Goal: Task Accomplishment & Management: Manage account settings

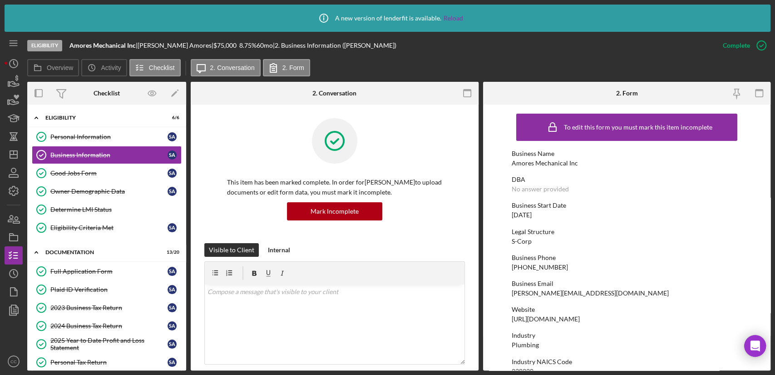
scroll to position [302, 0]
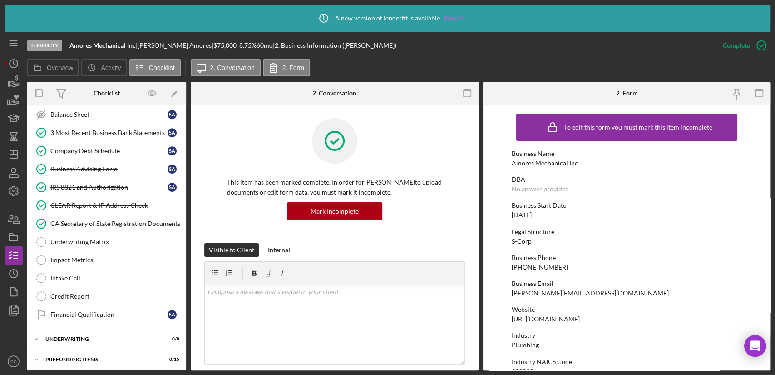
click at [453, 20] on link "Reload" at bounding box center [454, 18] width 20 height 7
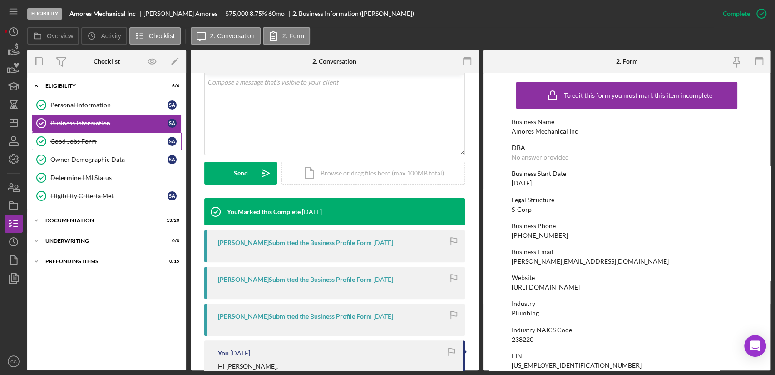
scroll to position [202, 0]
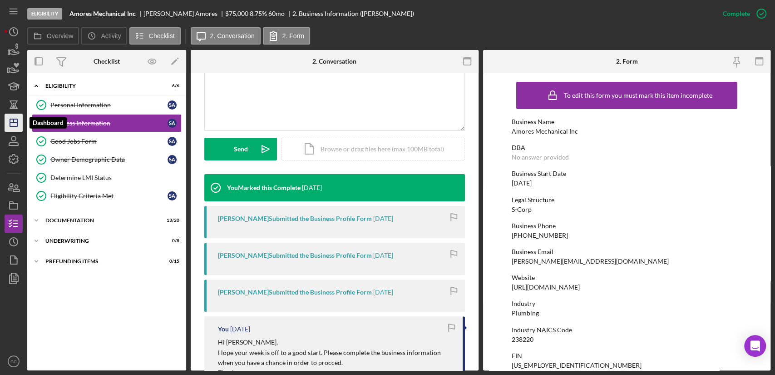
click at [10, 124] on icon "Icon/Dashboard" at bounding box center [13, 122] width 23 height 23
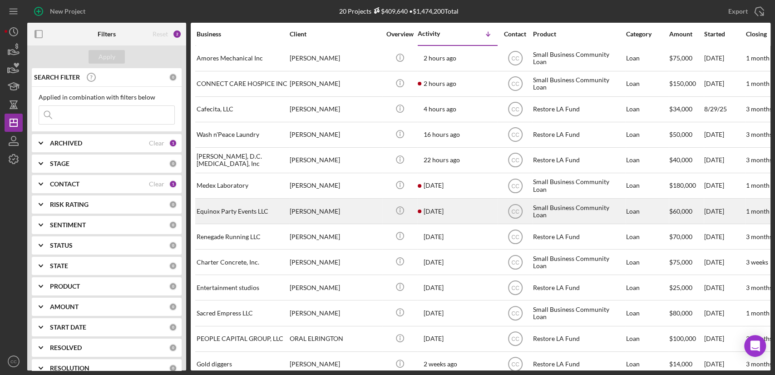
click at [351, 214] on div "[PERSON_NAME]" at bounding box center [335, 211] width 91 height 24
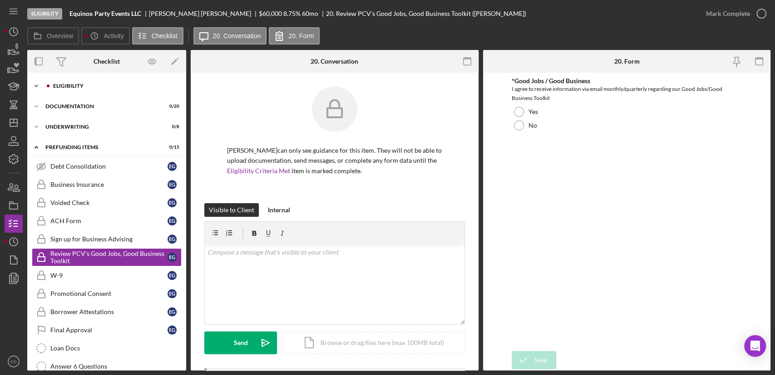
click at [73, 84] on div "Eligibility" at bounding box center [114, 85] width 122 height 5
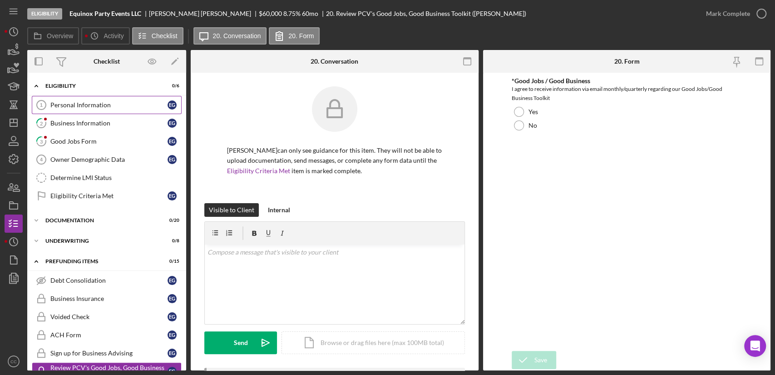
click at [69, 108] on div "Personal Information" at bounding box center [108, 104] width 117 height 7
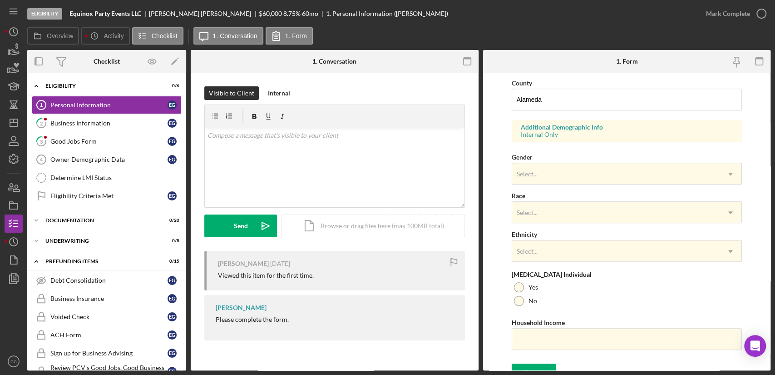
scroll to position [303, 0]
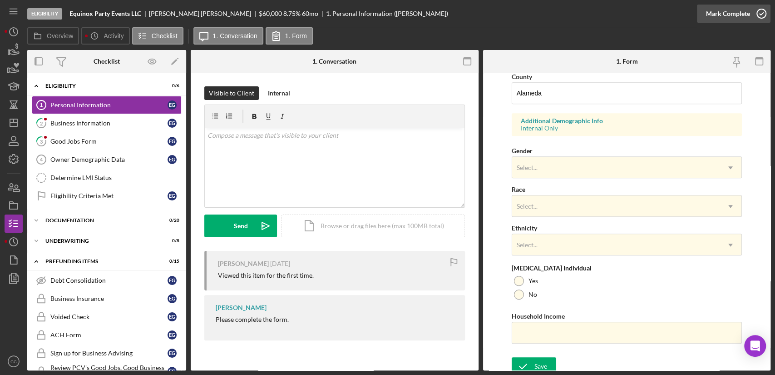
click at [759, 14] on icon "button" at bounding box center [761, 13] width 23 height 23
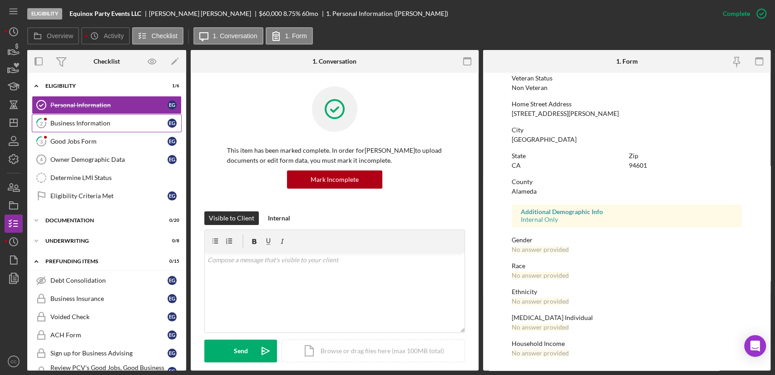
scroll to position [126, 0]
click at [75, 123] on div "Business Information" at bounding box center [108, 122] width 117 height 7
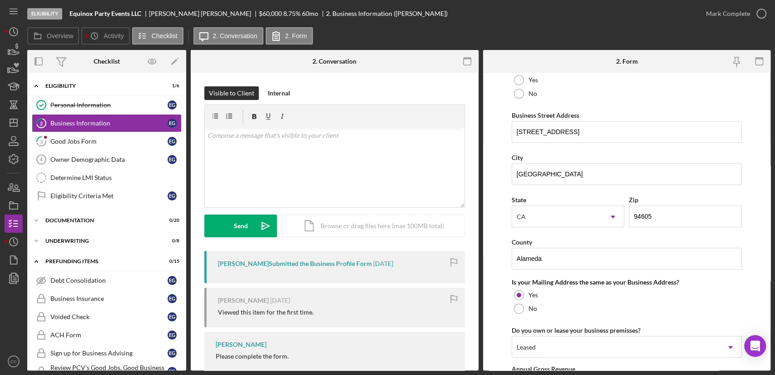
scroll to position [457, 0]
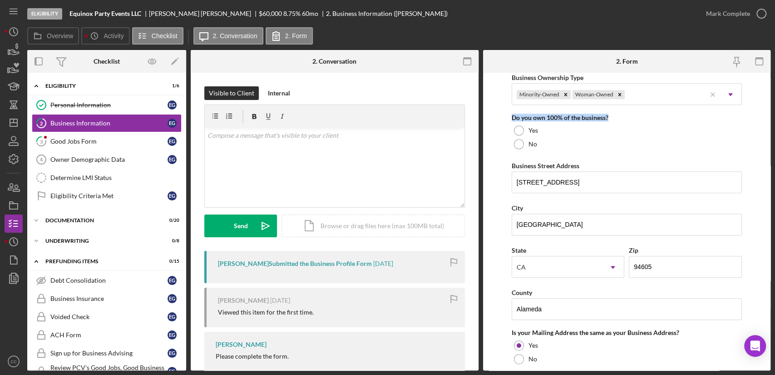
drag, startPoint x: 614, startPoint y: 115, endPoint x: 511, endPoint y: 116, distance: 103.6
click at [511, 116] on form "Business Name Equinox Party Events LLC DBA Business Start Date 09/01/1999 Legal…" at bounding box center [627, 222] width 288 height 298
copy div "Do you own 100% of the business?"
click at [245, 172] on div "v Color teal Color pink Remove color Add row above Add row below Add column bef…" at bounding box center [335, 168] width 260 height 80
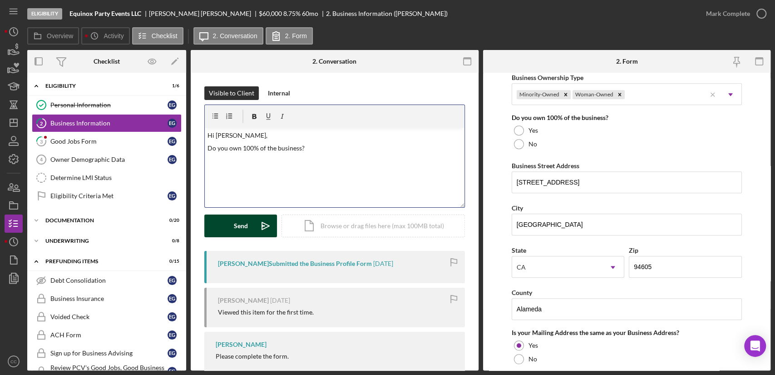
click at [236, 221] on div "Send" at bounding box center [241, 225] width 14 height 23
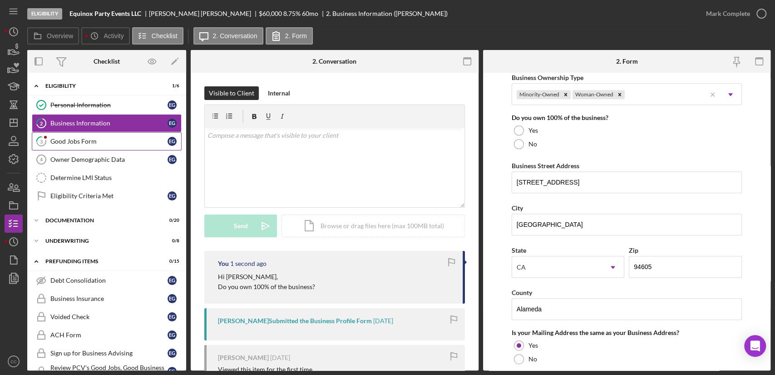
click at [90, 144] on div "Good Jobs Form" at bounding box center [108, 141] width 117 height 7
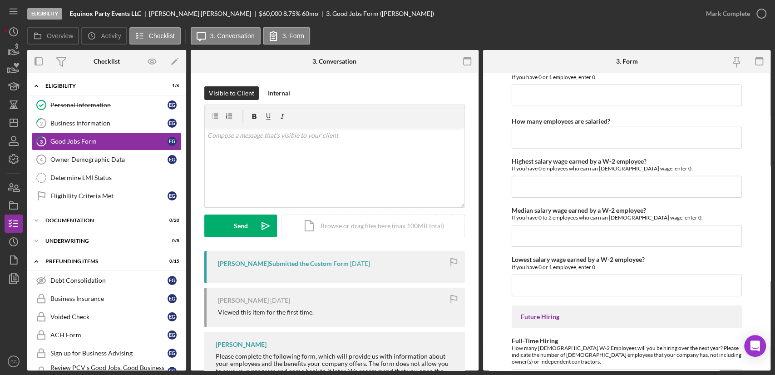
scroll to position [2023, 0]
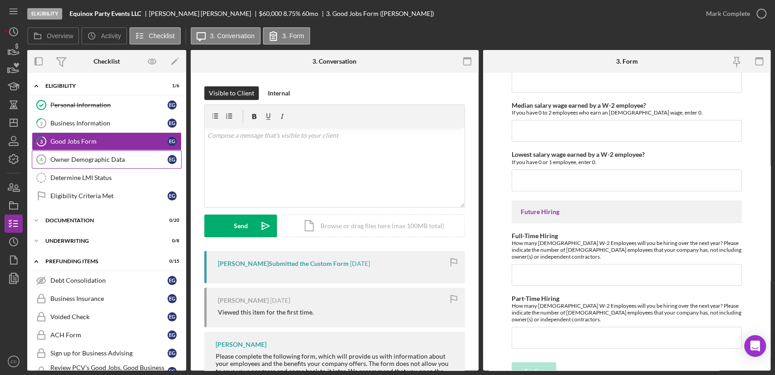
click at [89, 156] on div "Owner Demographic Data" at bounding box center [108, 159] width 117 height 7
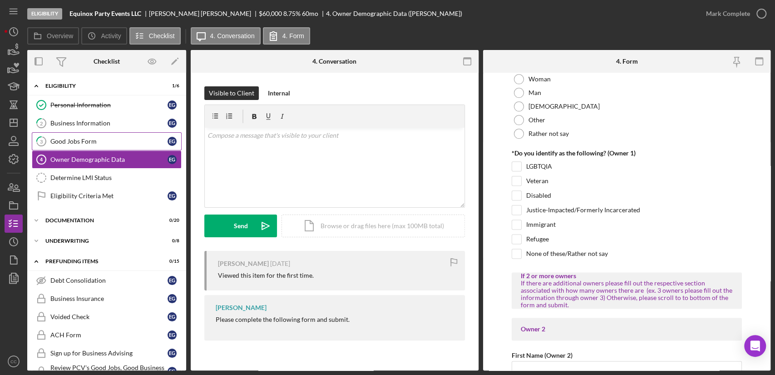
scroll to position [807, 0]
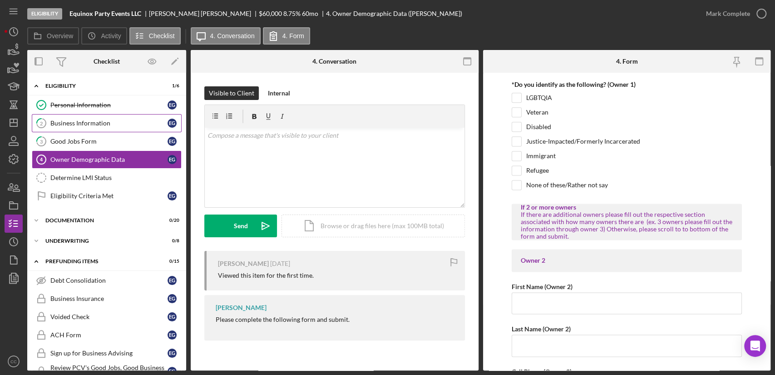
click at [97, 125] on div "Business Information" at bounding box center [108, 122] width 117 height 7
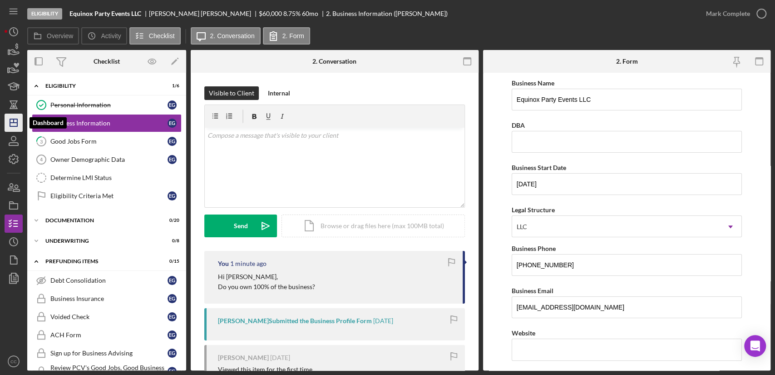
click at [14, 125] on icon "Icon/Dashboard" at bounding box center [13, 122] width 23 height 23
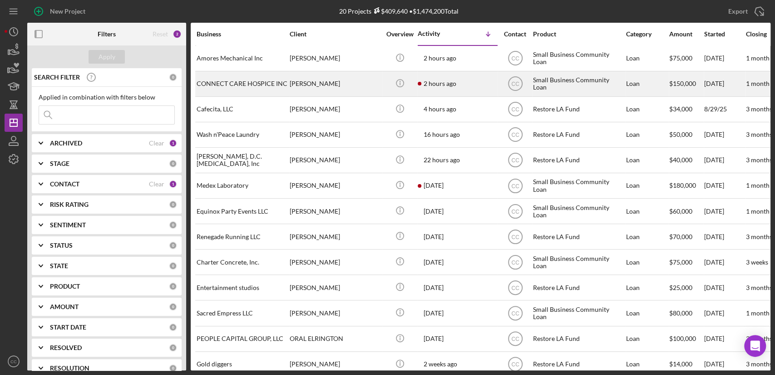
click at [368, 78] on div "[PERSON_NAME]" at bounding box center [335, 84] width 91 height 24
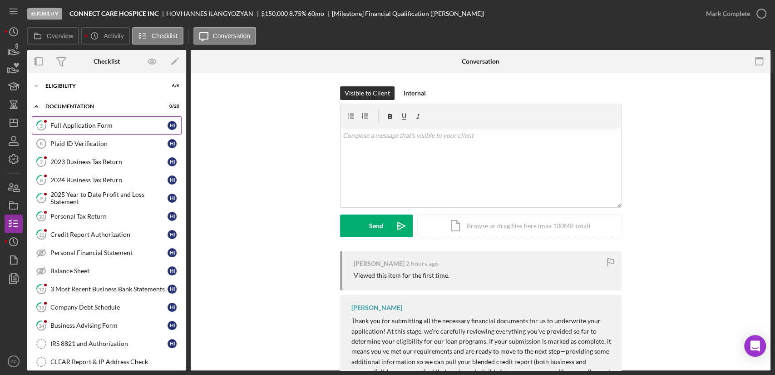
click at [83, 122] on div "Full Application Form" at bounding box center [108, 125] width 117 height 7
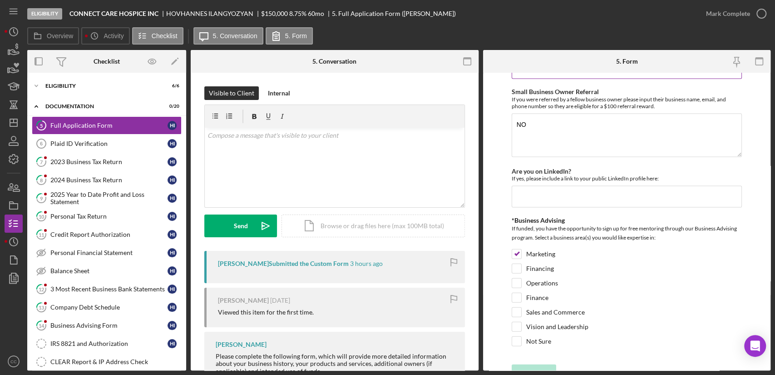
scroll to position [1287, 0]
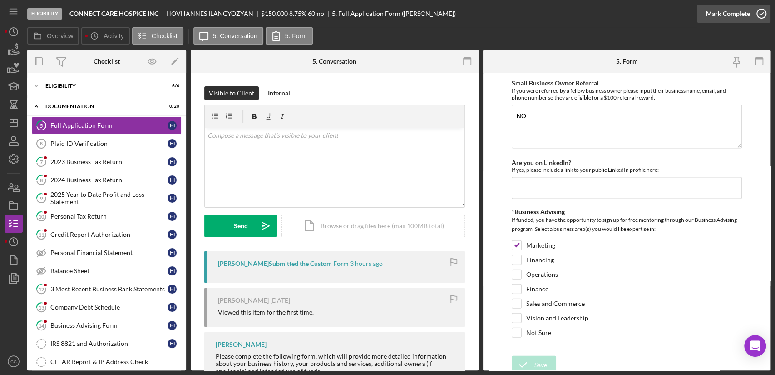
click at [738, 11] on div "Mark Complete" at bounding box center [728, 14] width 44 height 18
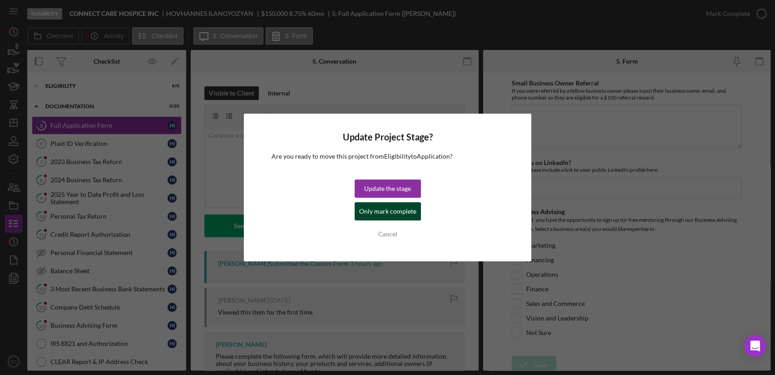
click at [368, 211] on div "Only mark complete" at bounding box center [387, 211] width 57 height 18
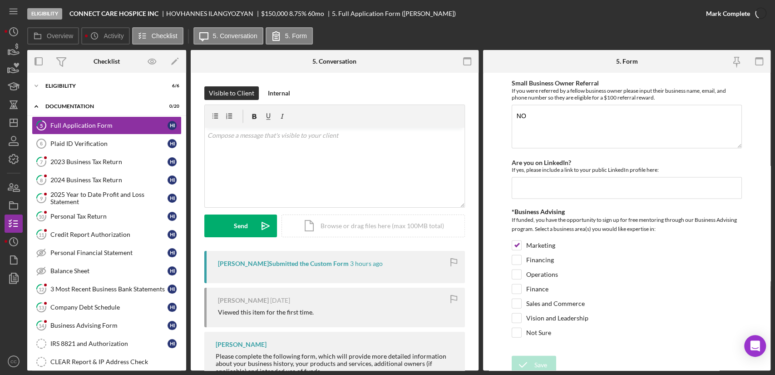
scroll to position [1323, 0]
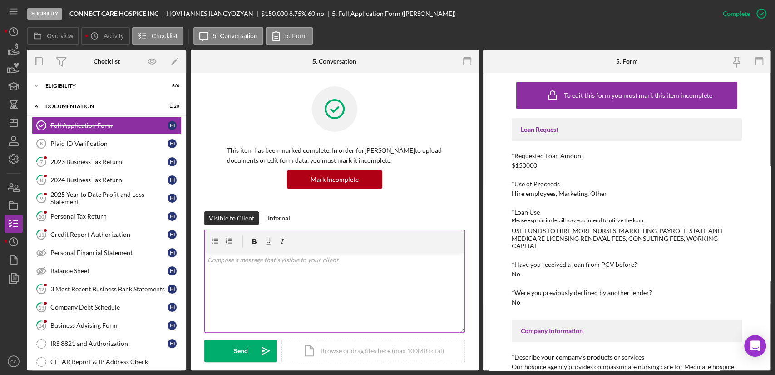
click at [303, 301] on div "v Color teal Color pink Remove color Add row above Add row below Add column bef…" at bounding box center [335, 293] width 260 height 80
click at [239, 360] on div "Send" at bounding box center [241, 350] width 14 height 23
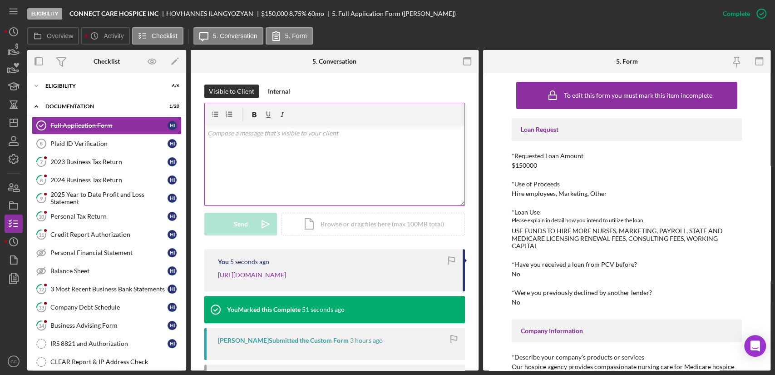
scroll to position [202, 0]
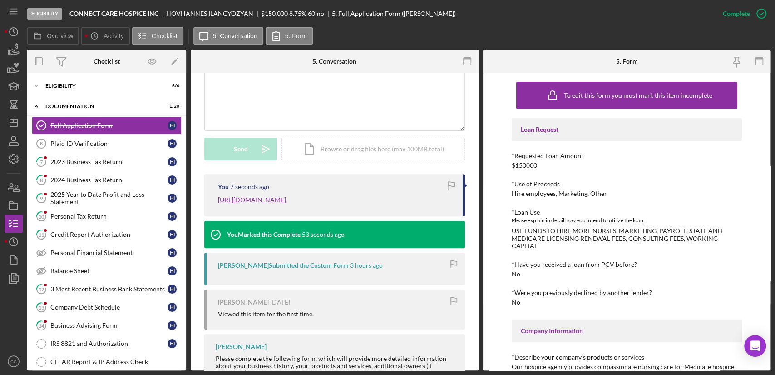
click at [392, 203] on div "You 7 seconds ago https://verify.plaid.com/verify/idv_ameapXKwEP1jgc?key=6d824e…" at bounding box center [334, 195] width 261 height 42
drag, startPoint x: 386, startPoint y: 225, endPoint x: 244, endPoint y: 177, distance: 149.4
click at [244, 177] on div "This item has been marked complete. In order for HOVHANNES ILANGYOZYAN to uploa…" at bounding box center [335, 138] width 288 height 535
click at [391, 201] on div "You 9 seconds ago https://verify.plaid.com/verify/idv_ameapXKwEP1jgc?key=6d824e…" at bounding box center [334, 195] width 261 height 42
click at [99, 145] on div "Plaid ID Verification" at bounding box center [108, 143] width 117 height 7
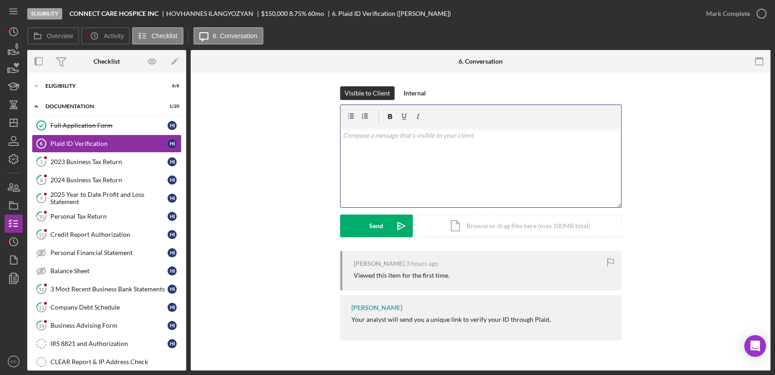
click at [369, 159] on div "v Color teal Color pink Remove color Add row above Add row below Add column bef…" at bounding box center [481, 168] width 281 height 80
click at [385, 228] on button "Send Icon/icon-invite-send" at bounding box center [376, 225] width 73 height 23
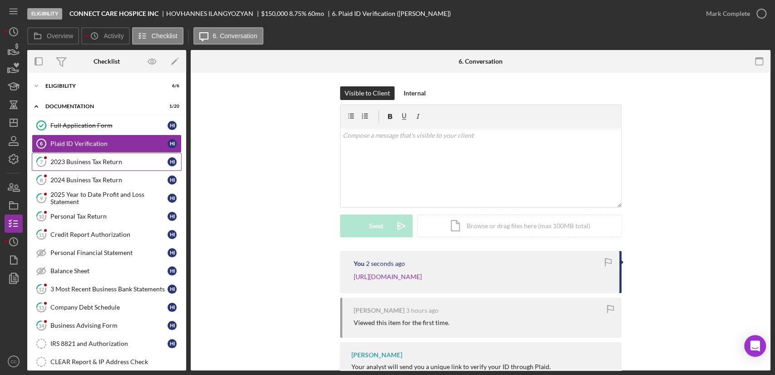
click at [94, 165] on div "2023 Business Tax Return" at bounding box center [108, 161] width 117 height 7
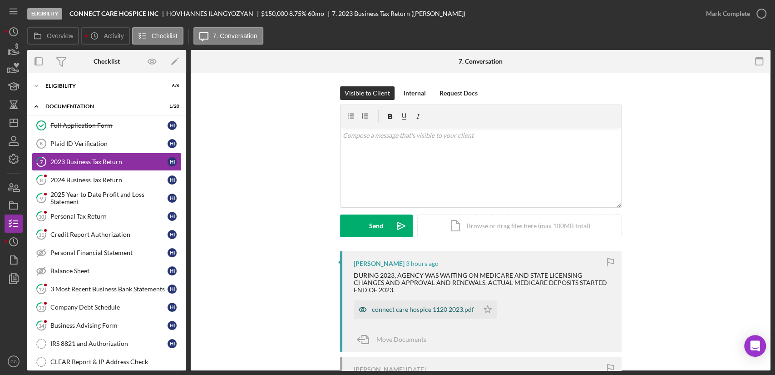
click at [417, 310] on div "connect care hospice 1120 2023.pdf" at bounding box center [423, 309] width 102 height 7
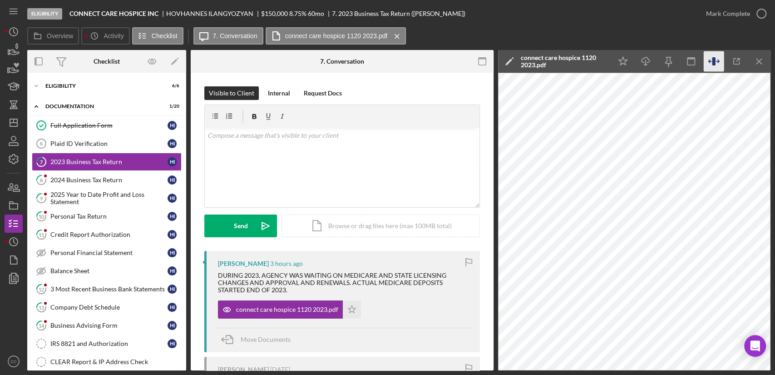
click at [711, 61] on icon "button" at bounding box center [714, 61] width 20 height 20
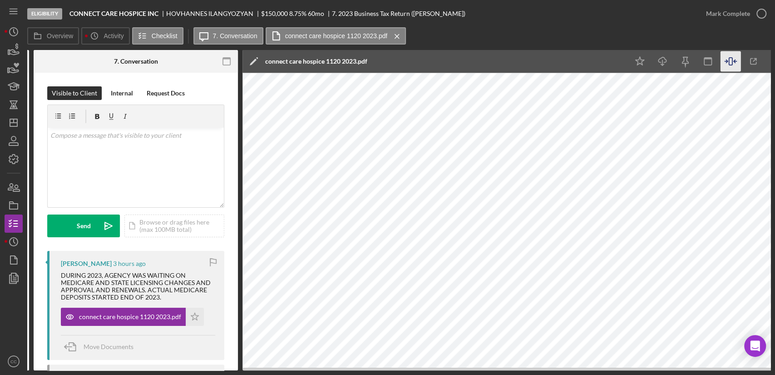
scroll to position [0, 174]
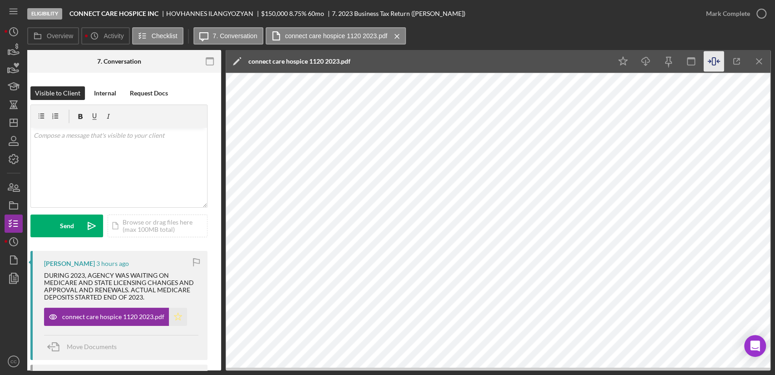
click at [175, 315] on polygon "button" at bounding box center [178, 316] width 8 height 7
click at [735, 13] on div "Mark Complete" at bounding box center [728, 14] width 44 height 18
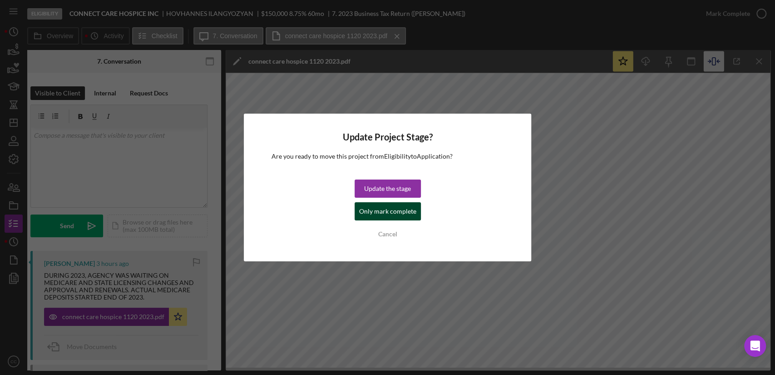
click at [404, 214] on div "Only mark complete" at bounding box center [387, 211] width 57 height 18
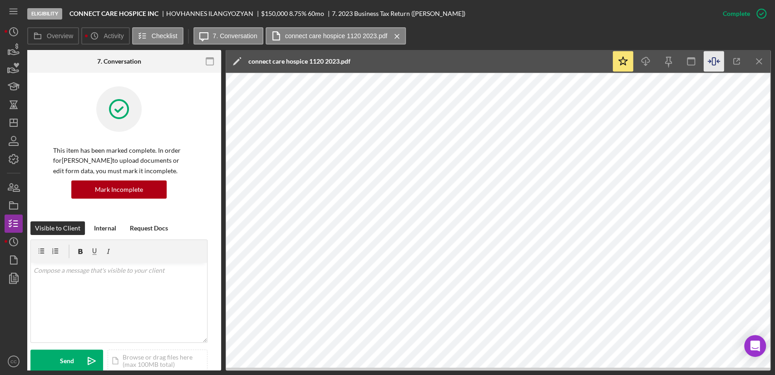
scroll to position [0, 0]
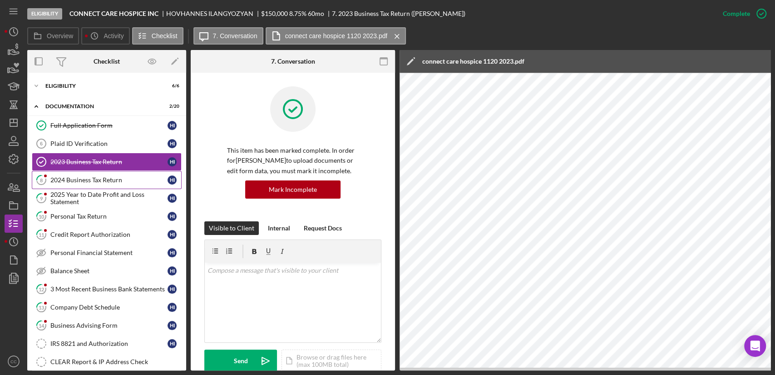
click at [74, 180] on div "2024 Business Tax Return" at bounding box center [108, 179] width 117 height 7
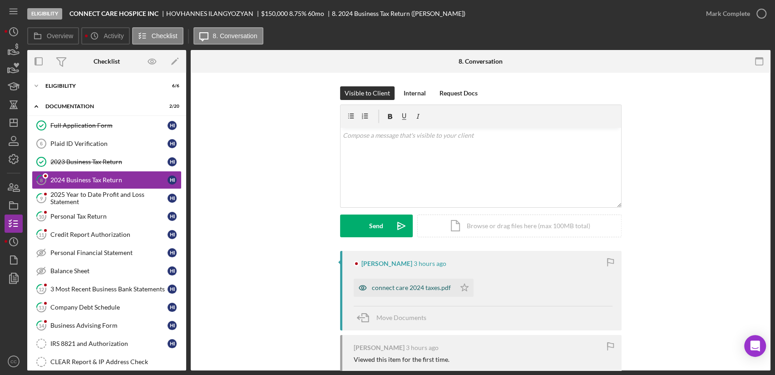
click at [407, 286] on div "connect care 2024 taxes.pdf" at bounding box center [411, 287] width 79 height 7
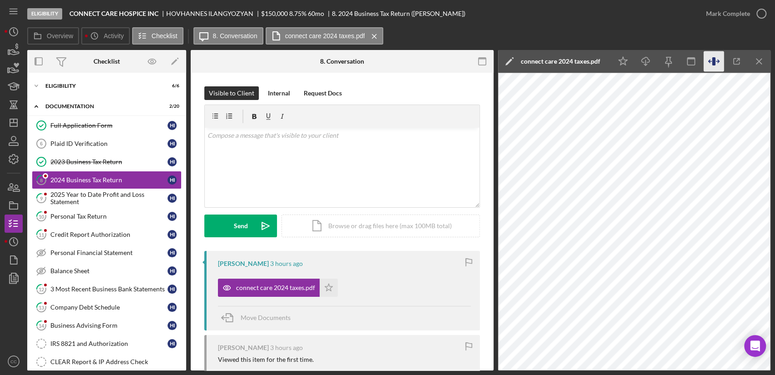
click at [714, 64] on icon "button" at bounding box center [713, 61] width 3 height 8
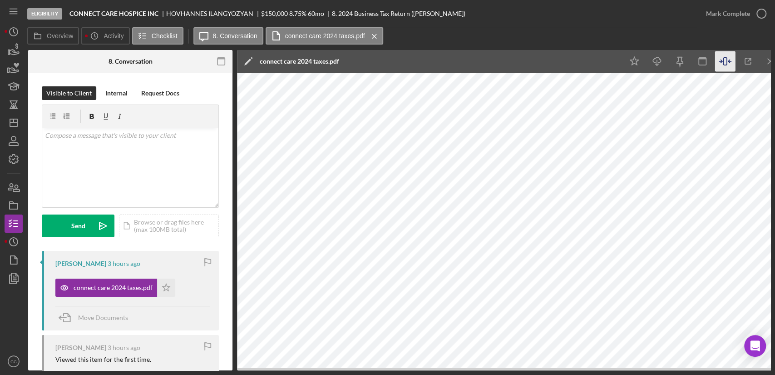
scroll to position [0, 174]
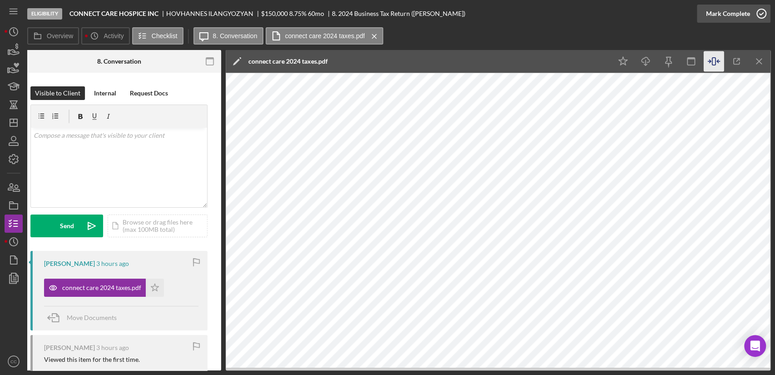
click at [738, 11] on div "Mark Complete" at bounding box center [728, 14] width 44 height 18
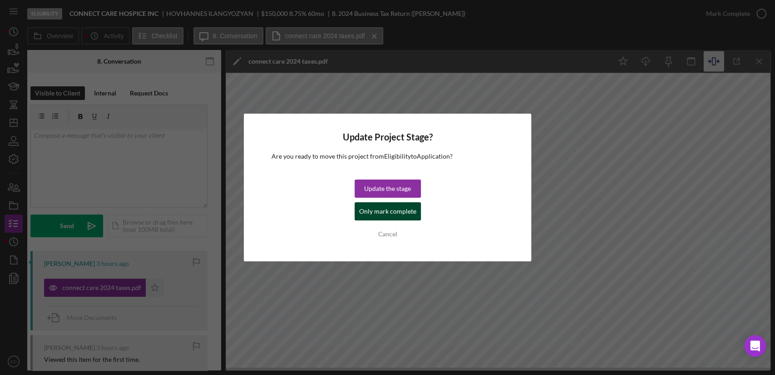
click at [397, 210] on div "Only mark complete" at bounding box center [387, 211] width 57 height 18
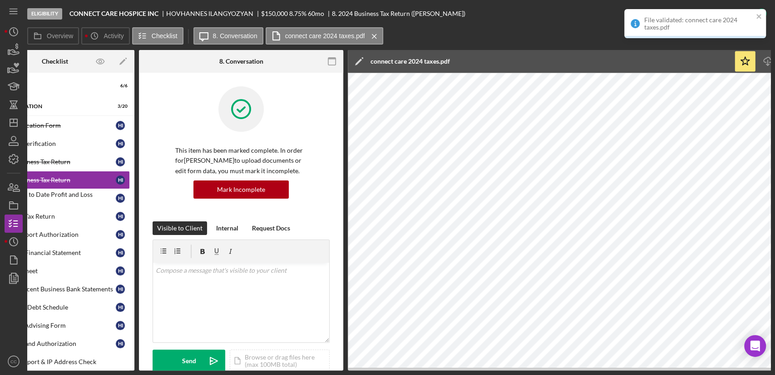
scroll to position [0, 0]
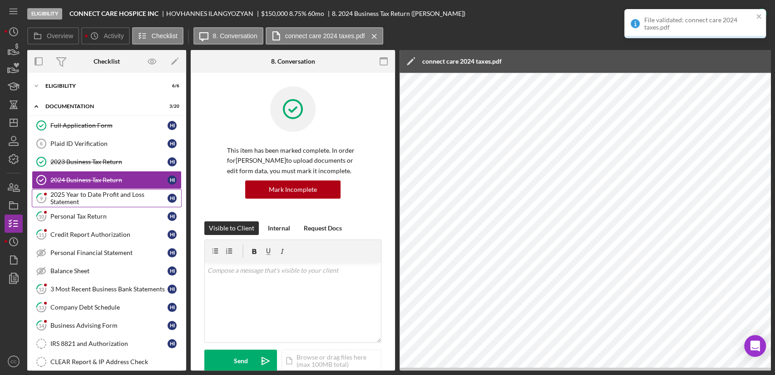
click at [78, 199] on div "2025 Year to Date Profit and Loss Statement" at bounding box center [108, 198] width 117 height 15
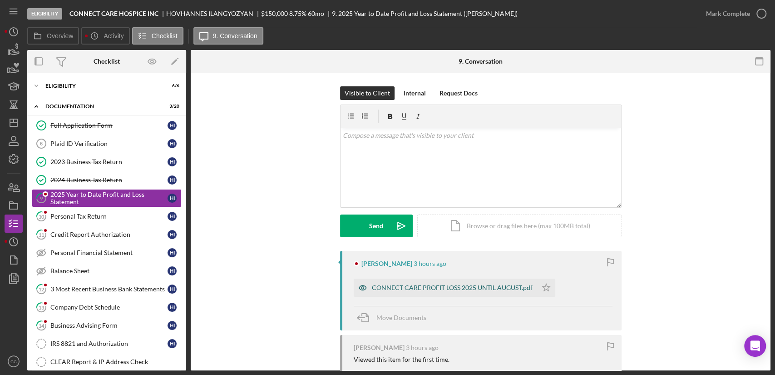
click at [462, 291] on div "CONNECT CARE PROFIT LOSS 2025 UNTIL AUGUST.pdf" at bounding box center [446, 287] width 184 height 18
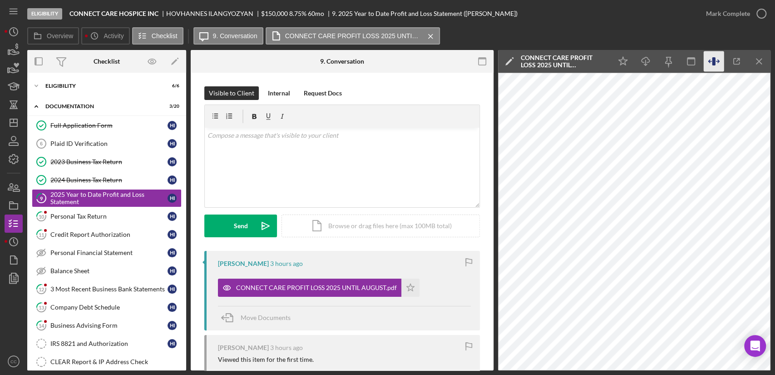
click at [715, 56] on icon "button" at bounding box center [714, 61] width 20 height 20
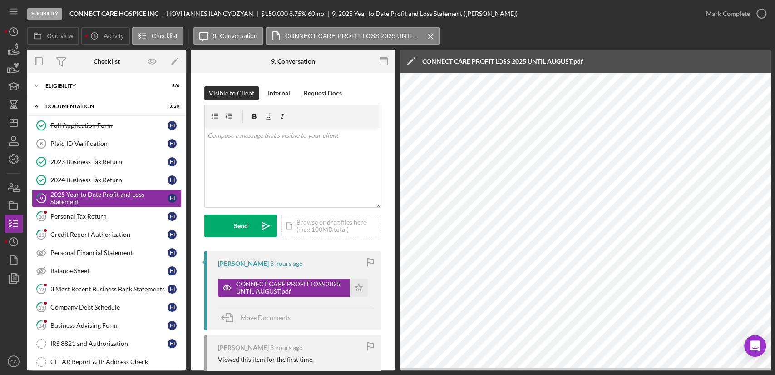
scroll to position [0, 174]
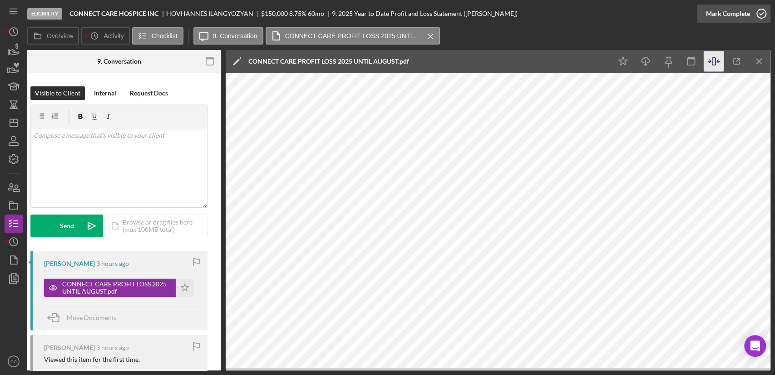
click at [750, 14] on button "Mark Complete" at bounding box center [734, 14] width 74 height 18
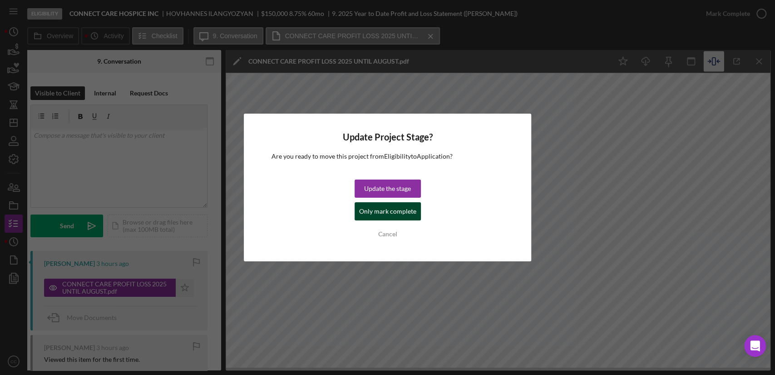
click at [372, 214] on div "Only mark complete" at bounding box center [387, 211] width 57 height 18
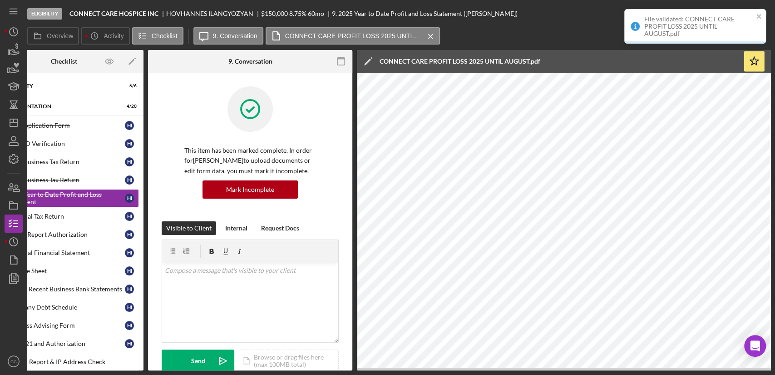
scroll to position [0, 0]
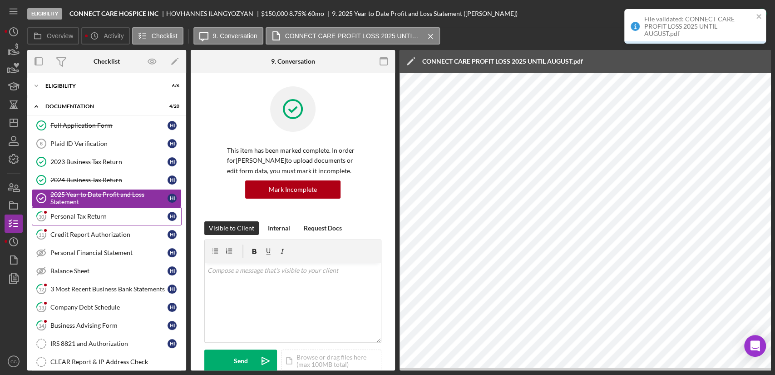
click at [113, 217] on div "Personal Tax Return" at bounding box center [108, 216] width 117 height 7
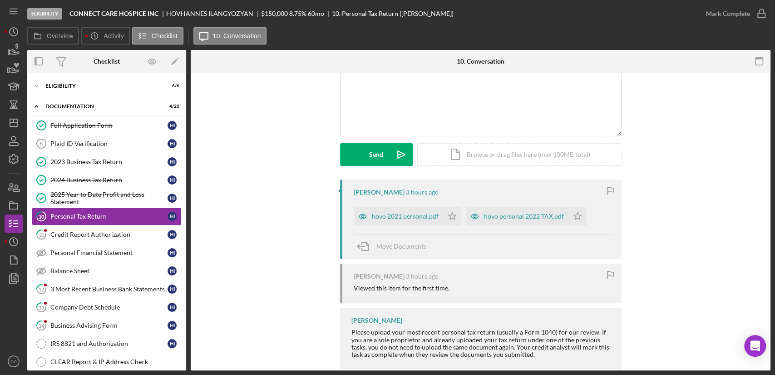
scroll to position [88, 0]
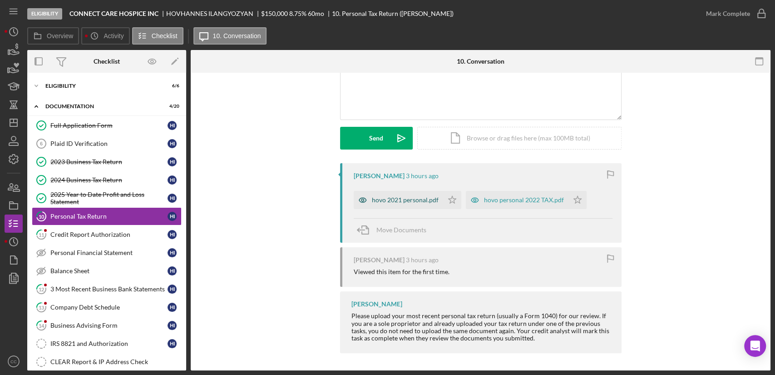
click at [396, 201] on div "hovo 2021 personal.pdf" at bounding box center [405, 199] width 67 height 7
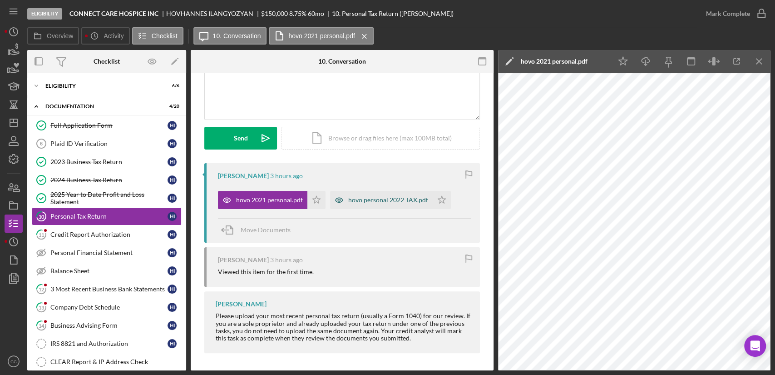
click at [360, 200] on div "hovo personal 2022 TAX.pdf" at bounding box center [388, 199] width 80 height 7
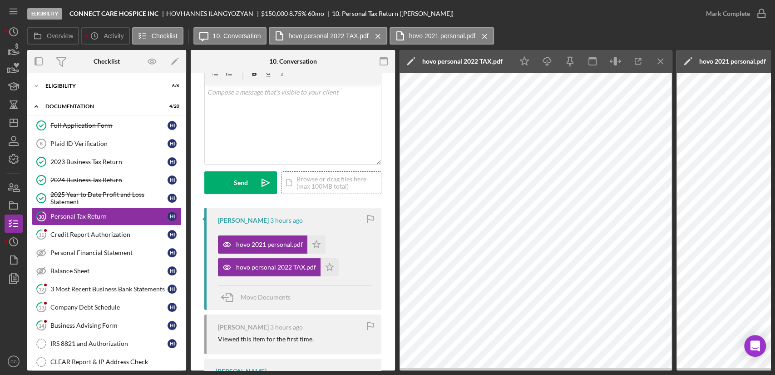
scroll to position [0, 0]
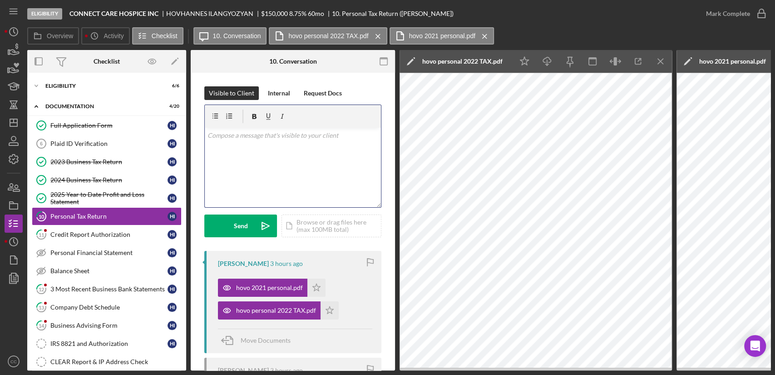
click at [298, 144] on div "v Color teal Color pink Remove color Add row above Add row below Add column bef…" at bounding box center [293, 168] width 176 height 80
click at [284, 146] on p "Please provide the full opacket for your personal 2024 tax return." at bounding box center [293, 153] width 171 height 20
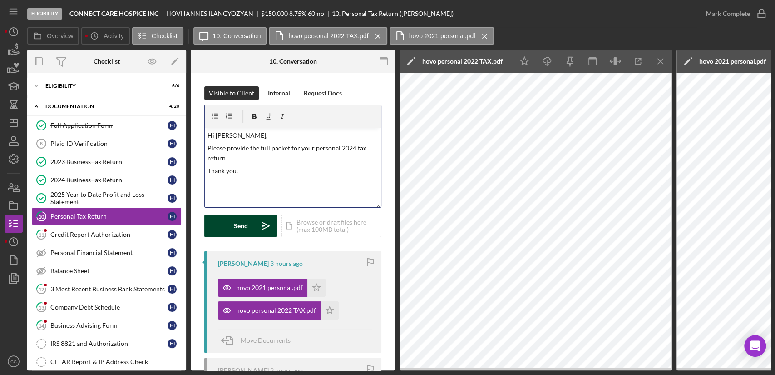
click at [238, 224] on div "Send" at bounding box center [241, 225] width 14 height 23
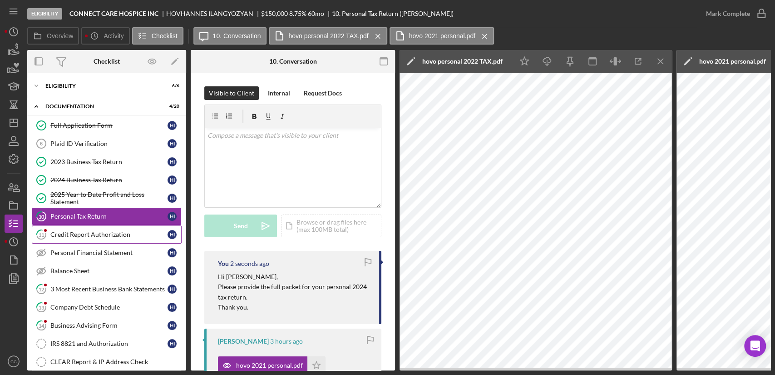
click at [94, 238] on link "11 Credit Report Authorization H I" at bounding box center [107, 234] width 150 height 18
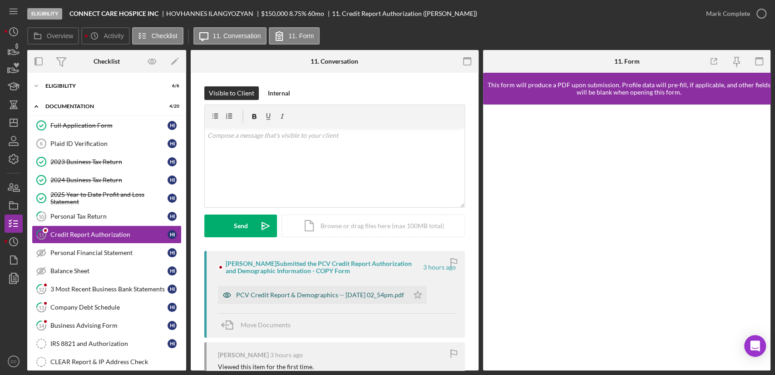
click at [327, 293] on div "PCV Credit Report & Demographics -- 2025-09-18 02_54pm.pdf" at bounding box center [320, 294] width 168 height 7
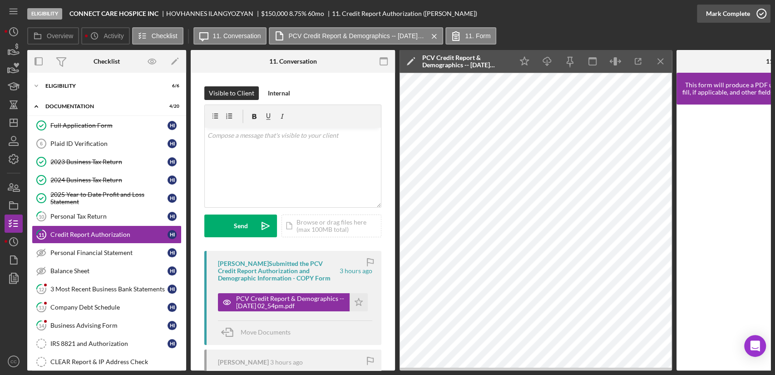
click at [725, 10] on div "Mark Complete" at bounding box center [728, 14] width 44 height 18
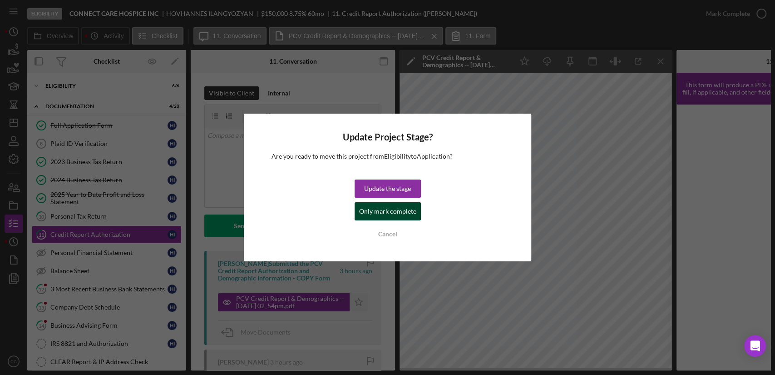
click at [393, 213] on div "Only mark complete" at bounding box center [387, 211] width 57 height 18
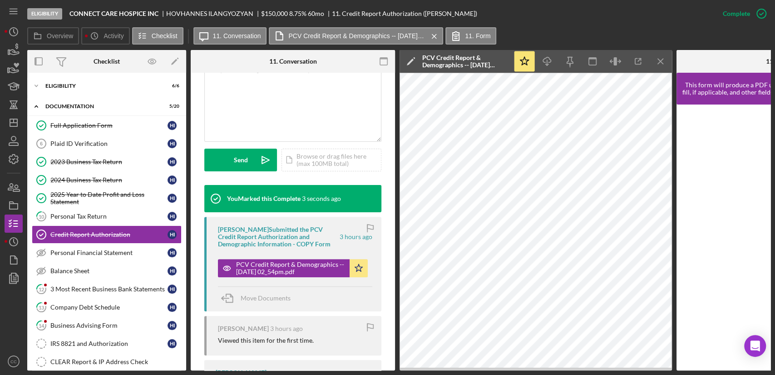
scroll to position [202, 0]
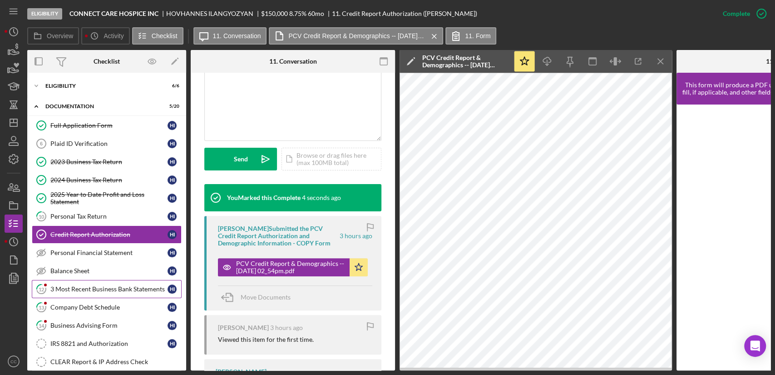
click at [109, 288] on div "3 Most Recent Business Bank Statements" at bounding box center [108, 288] width 117 height 7
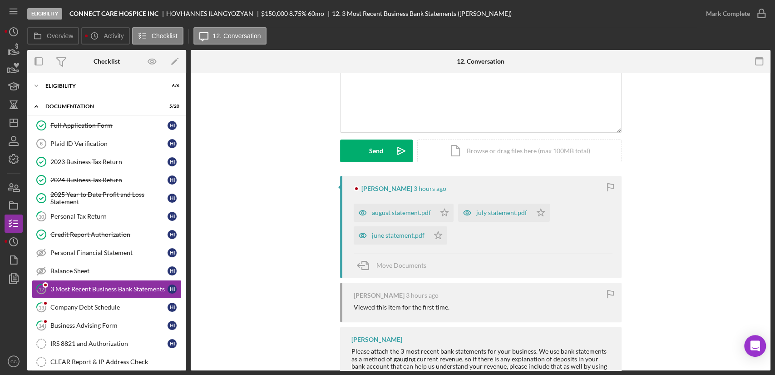
scroll to position [101, 0]
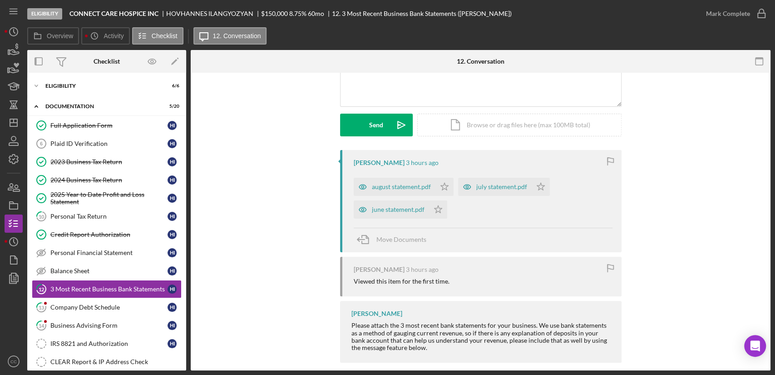
click at [379, 206] on div "june statement.pdf" at bounding box center [398, 209] width 53 height 7
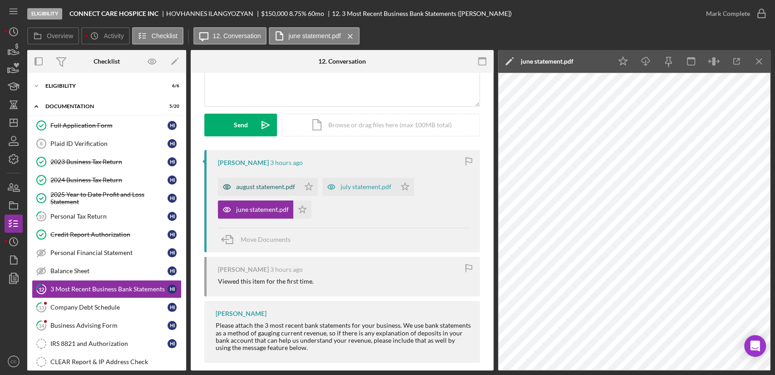
click at [274, 186] on div "august statement.pdf" at bounding box center [265, 186] width 59 height 7
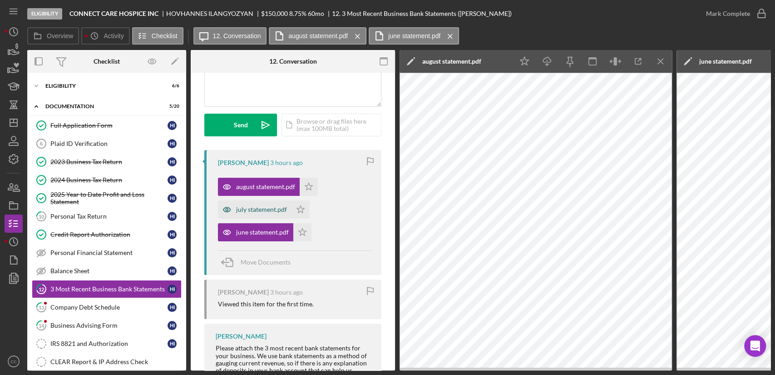
click at [243, 212] on div "july statement.pdf" at bounding box center [261, 209] width 51 height 7
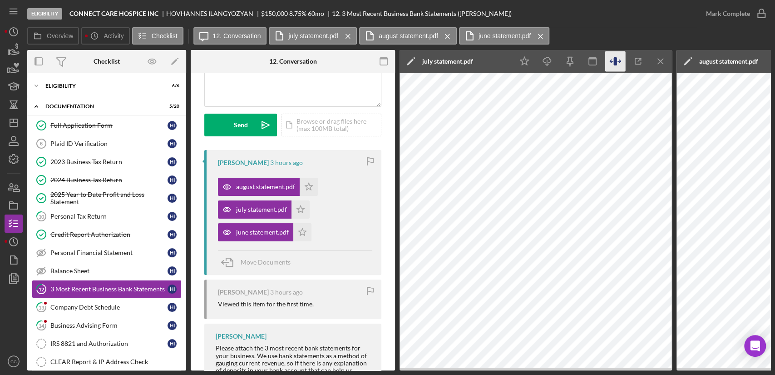
click at [612, 58] on icon "button" at bounding box center [616, 61] width 20 height 20
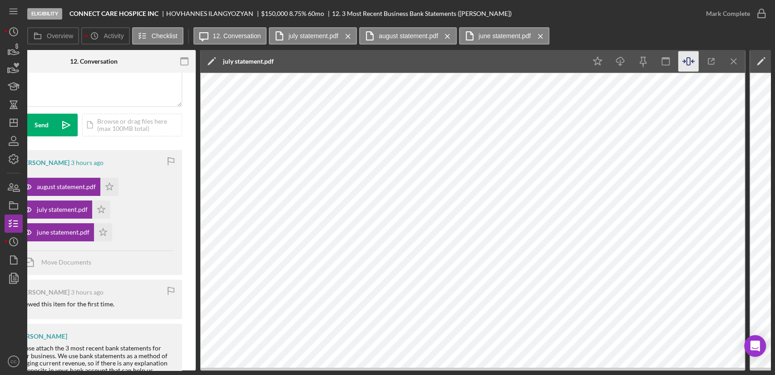
scroll to position [0, 303]
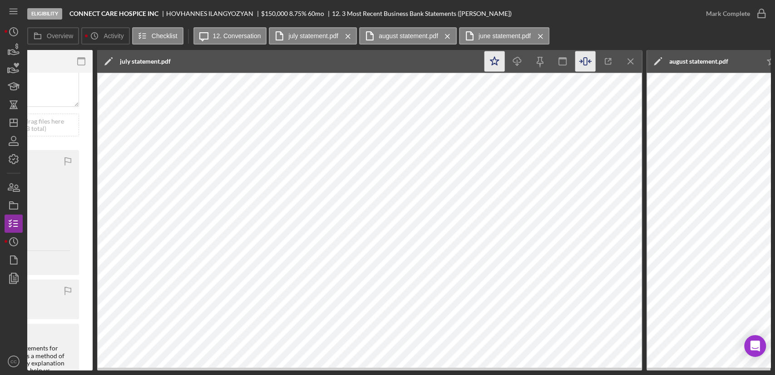
click at [494, 61] on icon "Icon/Star" at bounding box center [495, 61] width 20 height 20
click at [633, 57] on icon "Icon/Menu Close" at bounding box center [631, 61] width 20 height 20
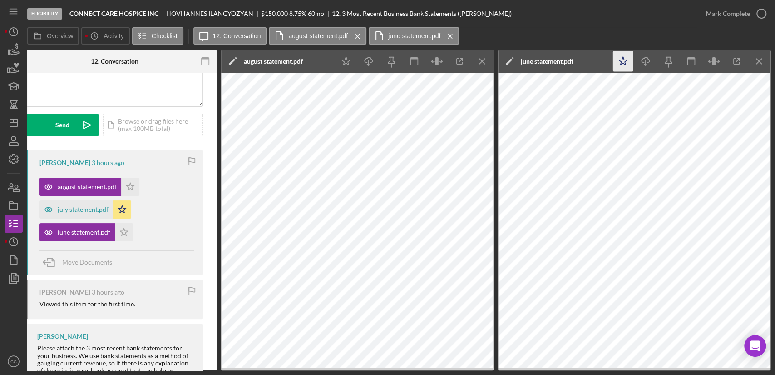
scroll to position [0, 179]
click at [446, 61] on icon "button" at bounding box center [437, 61] width 20 height 20
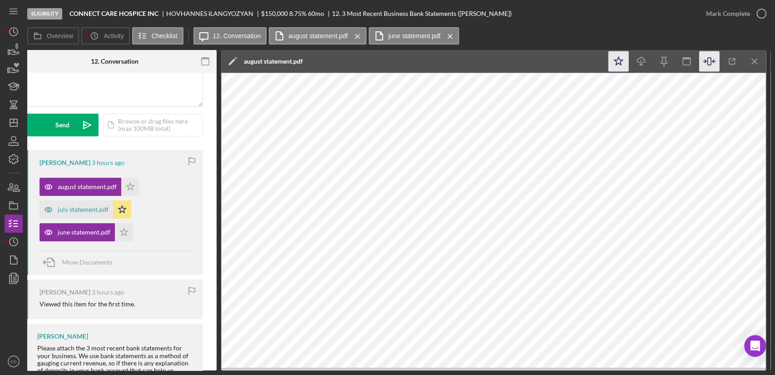
click at [622, 63] on icon "Icon/Star" at bounding box center [619, 61] width 20 height 20
click at [757, 60] on icon "Icon/Menu Close" at bounding box center [755, 61] width 20 height 20
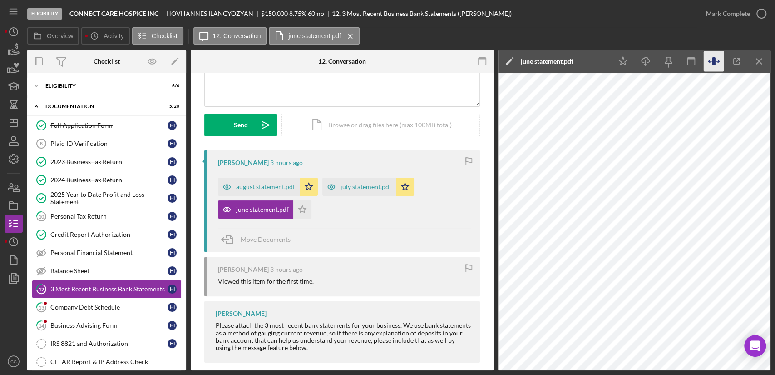
click at [711, 63] on icon "button" at bounding box center [714, 61] width 20 height 20
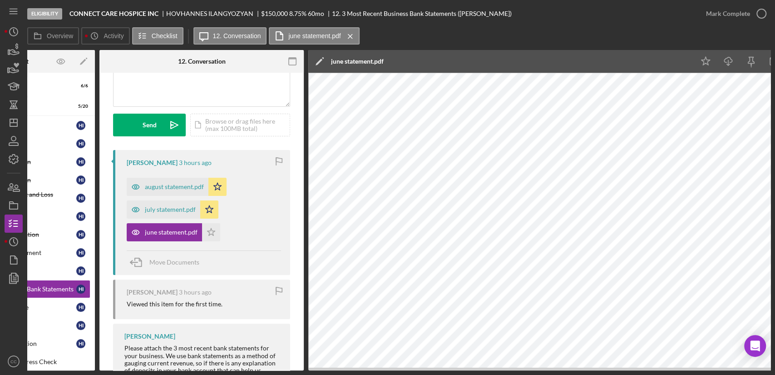
scroll to position [0, 174]
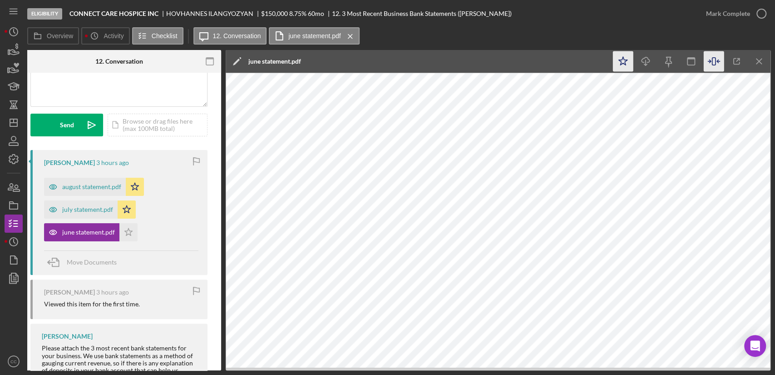
click at [613, 60] on icon "Icon/Star" at bounding box center [623, 61] width 20 height 20
click at [741, 14] on div "Mark Complete" at bounding box center [728, 14] width 44 height 18
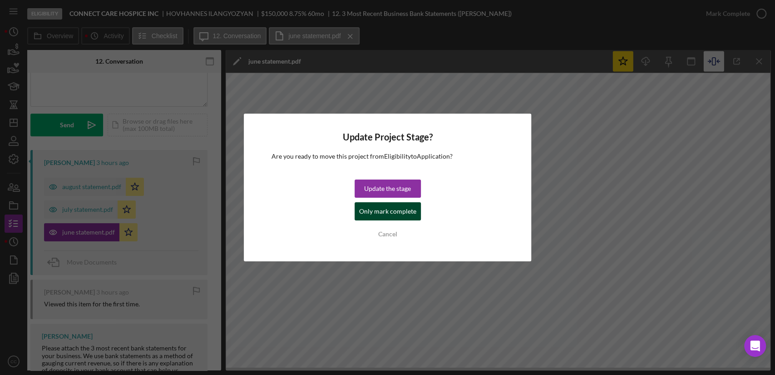
click at [389, 215] on div "Only mark complete" at bounding box center [387, 211] width 57 height 18
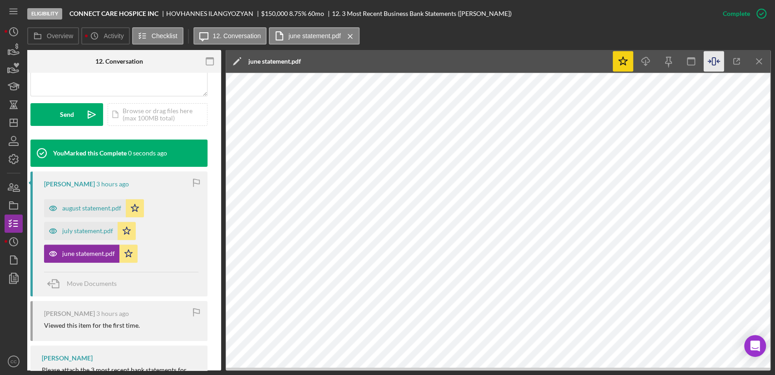
scroll to position [0, 0]
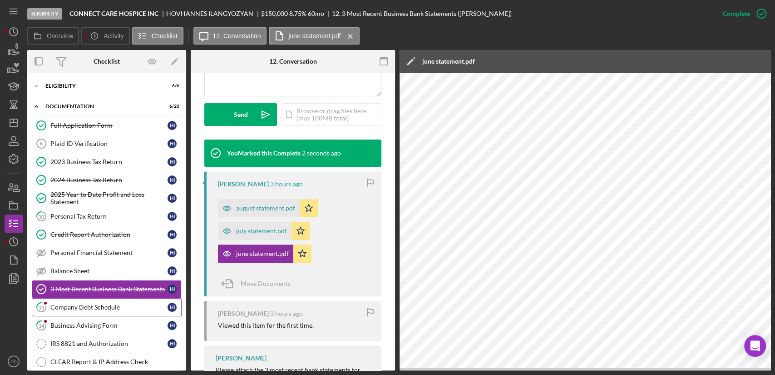
click at [91, 304] on div "Company Debt Schedule" at bounding box center [108, 306] width 117 height 7
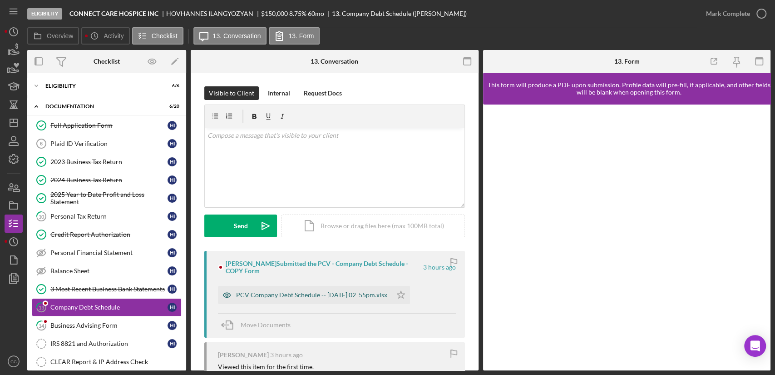
click at [297, 294] on div "PCV Company Debt Schedule -- 2025-09-18 02_55pm.xlsx" at bounding box center [311, 294] width 151 height 7
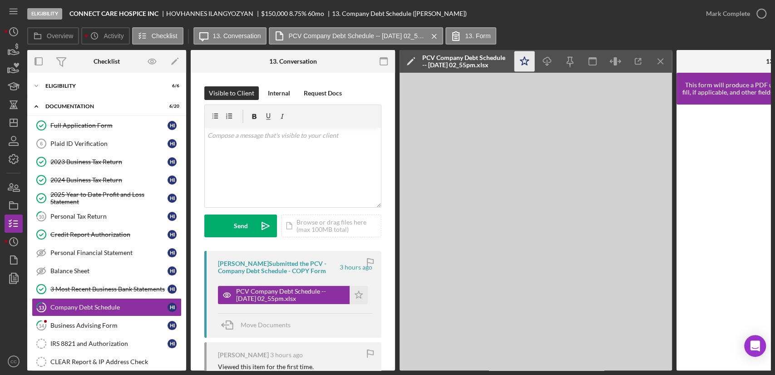
click at [522, 63] on icon "Icon/Star" at bounding box center [525, 61] width 20 height 20
click at [744, 14] on div "Mark Complete" at bounding box center [728, 14] width 44 height 18
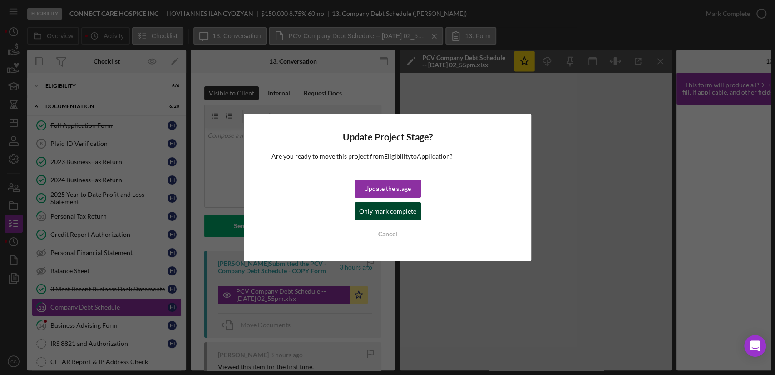
click at [366, 215] on div "Only mark complete" at bounding box center [387, 211] width 57 height 18
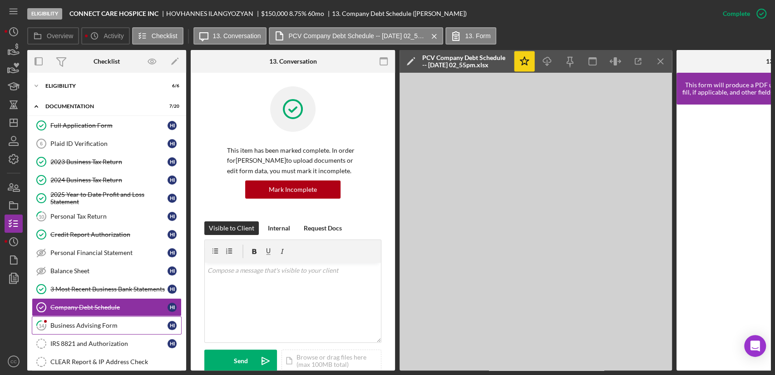
click at [62, 325] on div "Business Advising Form" at bounding box center [108, 325] width 117 height 7
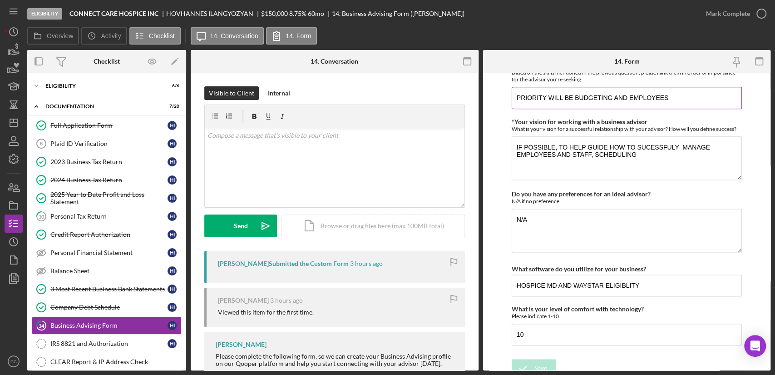
scroll to position [795, 0]
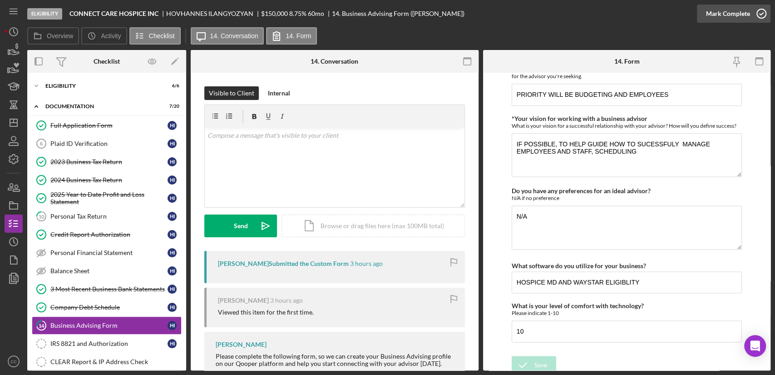
click at [729, 17] on div "Mark Complete" at bounding box center [728, 14] width 44 height 18
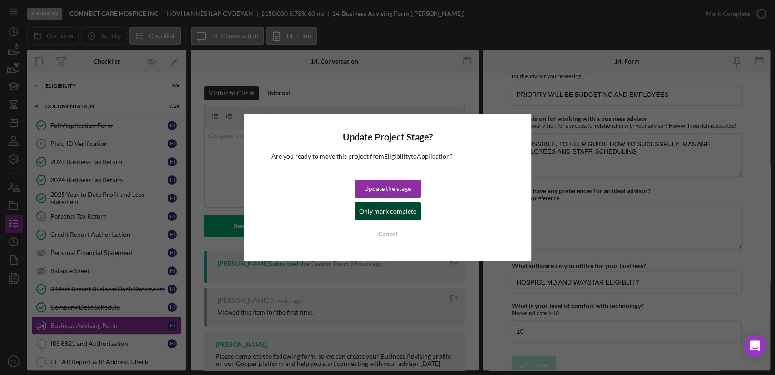
click at [384, 214] on div "Only mark complete" at bounding box center [387, 211] width 57 height 18
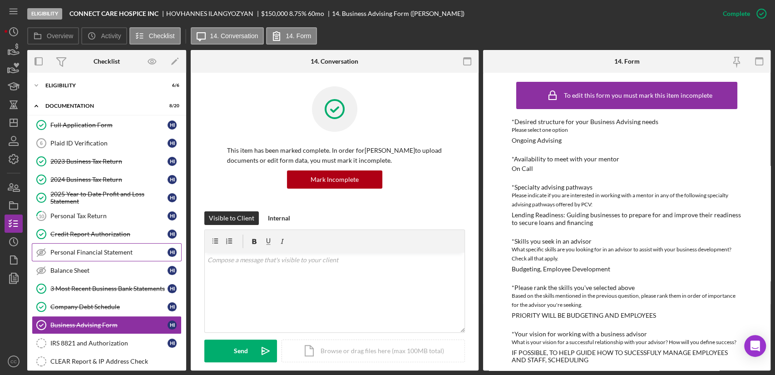
scroll to position [0, 0]
click at [16, 122] on icon "Icon/Dashboard" at bounding box center [13, 122] width 23 height 23
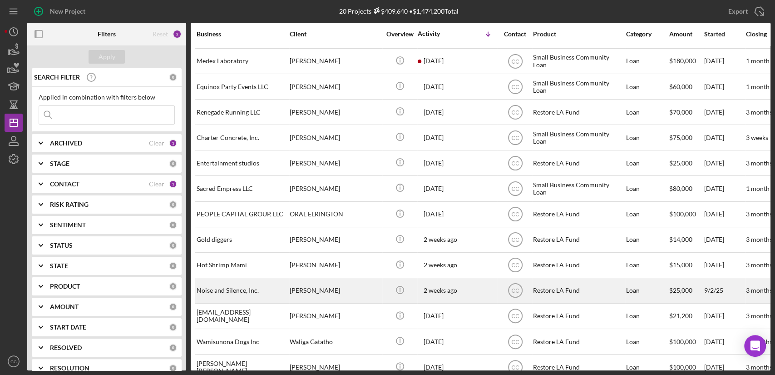
scroll to position [41, 0]
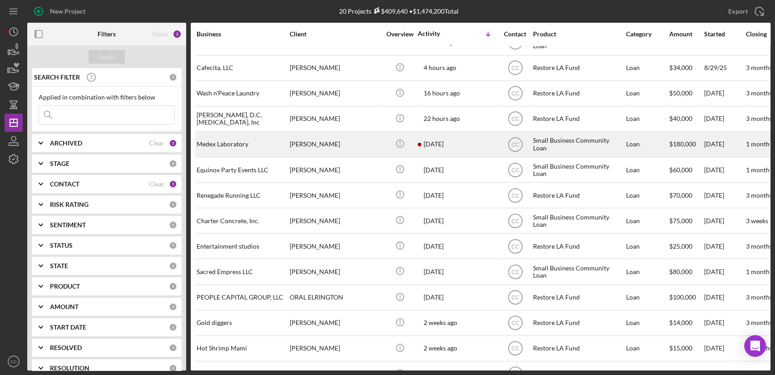
click at [356, 142] on div "[PERSON_NAME]" at bounding box center [335, 144] width 91 height 24
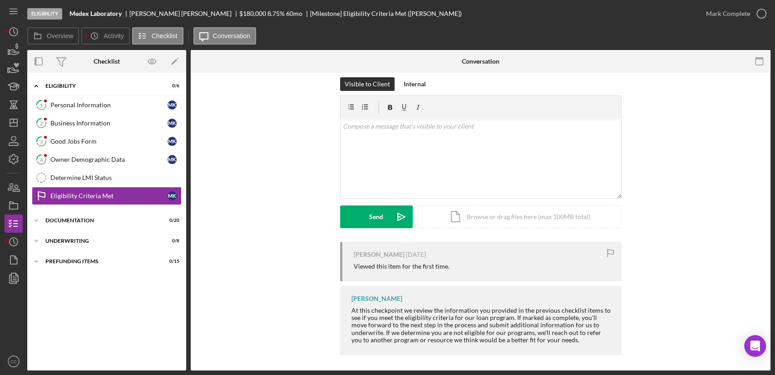
scroll to position [11, 0]
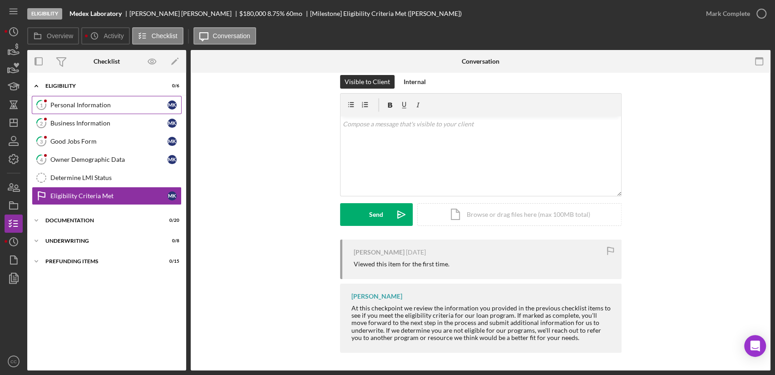
click at [76, 104] on div "Personal Information" at bounding box center [108, 104] width 117 height 7
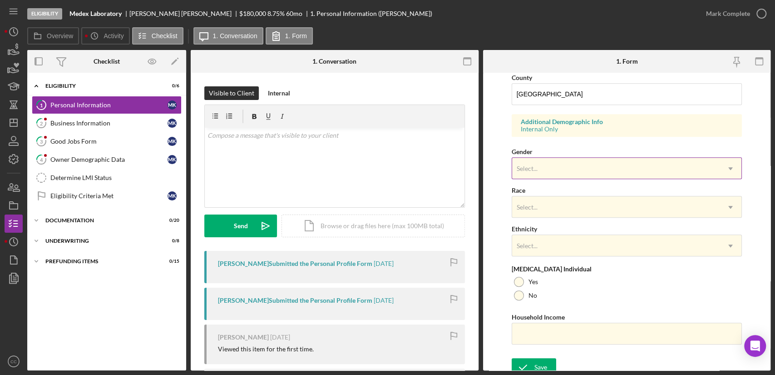
scroll to position [308, 0]
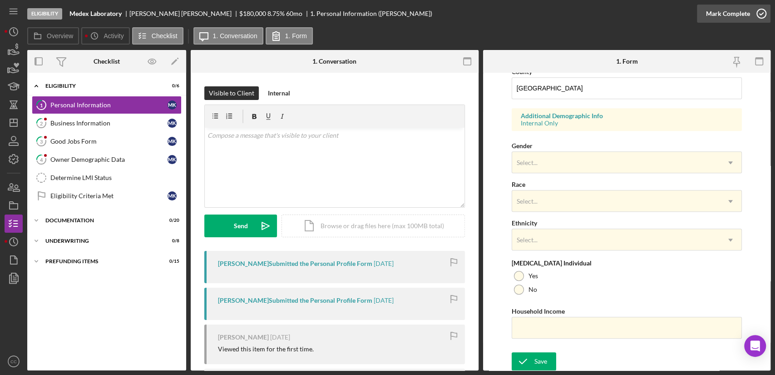
click at [760, 12] on icon "button" at bounding box center [761, 13] width 23 height 23
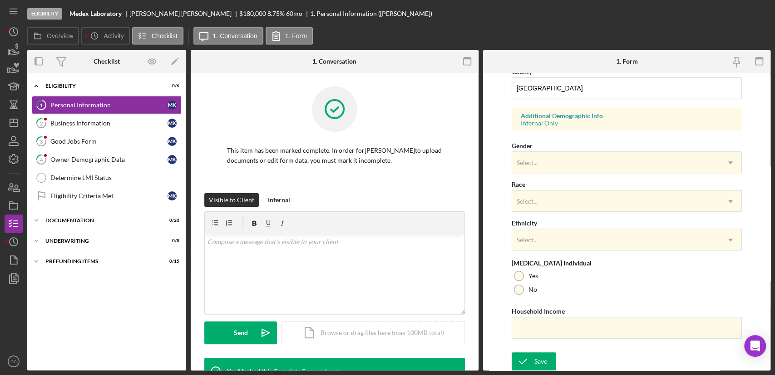
scroll to position [126, 0]
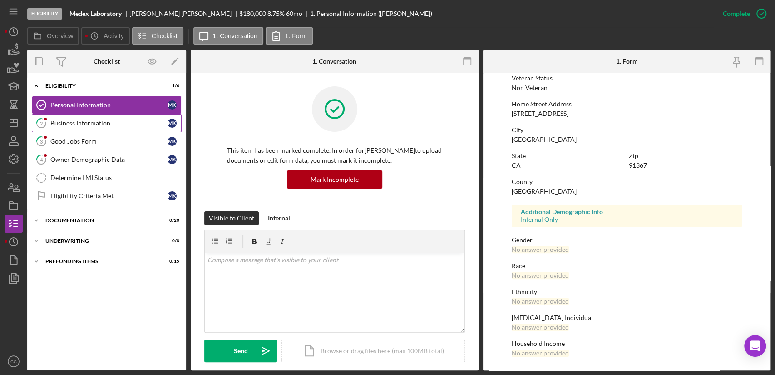
click at [93, 124] on div "Business Information" at bounding box center [108, 122] width 117 height 7
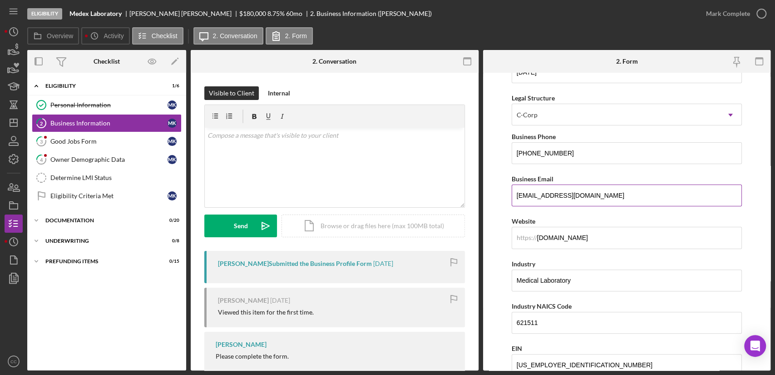
scroll to position [101, 0]
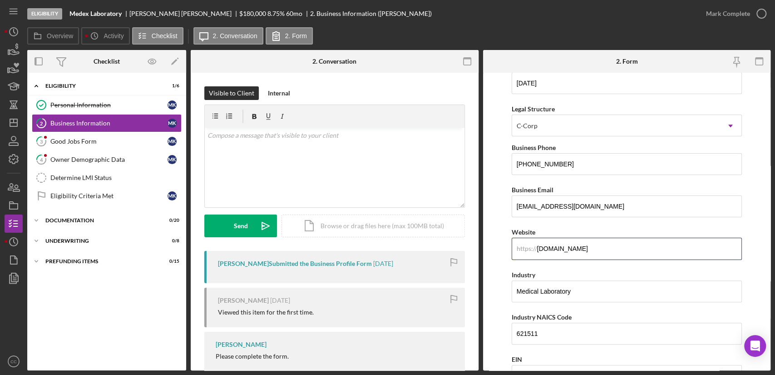
drag, startPoint x: 609, startPoint y: 243, endPoint x: 490, endPoint y: 251, distance: 119.3
click at [490, 251] on form "Business Name Medex Laboratory DBA Business Start Date 10/02/2019 Legal Structu…" at bounding box center [627, 222] width 288 height 298
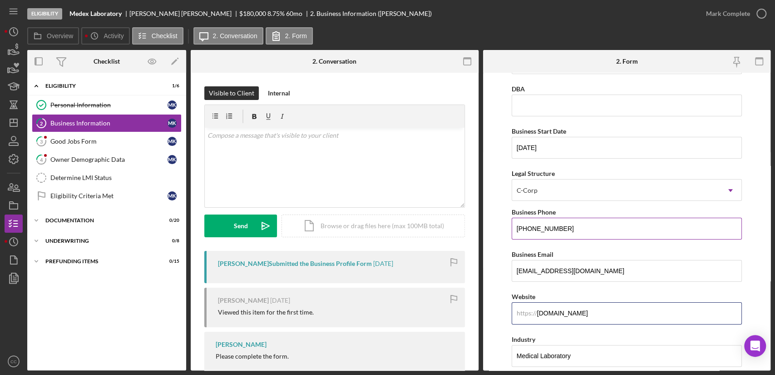
scroll to position [0, 0]
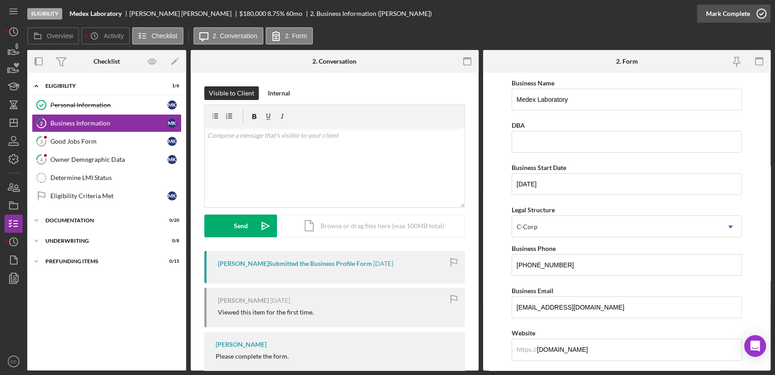
click at [728, 15] on div "Mark Complete" at bounding box center [728, 14] width 44 height 18
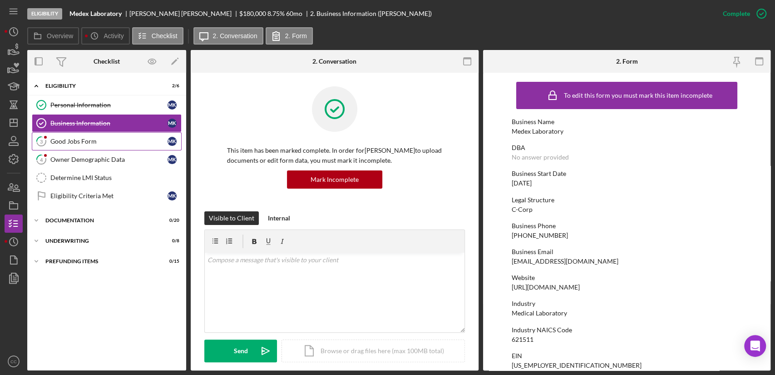
click at [68, 140] on div "Good Jobs Form" at bounding box center [108, 141] width 117 height 7
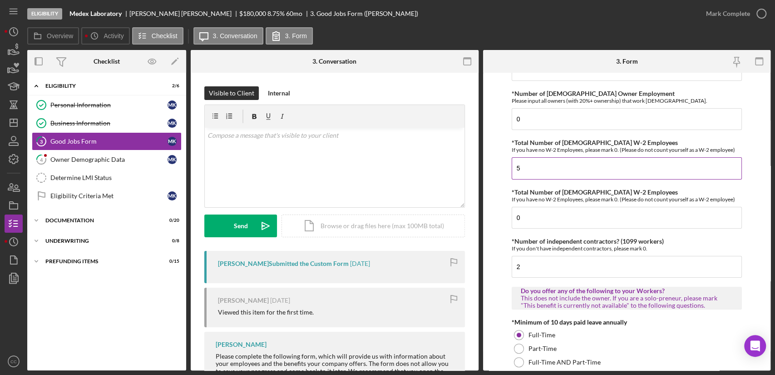
scroll to position [101, 0]
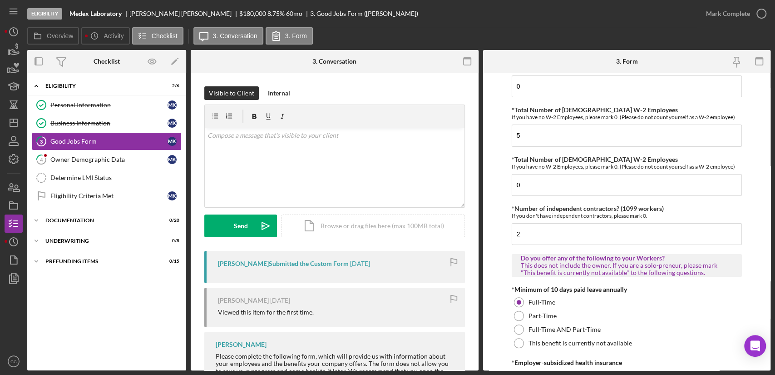
click at [736, 25] on div "Mark Complete" at bounding box center [734, 13] width 74 height 27
click at [737, 15] on div "Mark Complete" at bounding box center [728, 14] width 44 height 18
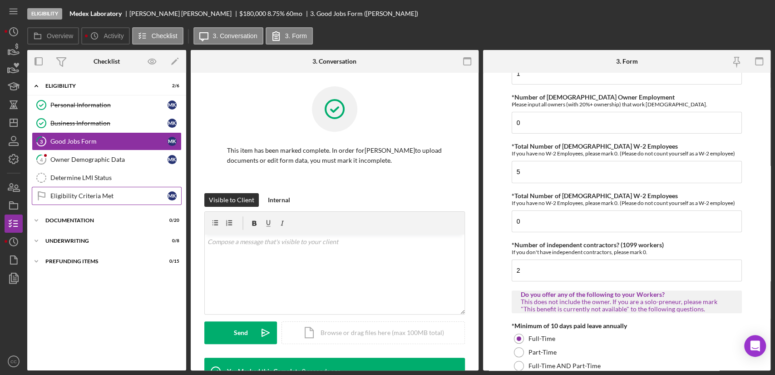
scroll to position [137, 0]
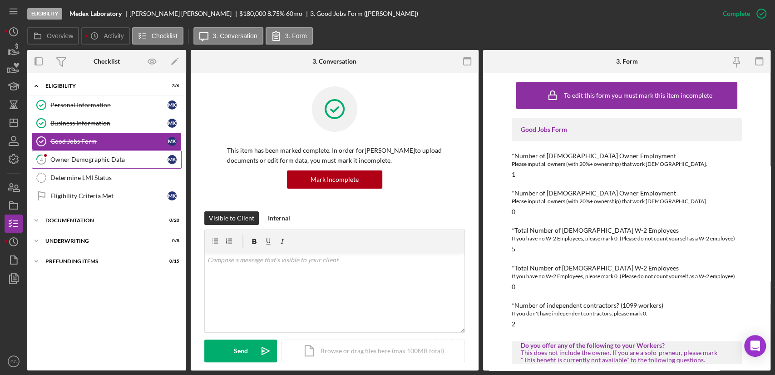
click at [111, 164] on link "4 Owner Demographic Data M K" at bounding box center [107, 159] width 150 height 18
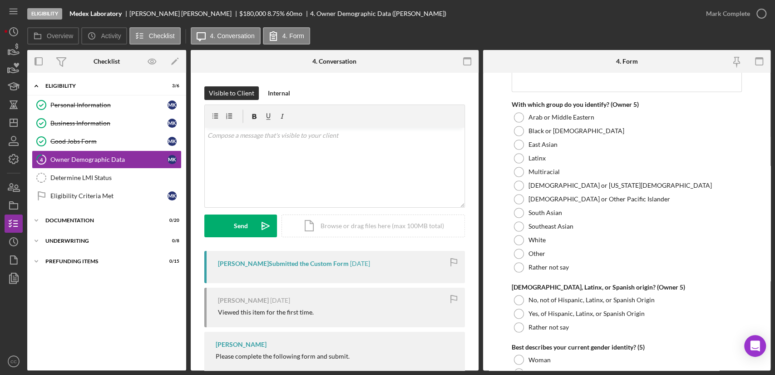
scroll to position [3482, 0]
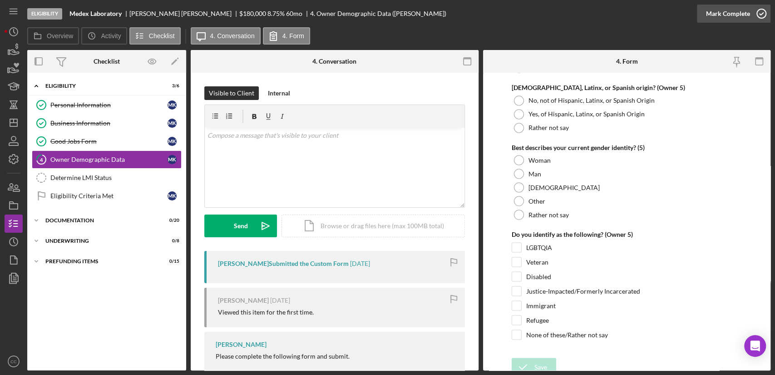
click at [745, 18] on div "Mark Complete" at bounding box center [728, 14] width 44 height 18
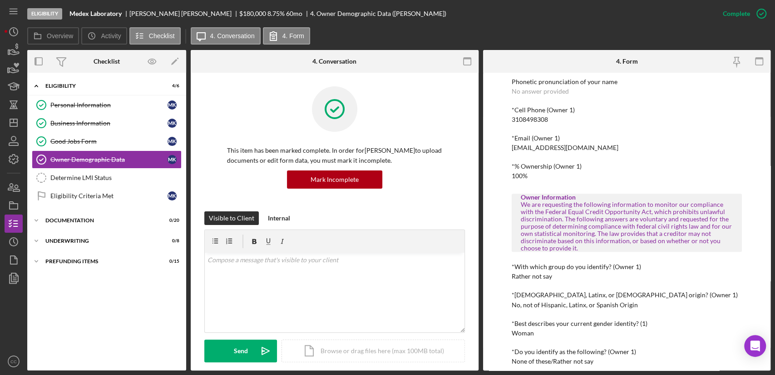
scroll to position [202, 0]
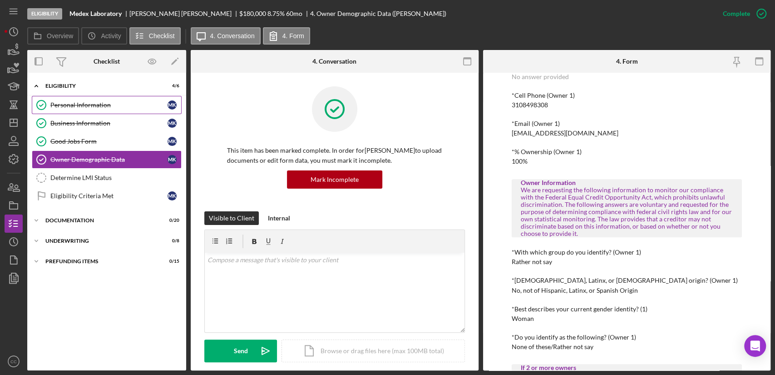
drag, startPoint x: 85, startPoint y: 102, endPoint x: 102, endPoint y: 97, distance: 17.5
click at [85, 102] on div "Personal Information" at bounding box center [108, 104] width 117 height 7
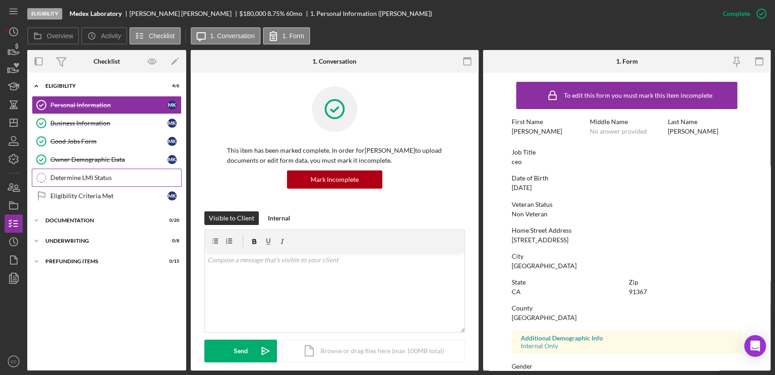
click at [79, 177] on div "Determine LMI Status" at bounding box center [115, 177] width 131 height 7
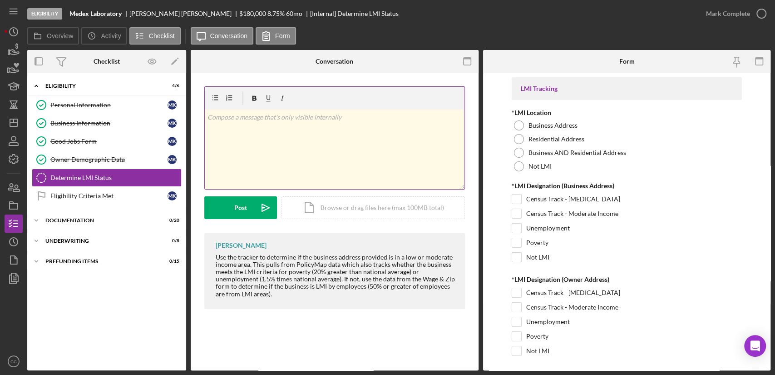
click at [279, 130] on div "v Color teal Color pink Remove color Add row above Add row below Add column bef…" at bounding box center [335, 149] width 260 height 80
click at [347, 105] on div at bounding box center [335, 98] width 260 height 23
click at [350, 120] on p "Residential:" at bounding box center [335, 117] width 254 height 10
click at [354, 134] on div "v Color teal Color pink Remove color Add row above Add row below Add column bef…" at bounding box center [335, 149] width 260 height 80
drag, startPoint x: 380, startPoint y: 119, endPoint x: 243, endPoint y: 120, distance: 136.7
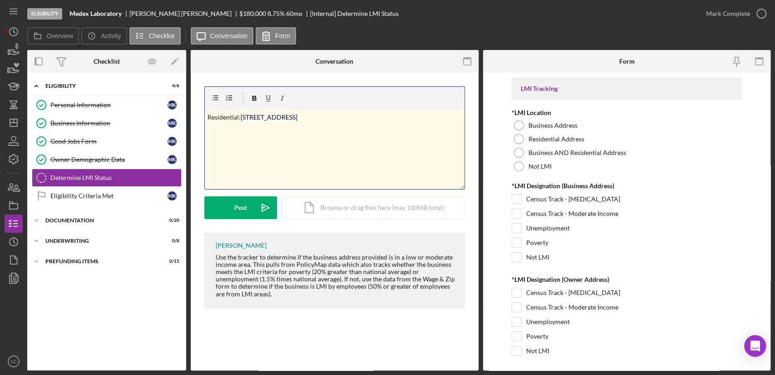
click at [243, 120] on p "Residential: 20557 Califa St Woodland Hills" at bounding box center [335, 117] width 254 height 10
copy mark "20557 Califa St Woodland Hills"
click at [347, 119] on p "Residential: 20557 Califa St Woodland Hills" at bounding box center [335, 117] width 254 height 10
click at [227, 139] on p "No" at bounding box center [335, 143] width 254 height 10
drag, startPoint x: 291, startPoint y: 143, endPoint x: 294, endPoint y: 138, distance: 5.8
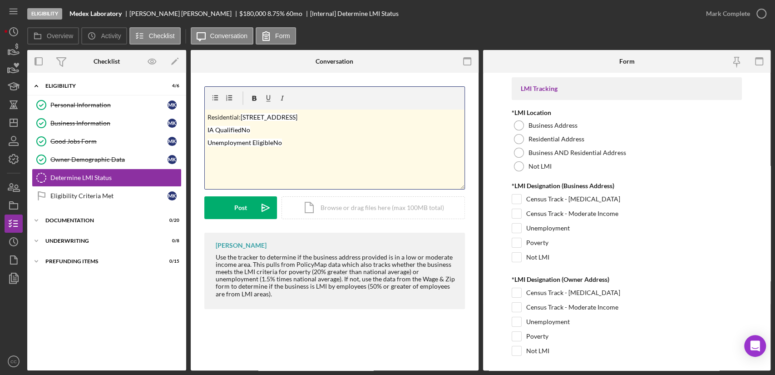
click at [292, 141] on p "Unemployment Eligible No" at bounding box center [335, 143] width 254 height 10
drag, startPoint x: 298, startPoint y: 156, endPoint x: 308, endPoint y: 151, distance: 11.4
click at [300, 155] on p "Poverty Rate Qualified No" at bounding box center [335, 155] width 254 height 10
click at [265, 168] on p "Income Upper" at bounding box center [335, 168] width 254 height 10
click at [265, 181] on p "Business:" at bounding box center [335, 181] width 254 height 10
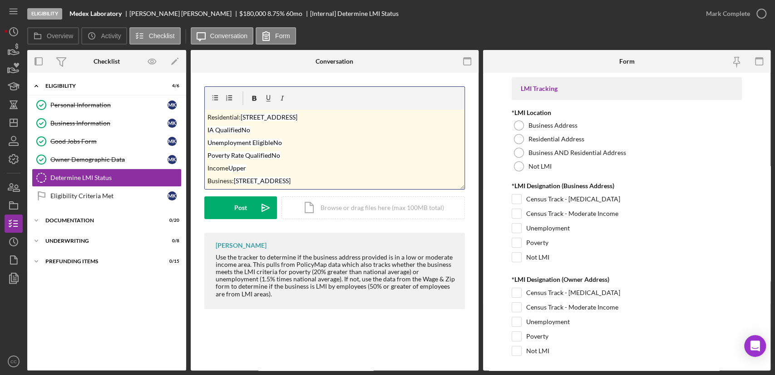
click at [356, 178] on p "Business: 704 S Victory Blvd Suit 102" at bounding box center [335, 181] width 254 height 10
drag, startPoint x: 354, startPoint y: 169, endPoint x: 235, endPoint y: 167, distance: 119.0
click at [235, 167] on p "Business: 704 S Victory Blvd Suit 102 Burbank" at bounding box center [335, 170] width 254 height 10
copy mark "704 S Victory Blvd Suit 102 Burbank"
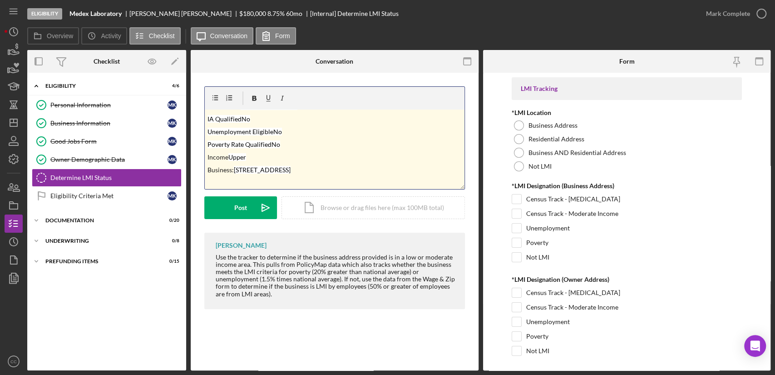
click at [363, 173] on p "Business: 704 S Victory Blvd Suit 102 Burbank" at bounding box center [335, 170] width 254 height 10
click at [276, 171] on p "IA Qualified No" at bounding box center [335, 170] width 254 height 10
drag, startPoint x: 299, startPoint y: 169, endPoint x: 315, endPoint y: 156, distance: 20.1
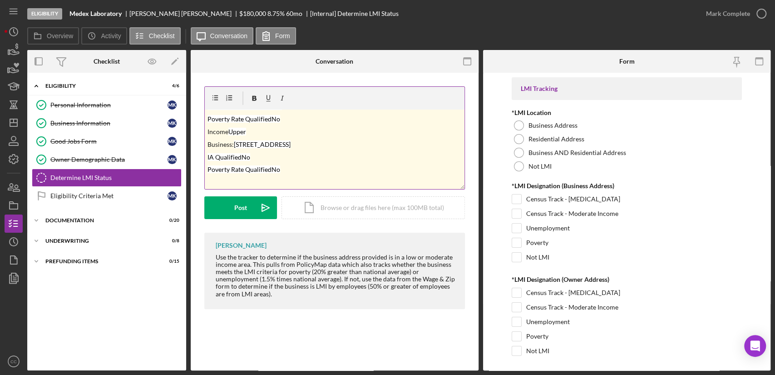
click at [299, 168] on p "Poverty Rate Qualified No" at bounding box center [335, 169] width 254 height 10
drag, startPoint x: 303, startPoint y: 172, endPoint x: 328, endPoint y: 154, distance: 29.6
click at [304, 170] on p "Unemployment Eligible No" at bounding box center [335, 169] width 254 height 10
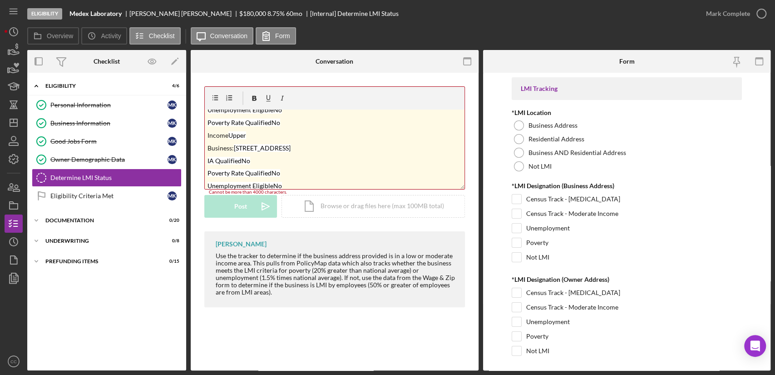
scroll to position [50, 0]
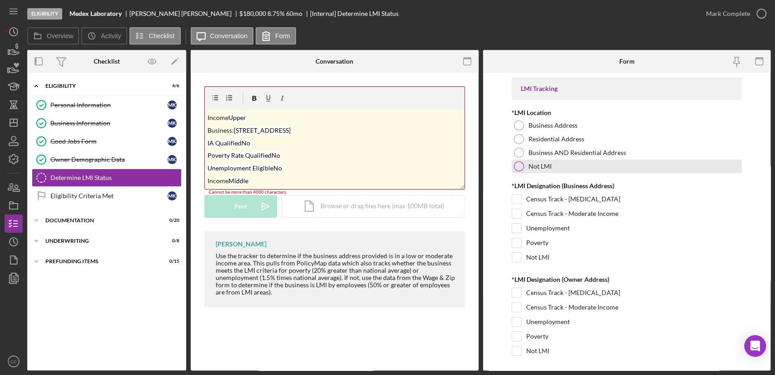
click at [520, 168] on div at bounding box center [519, 166] width 10 height 10
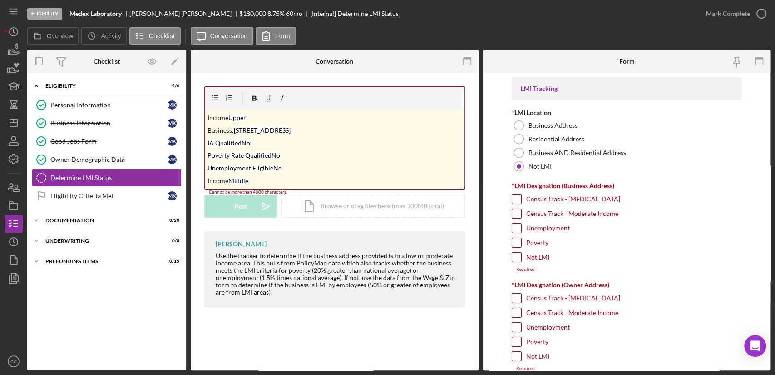
click at [518, 258] on input "Not LMI" at bounding box center [516, 257] width 9 height 9
checkbox input "true"
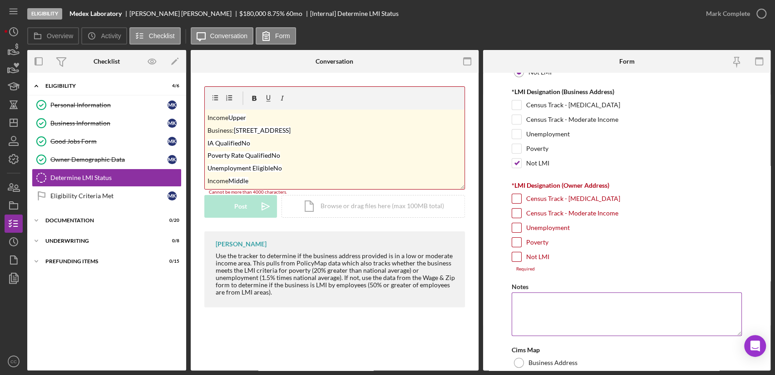
scroll to position [101, 0]
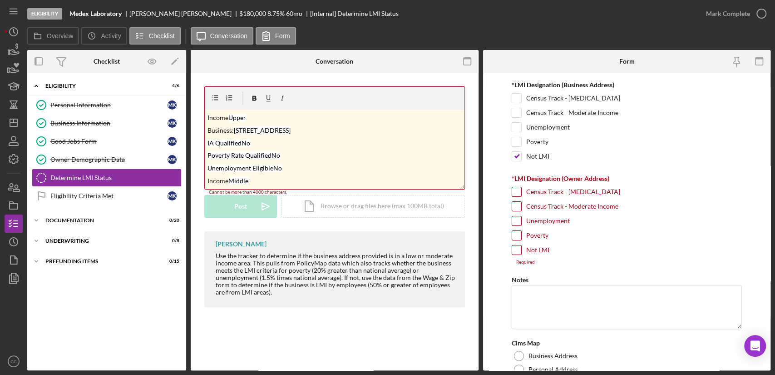
click at [516, 252] on input "Not LMI" at bounding box center [516, 249] width 9 height 9
checkbox input "true"
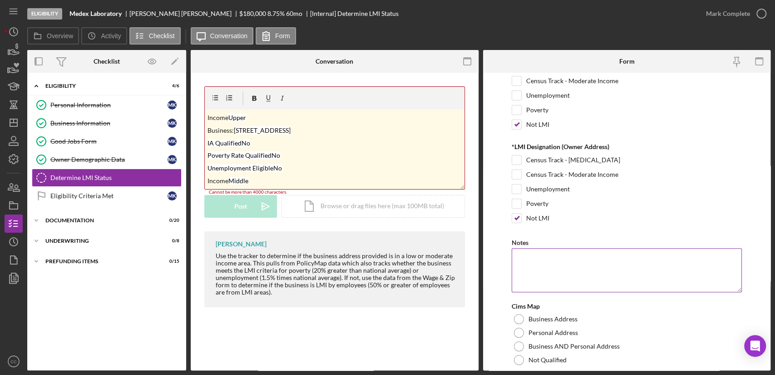
scroll to position [160, 0]
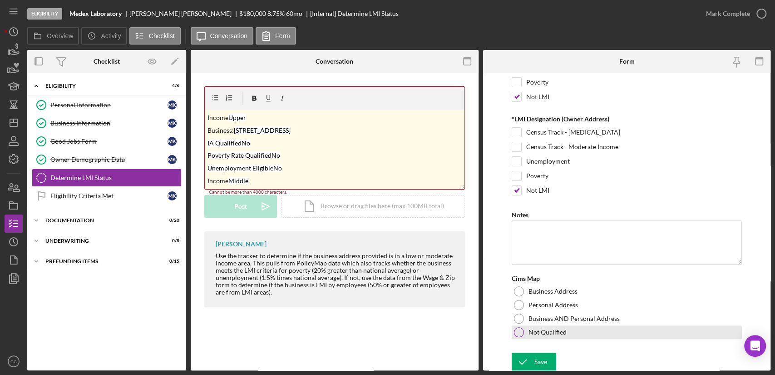
click at [517, 331] on div at bounding box center [519, 332] width 10 height 10
click at [333, 177] on p "Income Middle" at bounding box center [335, 181] width 254 height 10
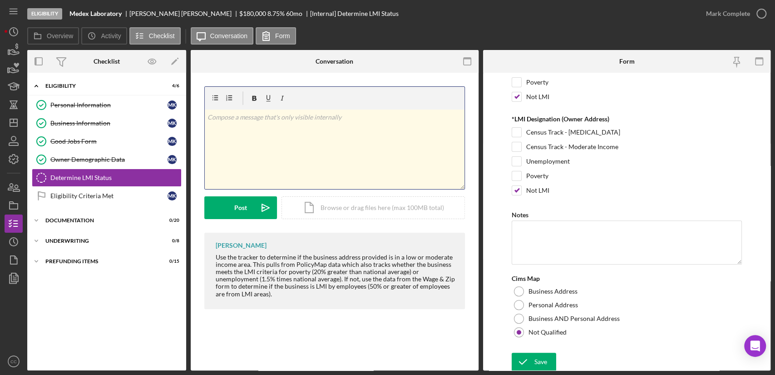
scroll to position [0, 0]
click at [542, 363] on div "Save" at bounding box center [541, 362] width 13 height 18
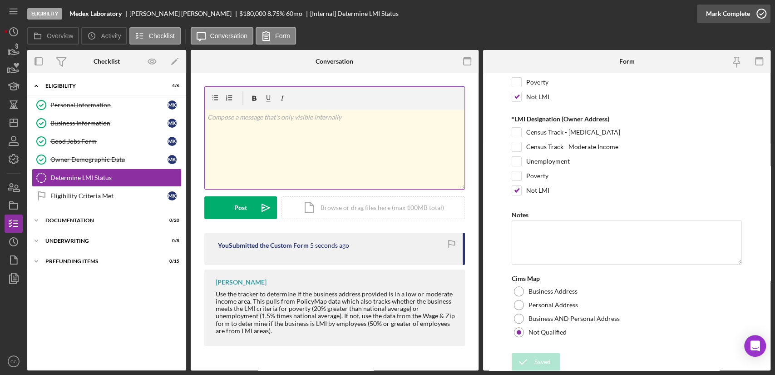
click at [742, 12] on div "Mark Complete" at bounding box center [728, 14] width 44 height 18
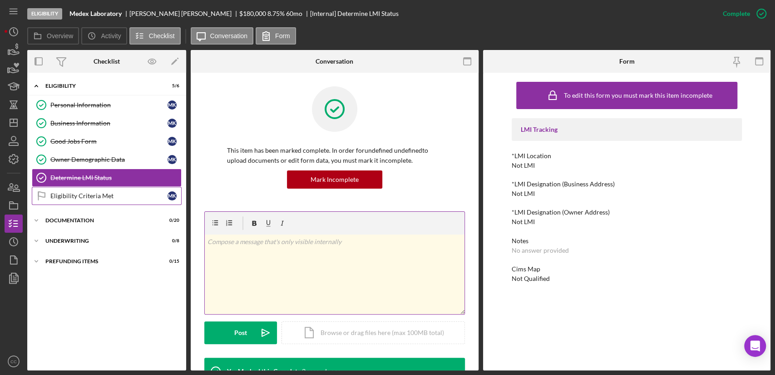
click at [109, 200] on link "Eligibility Criteria Met Eligibility Criteria Met M K" at bounding box center [107, 196] width 150 height 18
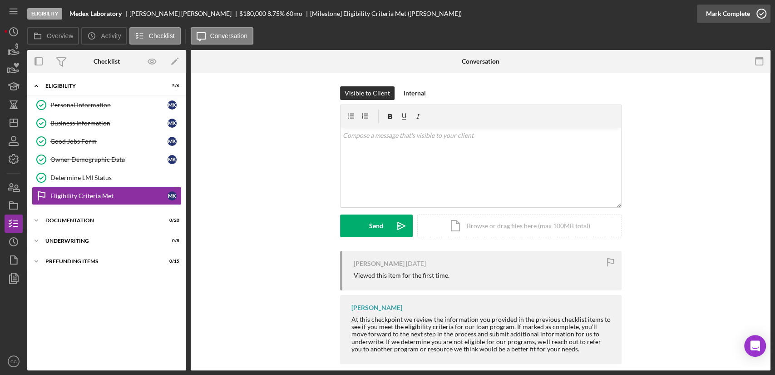
click at [738, 15] on div "Mark Complete" at bounding box center [728, 14] width 44 height 18
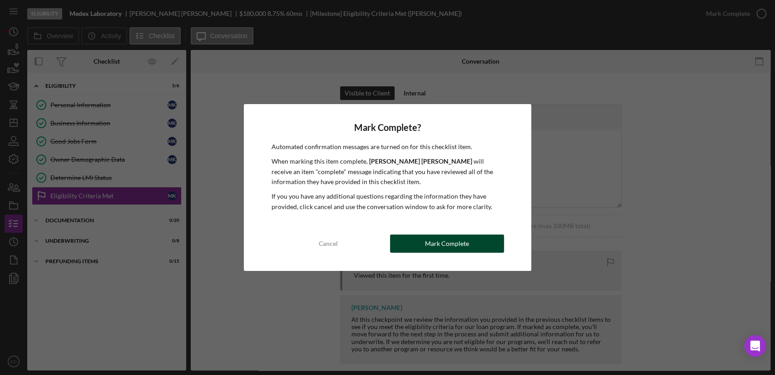
click at [458, 243] on div "Mark Complete" at bounding box center [447, 243] width 44 height 18
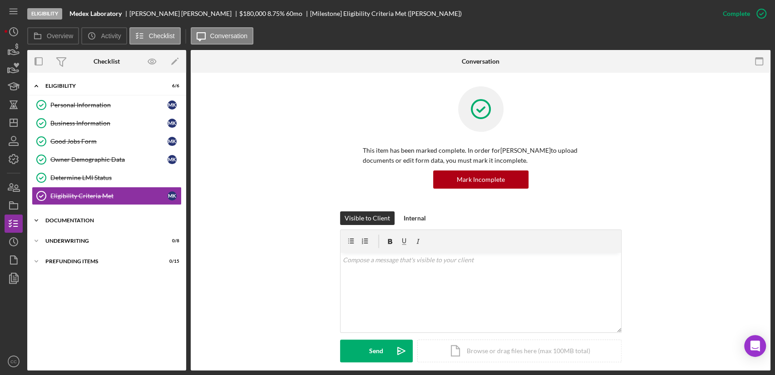
click at [80, 218] on div "Documentation" at bounding box center [109, 220] width 129 height 5
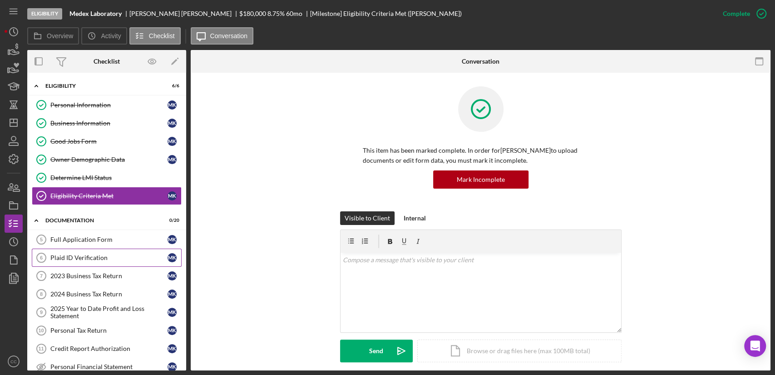
click at [93, 257] on div "Plaid ID Verification" at bounding box center [108, 257] width 117 height 7
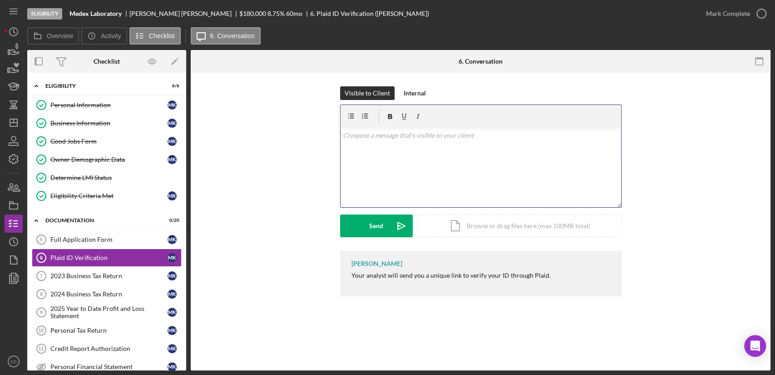
click at [395, 168] on div "v Color teal Color pink Remove color Add row above Add row below Add column bef…" at bounding box center [481, 168] width 281 height 80
click at [390, 225] on icon "Icon/icon-invite-send" at bounding box center [401, 225] width 23 height 23
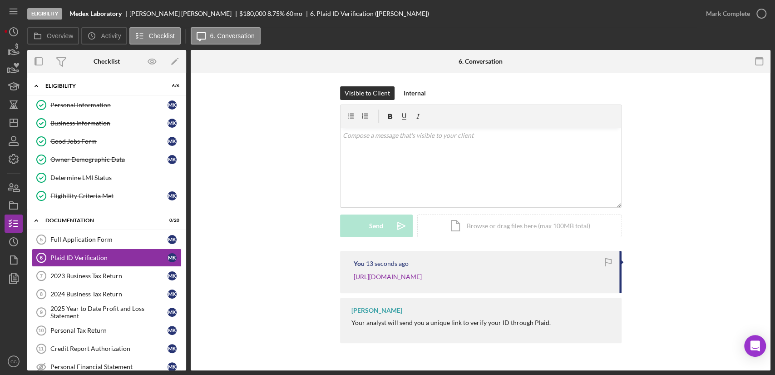
click at [234, 201] on div "Visible to Client Internal v Color teal Color pink Remove color Add row above A…" at bounding box center [480, 168] width 553 height 164
click at [283, 128] on div "Visible to Client Internal v Color teal Color pink Remove color Add row above A…" at bounding box center [480, 168] width 553 height 164
click at [18, 124] on icon "Icon/Dashboard" at bounding box center [13, 122] width 23 height 23
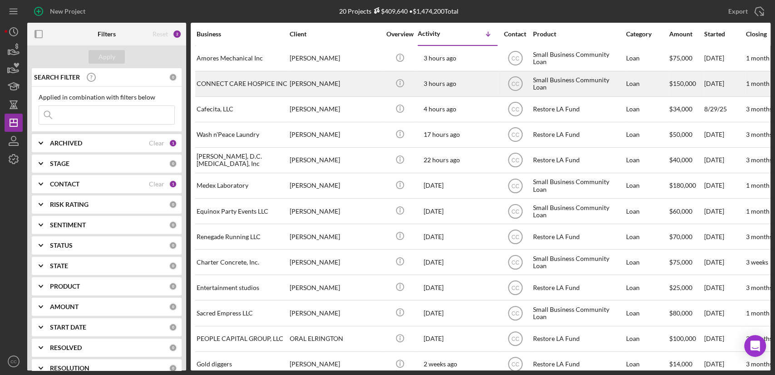
click at [239, 83] on div "CONNECT CARE HOSPICE INC" at bounding box center [242, 84] width 91 height 24
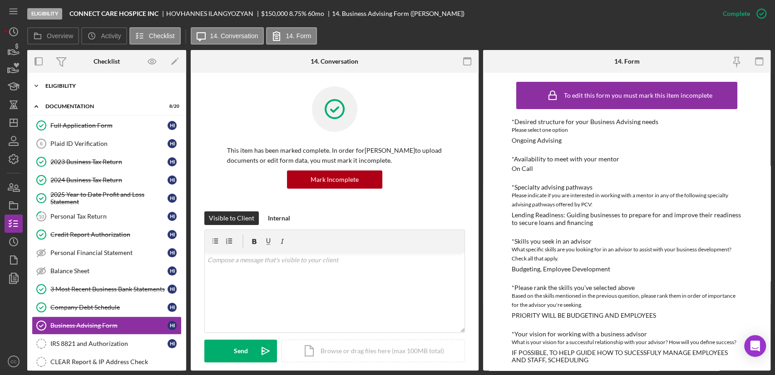
click at [62, 80] on div "Icon/Expander Eligibility 6 / 6" at bounding box center [106, 86] width 159 height 18
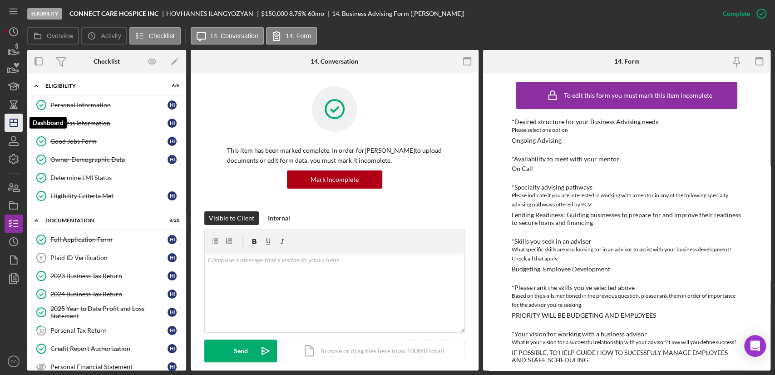
click at [15, 124] on icon "Icon/Dashboard" at bounding box center [13, 122] width 23 height 23
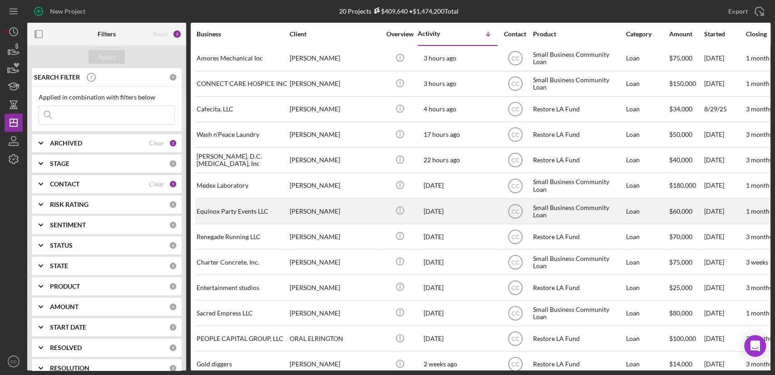
click at [227, 210] on div "Equinox Party Events LLC" at bounding box center [242, 211] width 91 height 24
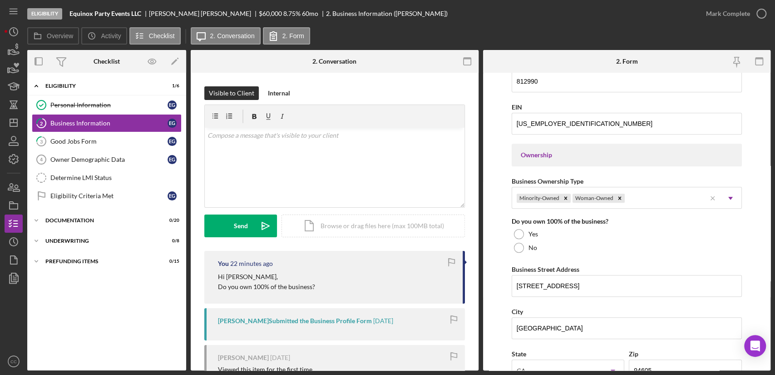
scroll to position [403, 0]
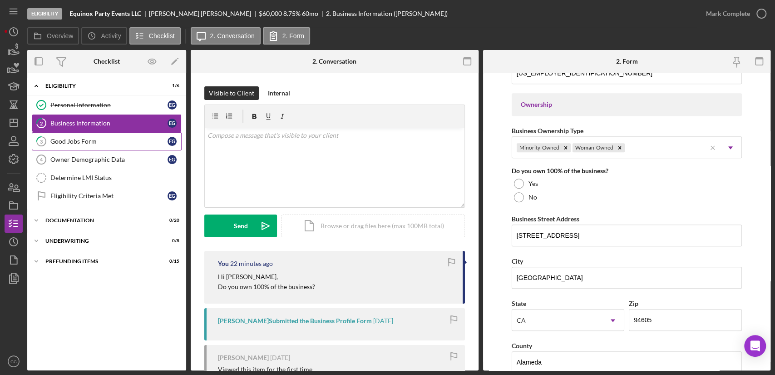
click at [65, 140] on div "Good Jobs Form" at bounding box center [108, 141] width 117 height 7
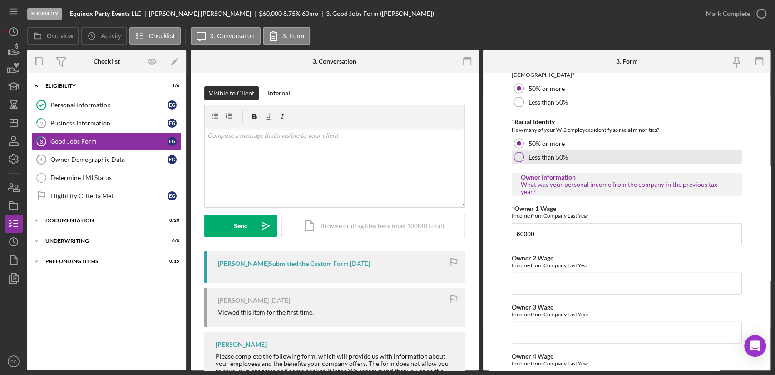
scroll to position [1366, 0]
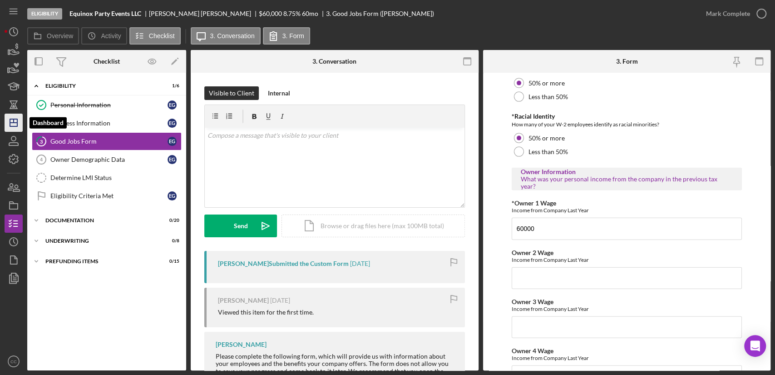
drag, startPoint x: 14, startPoint y: 124, endPoint x: 20, endPoint y: 120, distance: 6.3
click at [14, 124] on icon "Icon/Dashboard" at bounding box center [13, 122] width 23 height 23
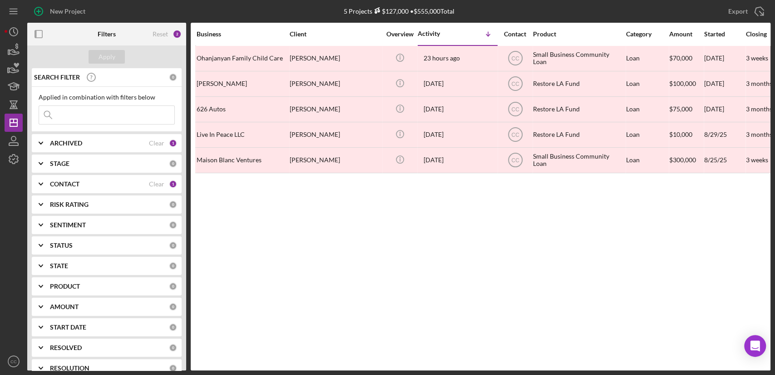
click at [105, 141] on div "ARCHIVED" at bounding box center [99, 142] width 99 height 7
click at [45, 177] on input "Active" at bounding box center [43, 180] width 9 height 9
checkbox input "true"
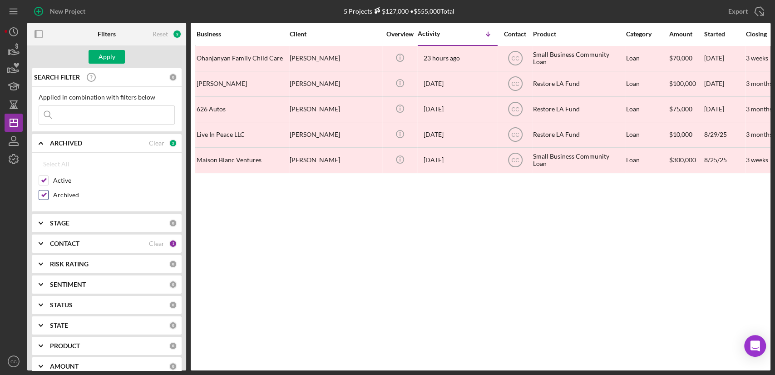
click at [44, 194] on input "Archived" at bounding box center [43, 194] width 9 height 9
checkbox input "false"
click at [107, 51] on div "Apply" at bounding box center [107, 57] width 17 height 14
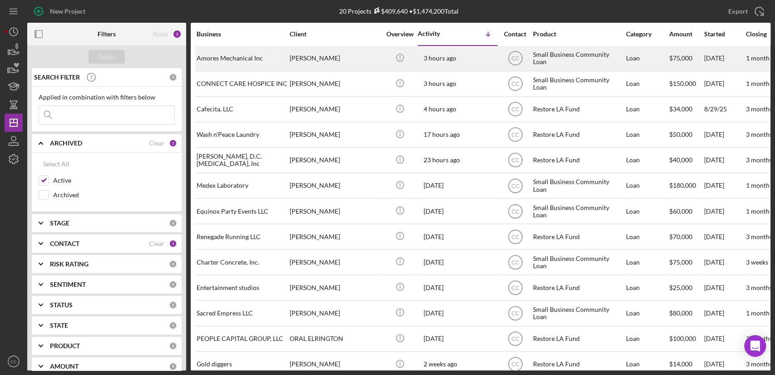
click at [251, 60] on div "Amores Mechanical Inc" at bounding box center [242, 58] width 91 height 24
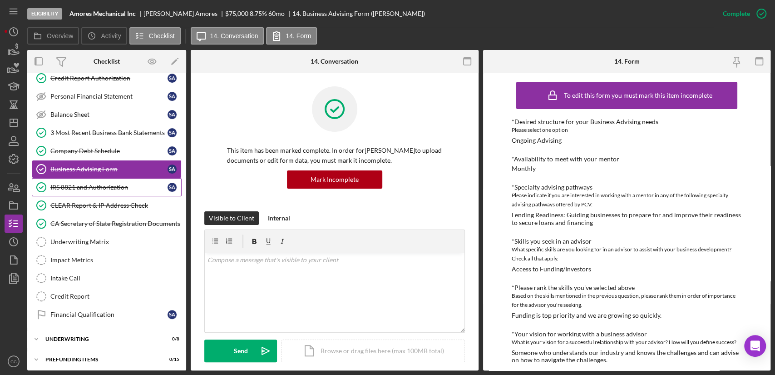
scroll to position [157, 0]
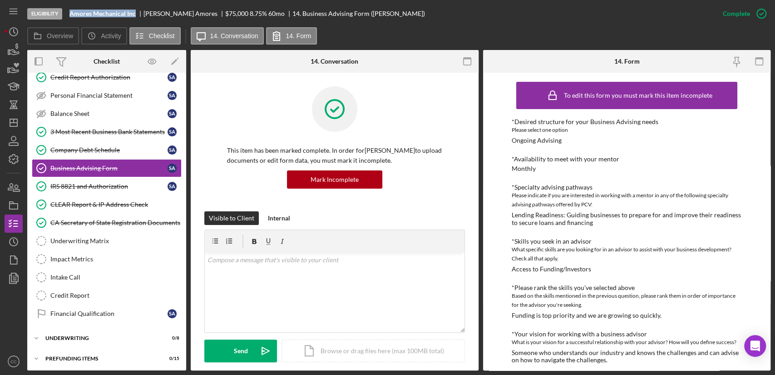
drag, startPoint x: 138, startPoint y: 13, endPoint x: 67, endPoint y: 17, distance: 71.0
click at [67, 17] on div "Eligibility Amores Mechanical Inc Shawn Amores $75,000 $15,000 8.75 % 60 mo 14.…" at bounding box center [370, 13] width 687 height 27
copy b "Amores Mechanical Inc"
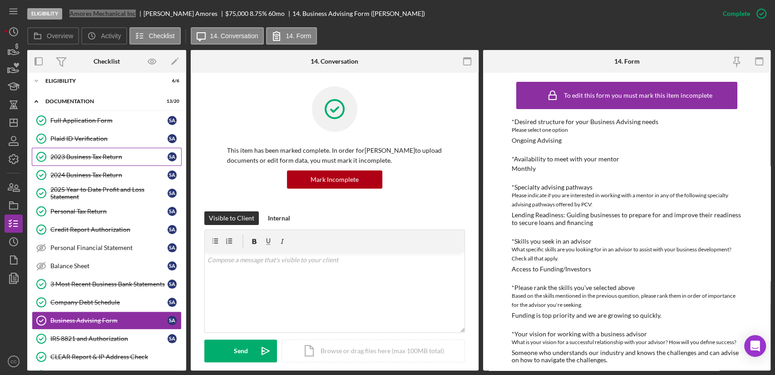
scroll to position [0, 0]
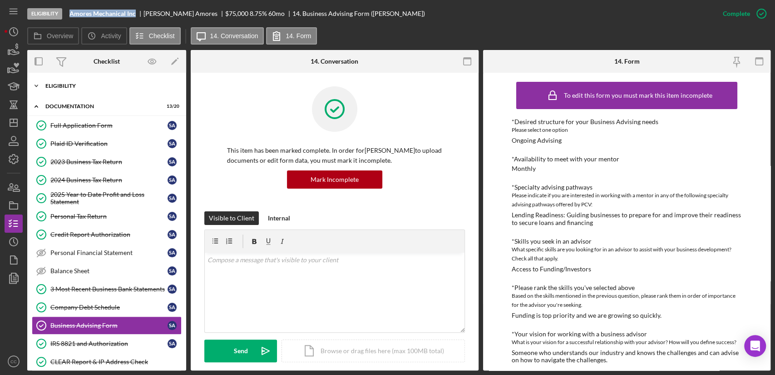
click at [56, 85] on div "Eligibility" at bounding box center [109, 85] width 129 height 5
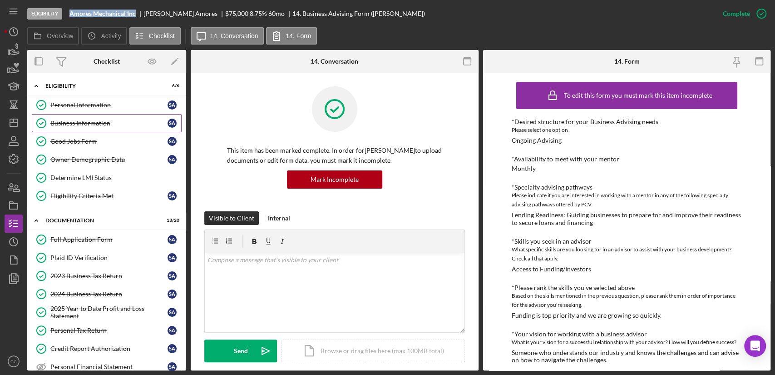
click at [70, 123] on div "Business Information" at bounding box center [108, 122] width 117 height 7
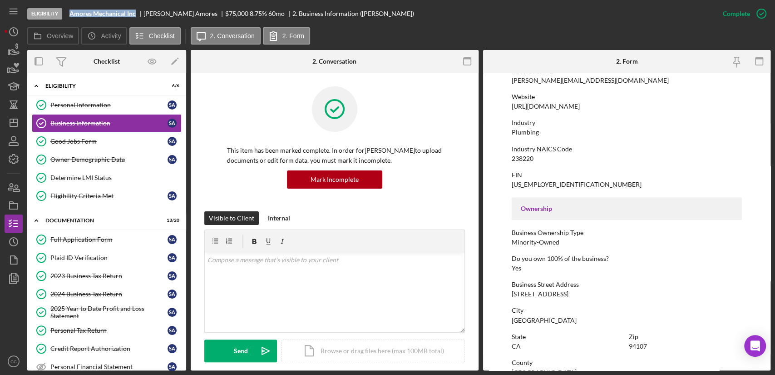
scroll to position [202, 0]
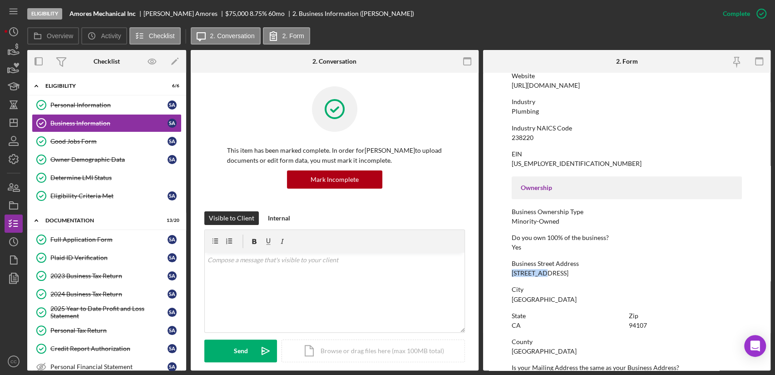
drag, startPoint x: 552, startPoint y: 273, endPoint x: 509, endPoint y: 272, distance: 42.7
click at [509, 272] on form "To edit this form you must mark this item incomplete Business Name Amores Mecha…" at bounding box center [627, 222] width 288 height 298
copy div "602 3rd St"
drag, startPoint x: 551, startPoint y: 298, endPoint x: 509, endPoint y: 300, distance: 41.4
click at [509, 300] on form "To edit this form you must mark this item incomplete Business Name Amores Mecha…" at bounding box center [627, 222] width 288 height 298
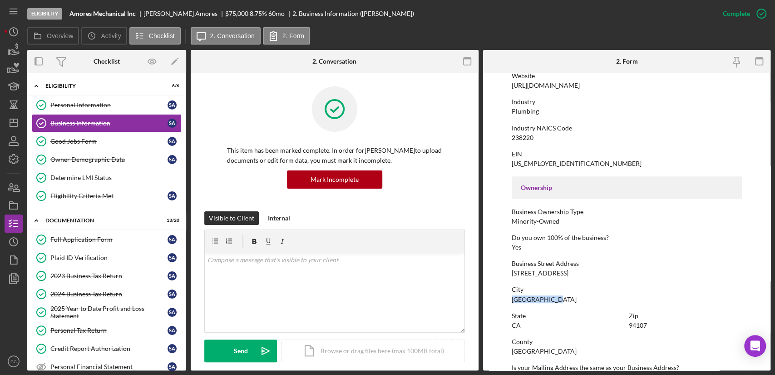
copy div "San Francisco"
click at [639, 326] on div "94107" at bounding box center [638, 325] width 18 height 7
copy div "94107"
click at [82, 104] on div "Personal Information" at bounding box center [108, 104] width 117 height 7
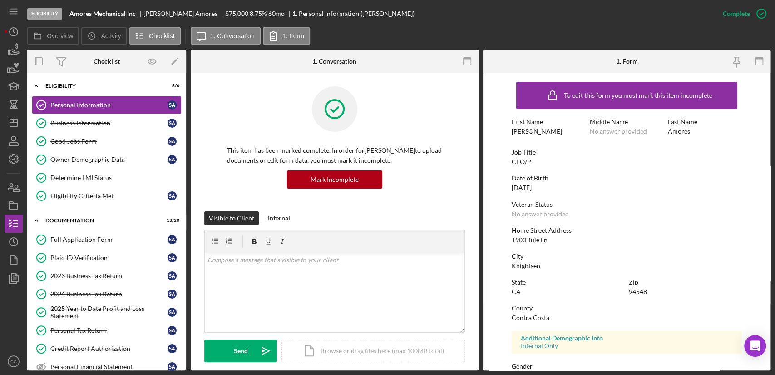
click at [519, 130] on div "[PERSON_NAME]" at bounding box center [537, 131] width 50 height 7
copy div "[PERSON_NAME]"
click at [676, 134] on div "Amores" at bounding box center [679, 131] width 22 height 7
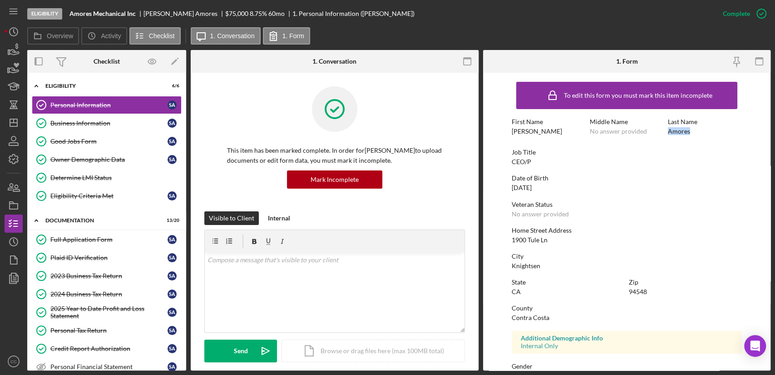
copy div "Amores"
click at [84, 330] on div "Personal Tax Return" at bounding box center [108, 330] width 117 height 7
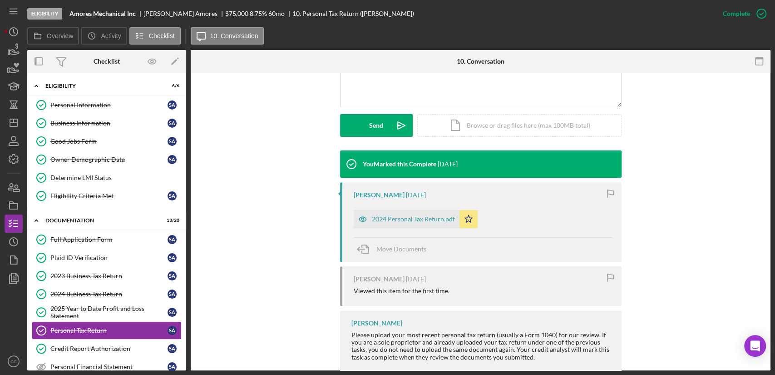
scroll to position [244, 0]
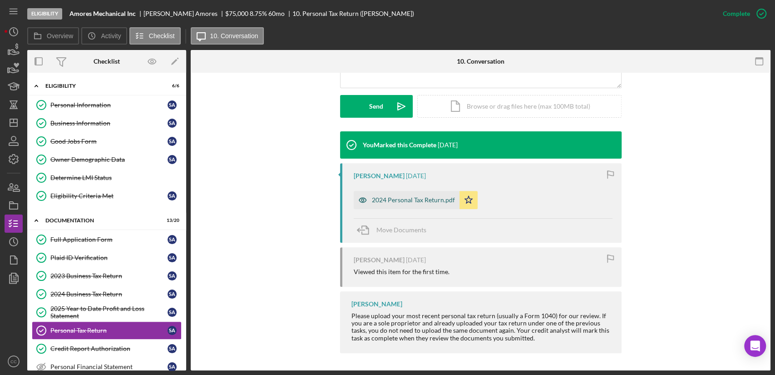
click at [400, 200] on div "2024 Personal Tax Return.pdf" at bounding box center [413, 199] width 83 height 7
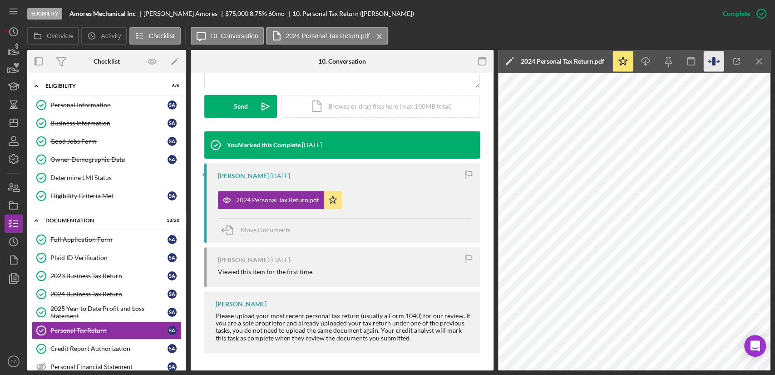
click at [714, 60] on icon "button" at bounding box center [713, 61] width 3 height 8
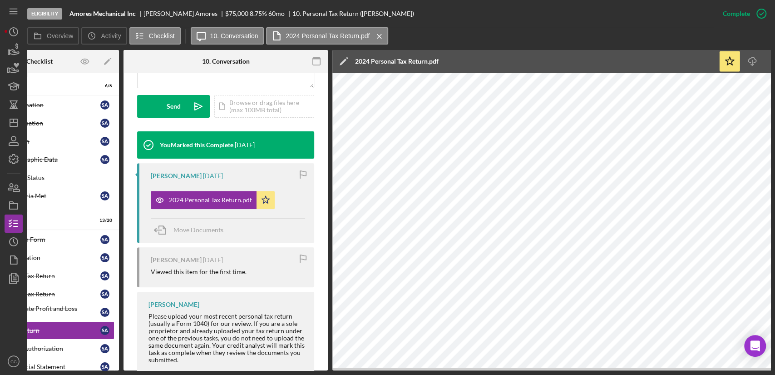
scroll to position [0, 0]
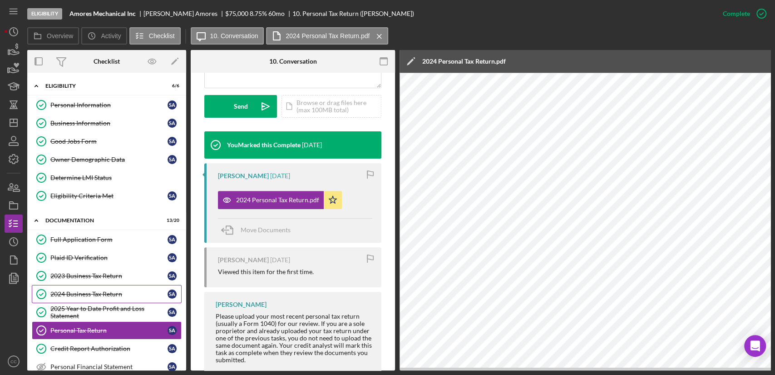
click at [103, 293] on div "2024 Business Tax Return" at bounding box center [108, 293] width 117 height 7
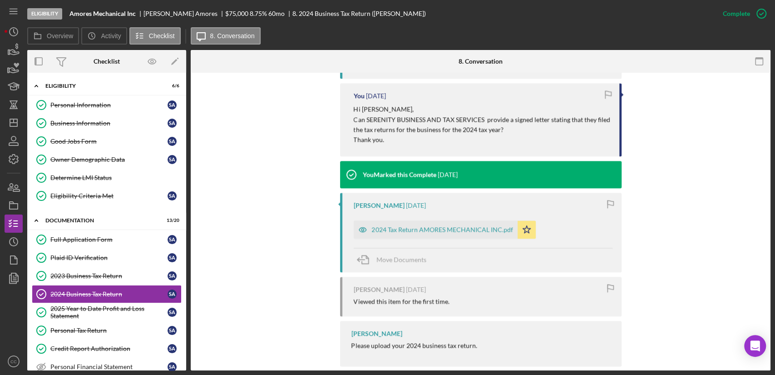
scroll to position [947, 0]
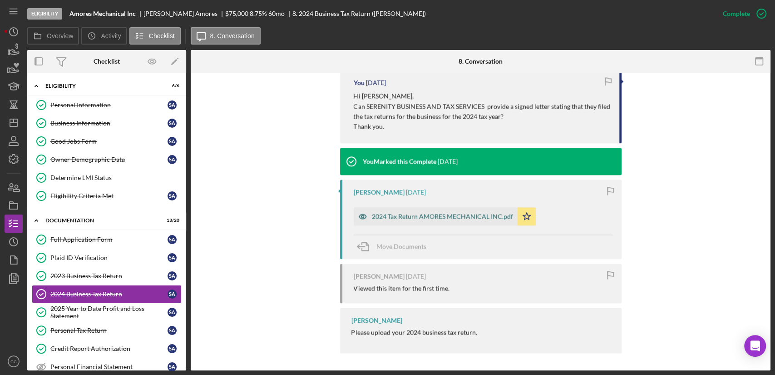
click at [423, 221] on div "2024 Tax Return AMORES MECHANICAL INC.pdf" at bounding box center [436, 216] width 164 height 18
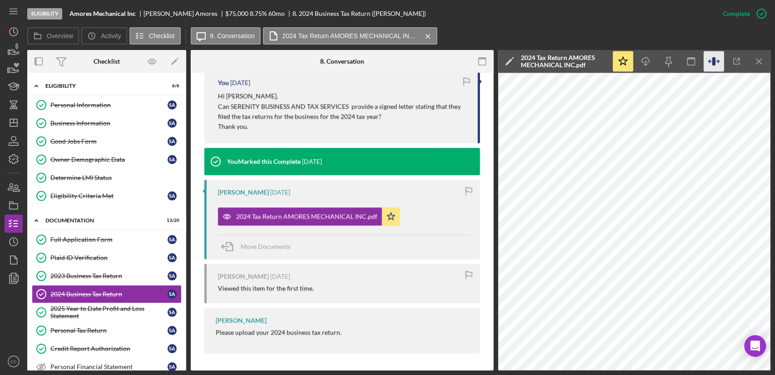
click at [716, 58] on icon "button" at bounding box center [713, 61] width 3 height 8
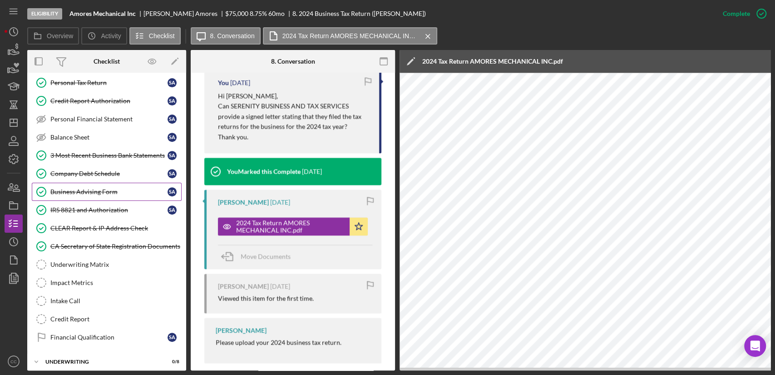
scroll to position [252, 0]
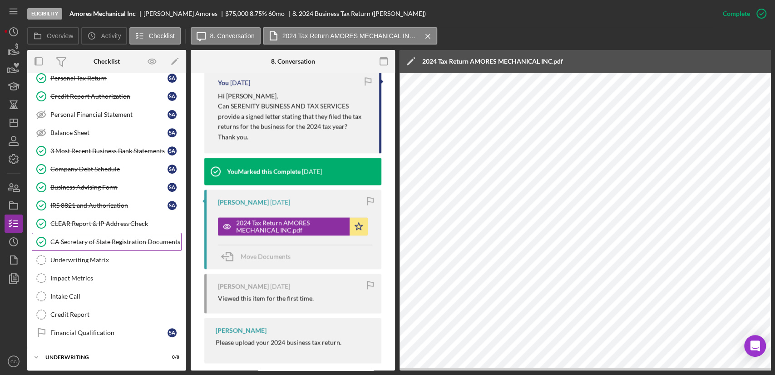
click at [104, 243] on link "CA Secretary of State Registration Documents CA Secretary of State Registration…" at bounding box center [107, 242] width 150 height 18
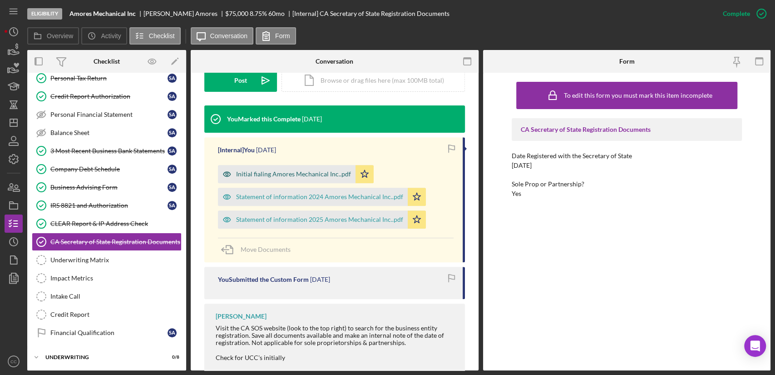
click at [299, 174] on div "Initial fialing Amores Mechanical Inc..pdf" at bounding box center [293, 173] width 115 height 7
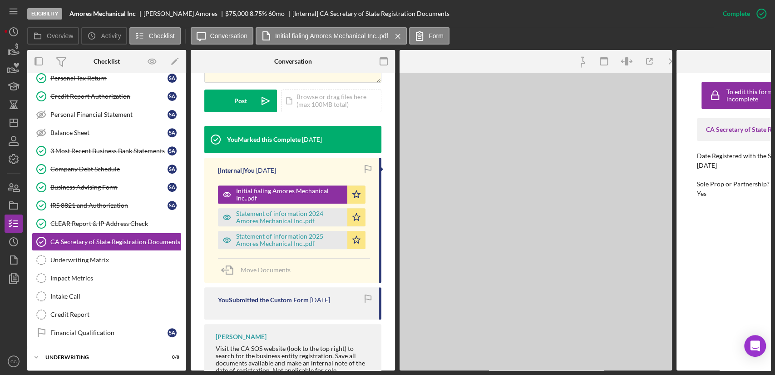
scroll to position [262, 0]
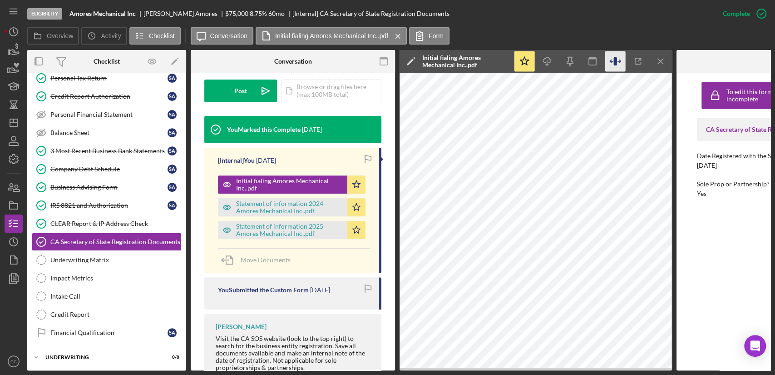
click at [621, 67] on icon "button" at bounding box center [616, 61] width 20 height 20
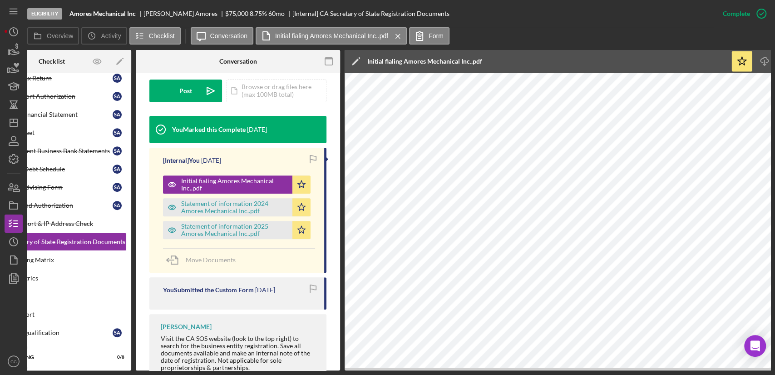
scroll to position [0, 0]
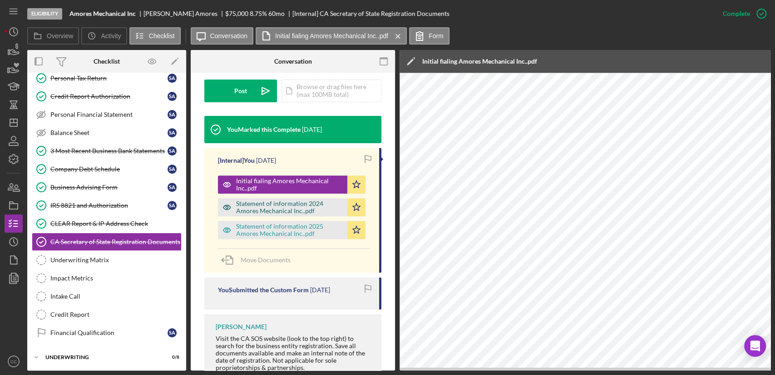
click at [289, 200] on div "Statement of information 2024 Amores Mechanical Inc..pdf" at bounding box center [289, 207] width 107 height 15
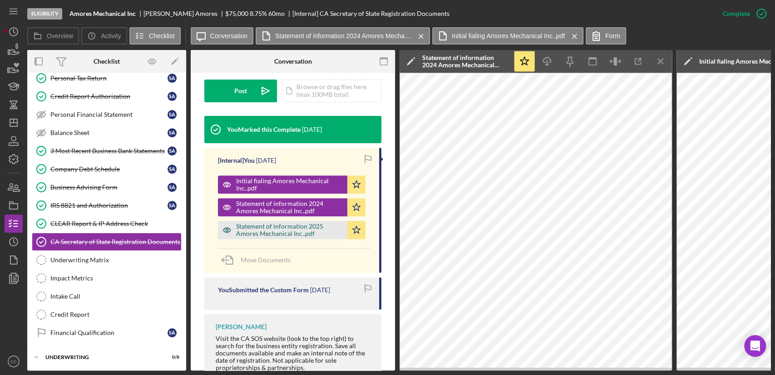
click at [293, 223] on div "Statement of information 2025 Amores Mechanical Inc..pdf" at bounding box center [289, 230] width 107 height 15
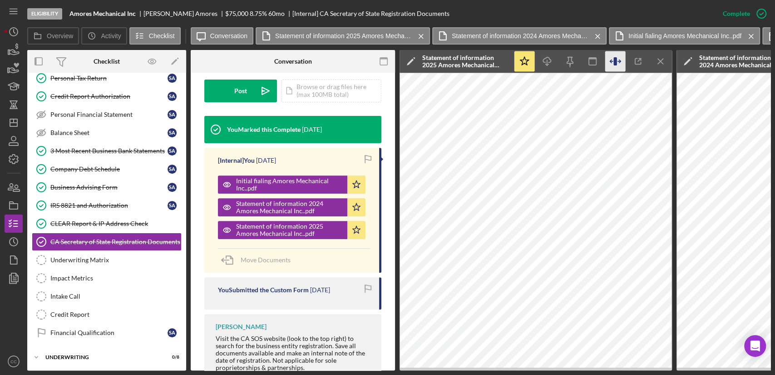
click at [615, 64] on icon "button" at bounding box center [615, 61] width 3 height 8
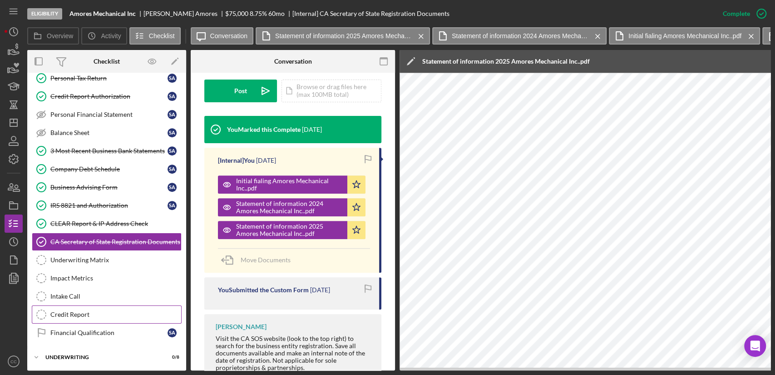
click at [83, 311] on div "Credit Report" at bounding box center [115, 314] width 131 height 7
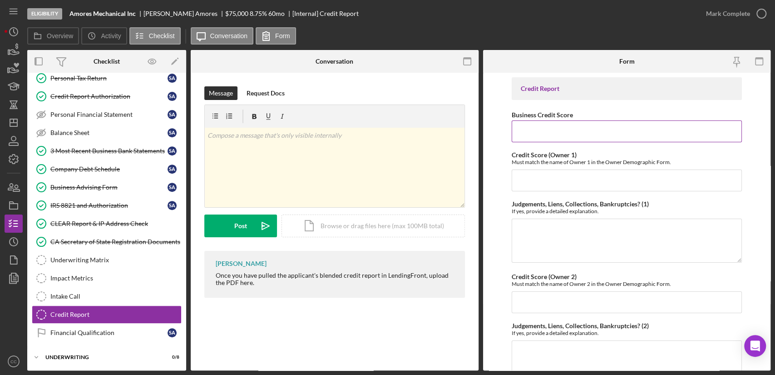
click at [592, 129] on input "Business Credit Score" at bounding box center [627, 131] width 230 height 22
type input "42"
click at [15, 123] on icon "Icon/Dashboard" at bounding box center [13, 122] width 23 height 23
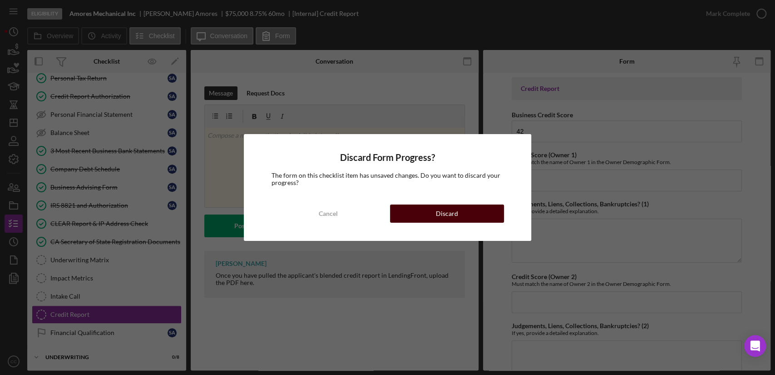
click at [465, 216] on button "Discard" at bounding box center [447, 213] width 114 height 18
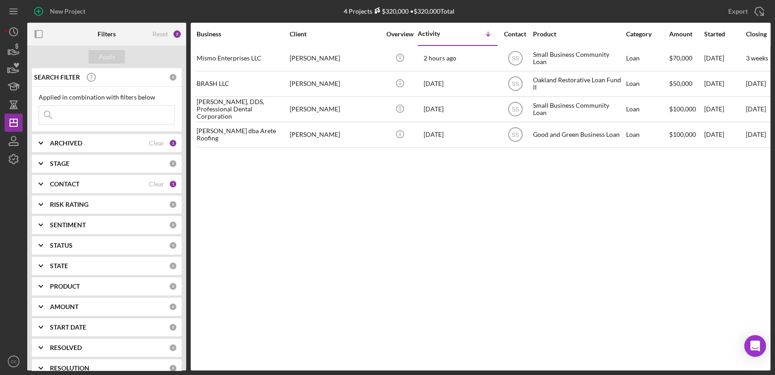
click at [86, 187] on div "CONTACT" at bounding box center [99, 183] width 99 height 7
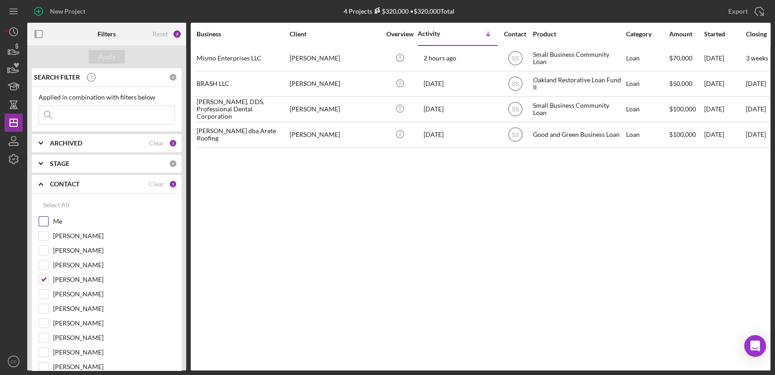
click at [44, 220] on input "Me" at bounding box center [43, 221] width 9 height 9
checkbox input "true"
click at [43, 278] on input "Stephanie Simotas" at bounding box center [43, 279] width 9 height 9
checkbox input "false"
click at [104, 57] on div "Apply" at bounding box center [107, 57] width 17 height 14
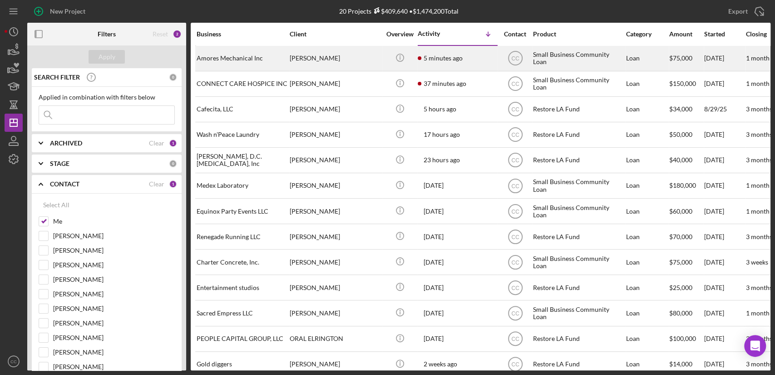
click at [343, 58] on div "[PERSON_NAME]" at bounding box center [335, 58] width 91 height 24
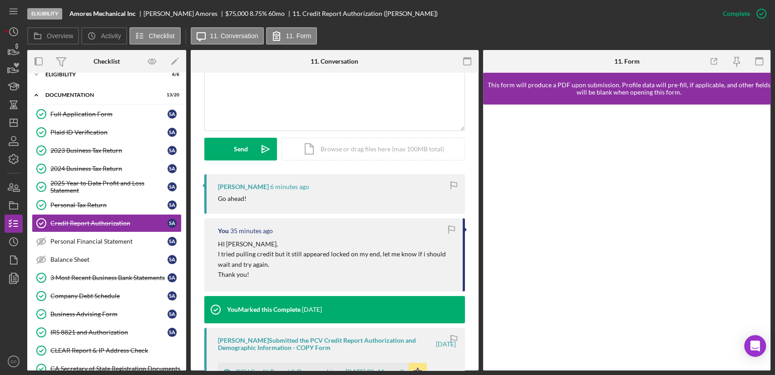
scroll to position [151, 0]
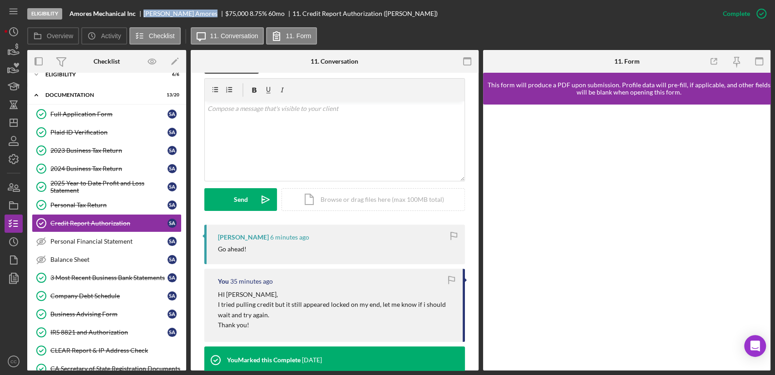
drag, startPoint x: 185, startPoint y: 14, endPoint x: 142, endPoint y: 14, distance: 43.2
click at [142, 14] on div "Amores Mechanical Inc Shawn Amores $75,000 $15,000 8.75 % 60 mo 11. Credit Repo…" at bounding box center [254, 13] width 368 height 7
copy div "Shawn Amores"
click at [81, 206] on div "Personal Tax Return" at bounding box center [108, 204] width 117 height 7
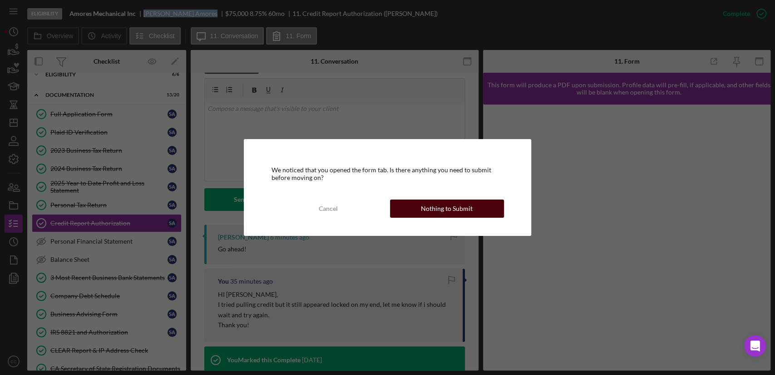
click at [437, 205] on div "Nothing to Submit" at bounding box center [447, 208] width 52 height 18
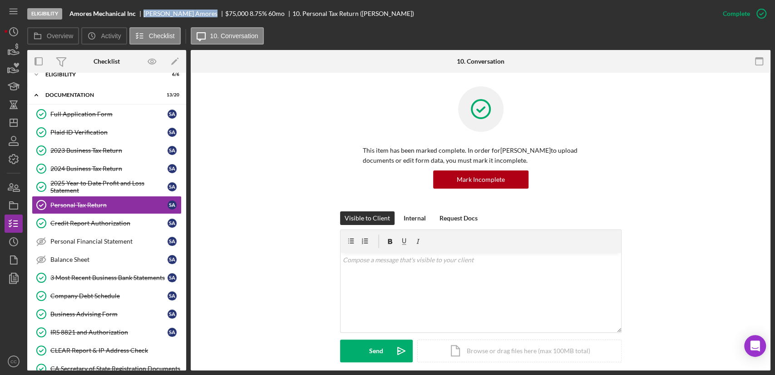
scroll to position [202, 0]
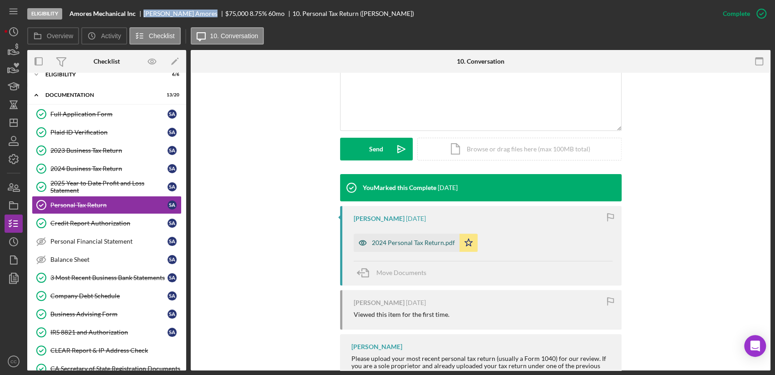
click at [379, 242] on div "2024 Personal Tax Return.pdf" at bounding box center [413, 242] width 83 height 7
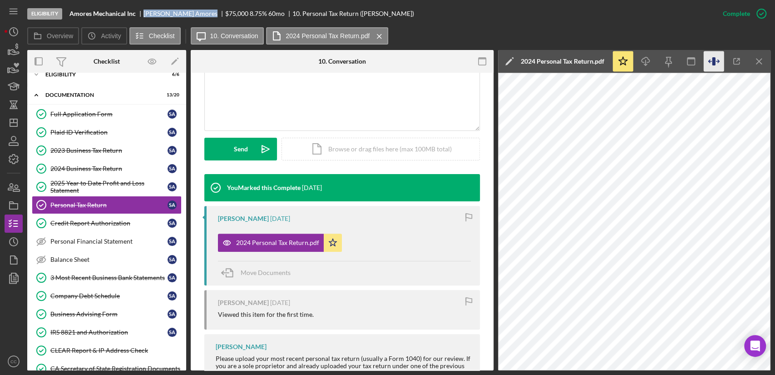
click at [713, 60] on icon "button" at bounding box center [713, 61] width 3 height 8
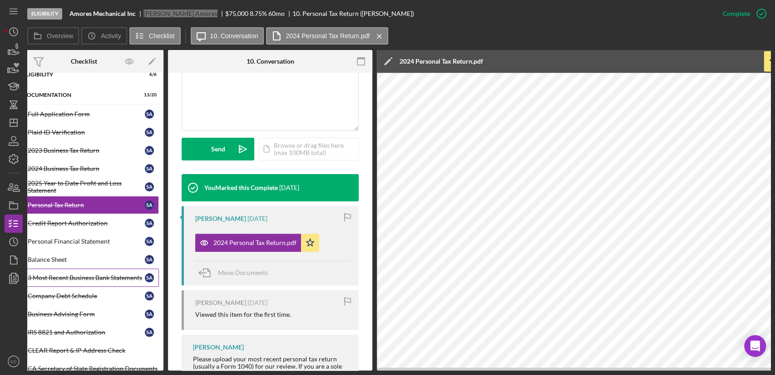
scroll to position [0, 0]
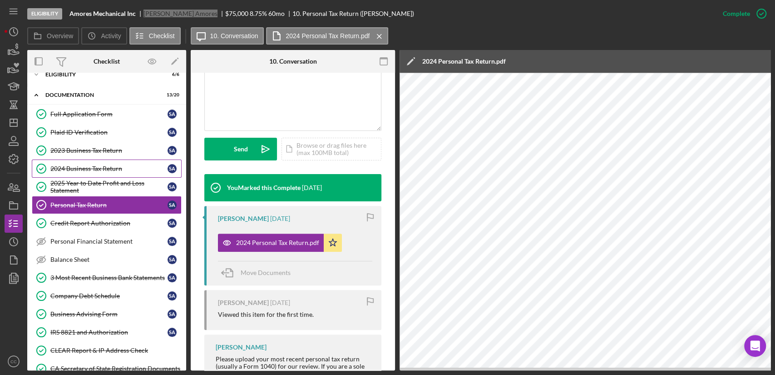
click at [76, 169] on div "2024 Business Tax Return" at bounding box center [108, 168] width 117 height 7
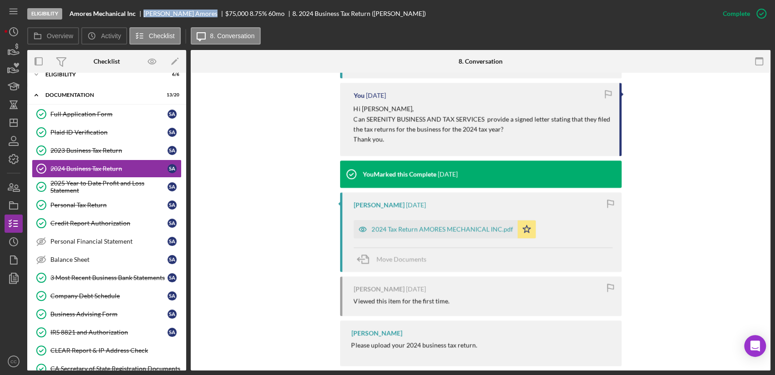
scroll to position [947, 0]
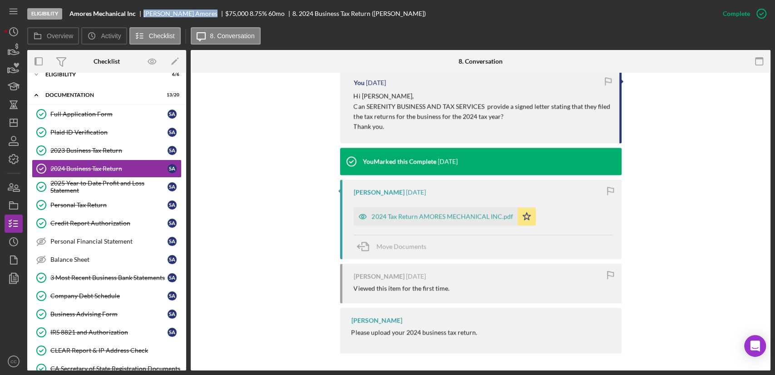
click at [461, 218] on div "2024 Tax Return AMORES MECHANICAL INC.pdf" at bounding box center [442, 216] width 141 height 7
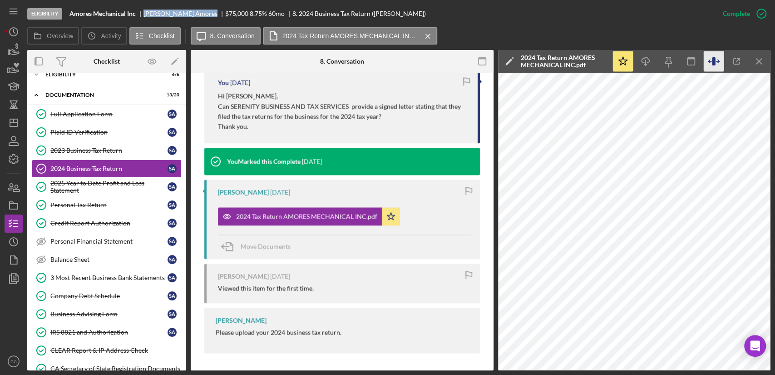
click at [713, 59] on icon "button" at bounding box center [713, 61] width 3 height 8
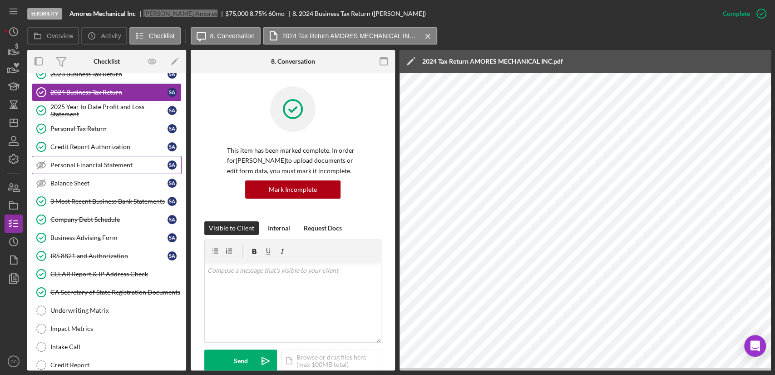
scroll to position [62, 0]
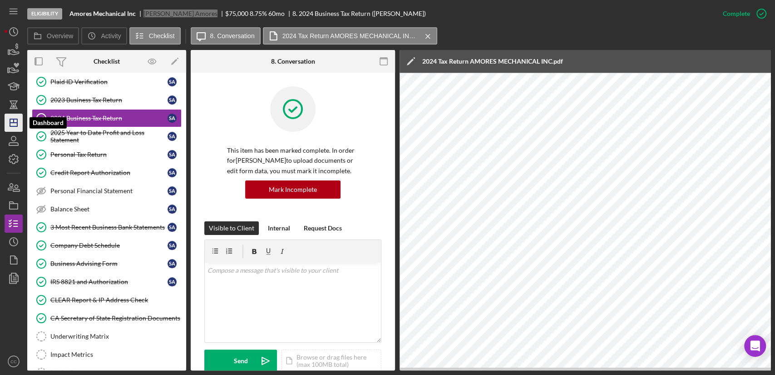
click at [13, 124] on icon "Icon/Dashboard" at bounding box center [13, 122] width 23 height 23
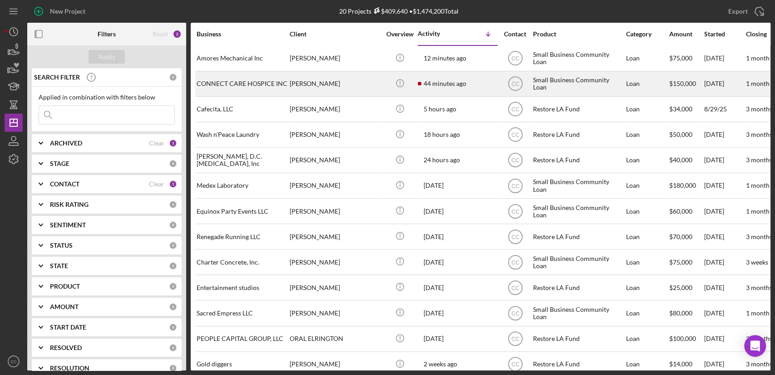
click at [351, 85] on div "[PERSON_NAME]" at bounding box center [335, 84] width 91 height 24
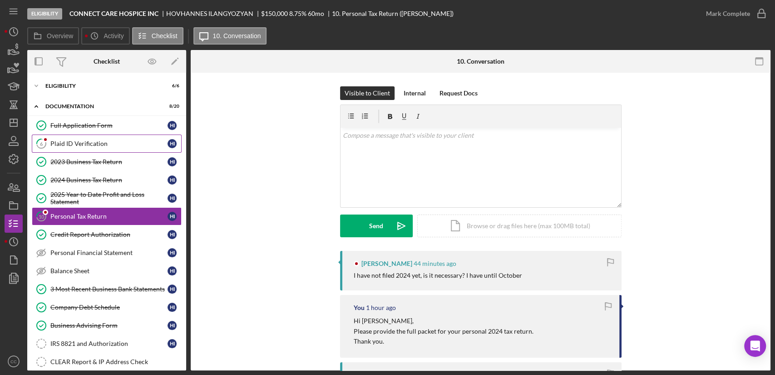
click at [78, 144] on div "Plaid ID Verification" at bounding box center [108, 143] width 117 height 7
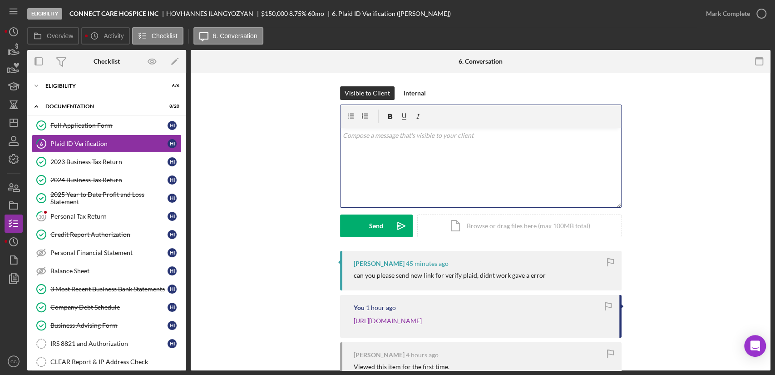
click at [475, 166] on div "v Color teal Color pink Remove color Add row above Add row below Add column bef…" at bounding box center [481, 168] width 281 height 80
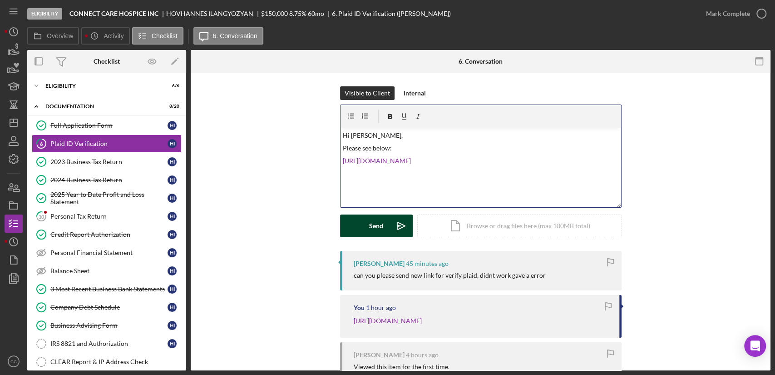
click at [390, 223] on icon "Icon/icon-invite-send" at bounding box center [401, 225] width 23 height 23
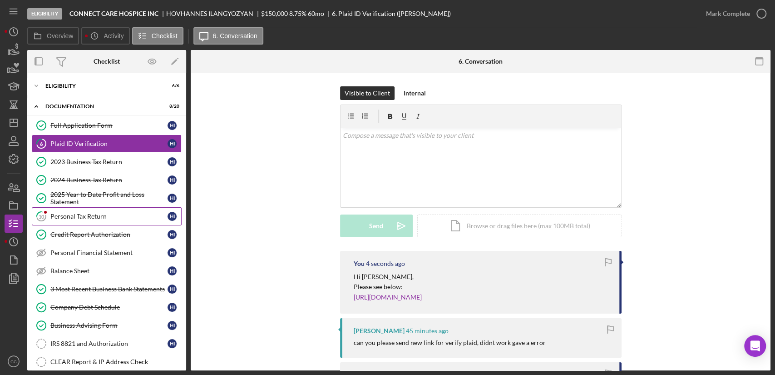
click at [95, 216] on div "Personal Tax Return" at bounding box center [108, 216] width 117 height 7
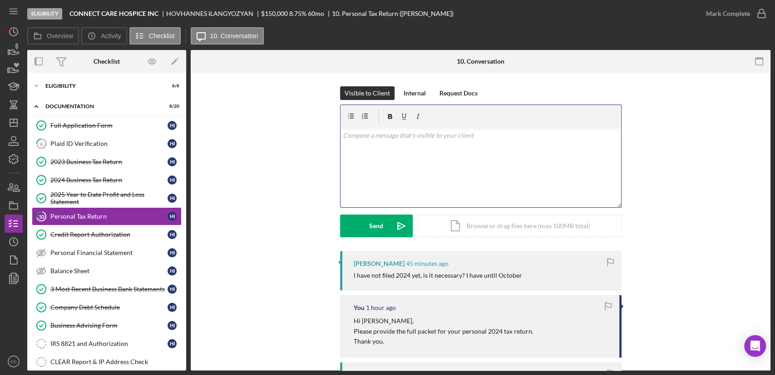
click at [469, 173] on div "v Color teal Color pink Remove color Add row above Add row below Add column bef…" at bounding box center [481, 168] width 281 height 80
click at [525, 149] on p "If that is the case please provide the extension documentation." at bounding box center [481, 148] width 276 height 10
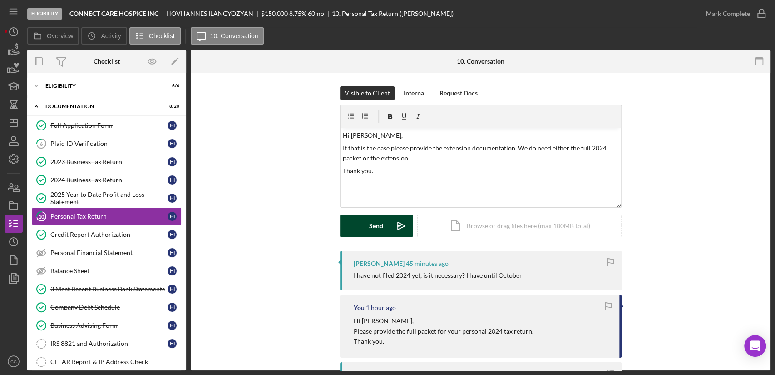
click at [381, 222] on div "Send" at bounding box center [376, 225] width 14 height 23
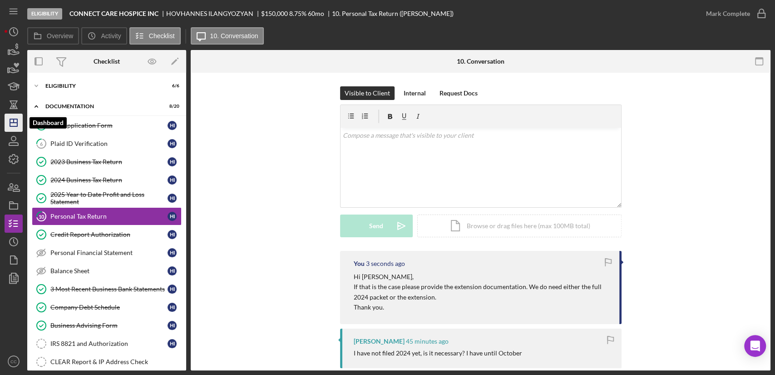
click at [16, 124] on icon "Icon/Dashboard" at bounding box center [13, 122] width 23 height 23
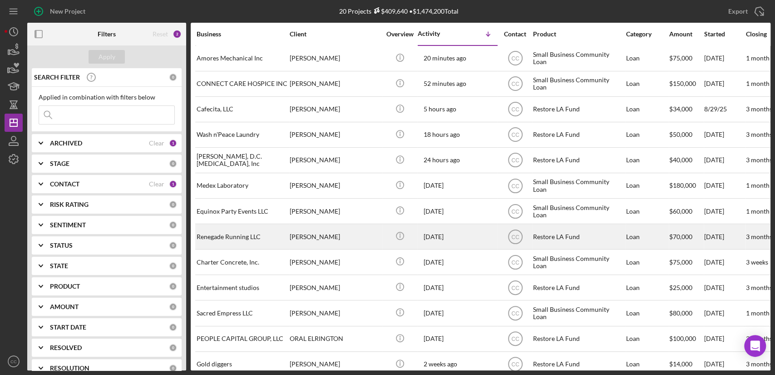
click at [247, 238] on div "Renegade Running LLC" at bounding box center [242, 236] width 91 height 24
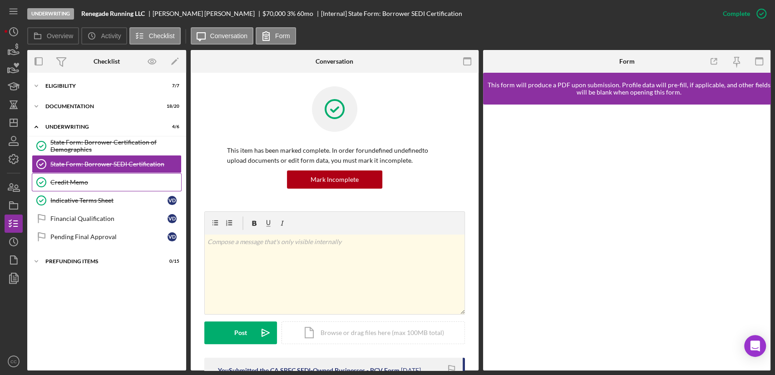
click at [75, 180] on div "Credit Memo" at bounding box center [115, 182] width 131 height 7
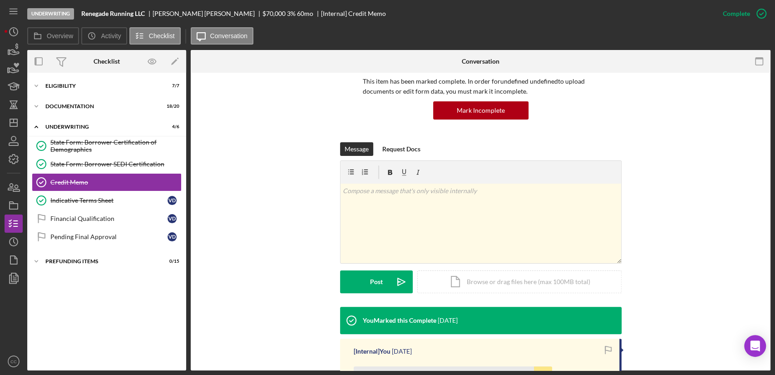
scroll to position [193, 0]
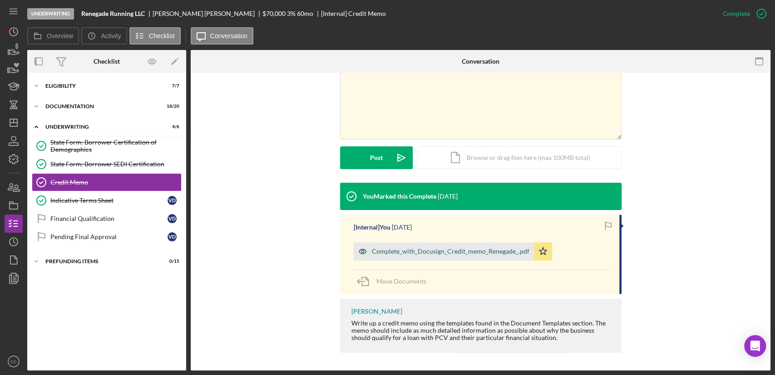
click at [395, 250] on div "Complete_with_Docusign_Credit_memo_Renegade_.pdf" at bounding box center [451, 251] width 158 height 7
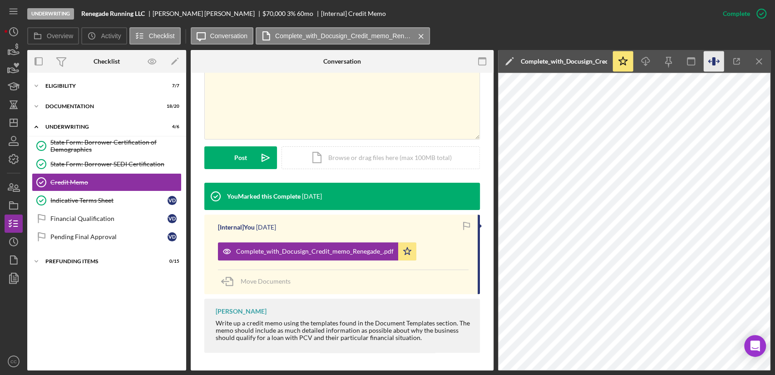
click at [717, 58] on icon "button" at bounding box center [714, 61] width 20 height 20
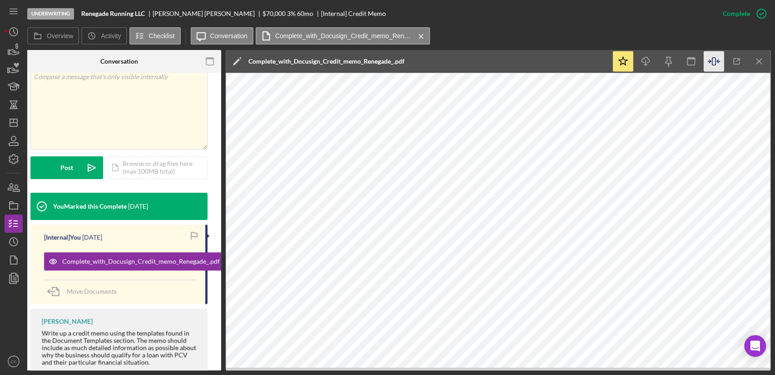
scroll to position [0, 0]
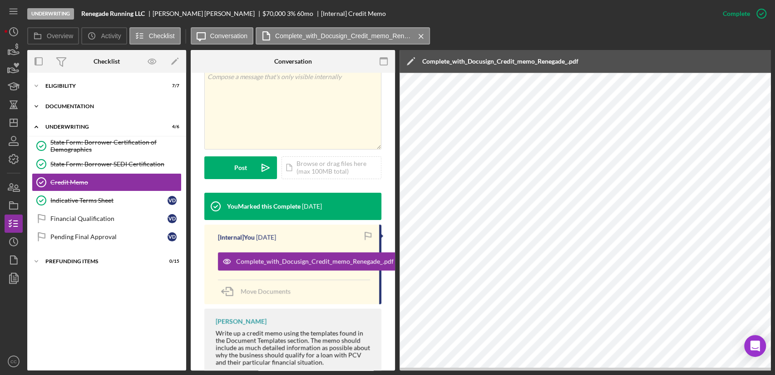
click at [88, 108] on div "Documentation" at bounding box center [109, 106] width 129 height 5
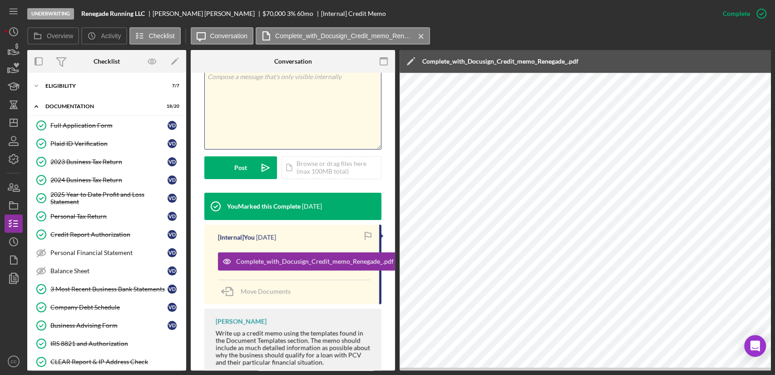
click at [274, 104] on div "v Color teal Color pink Remove color Add row above Add row below Add column bef…" at bounding box center [293, 110] width 176 height 80
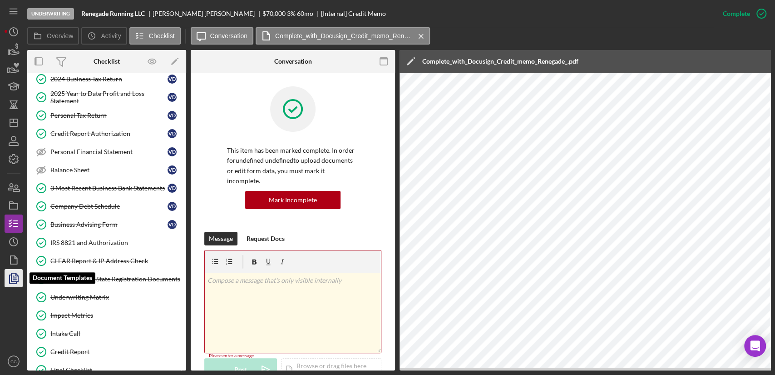
click at [12, 277] on icon "button" at bounding box center [13, 278] width 23 height 23
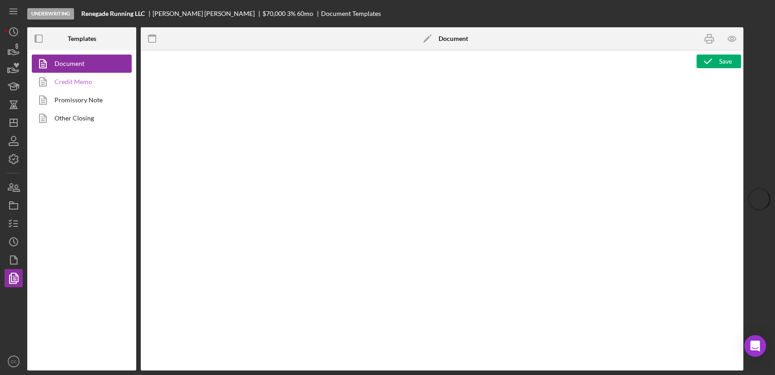
type textarea "<h1 style="text-align: center;">Full Application Form</h1> <h2 style="text-alig…"
click at [79, 86] on link "Credit Memo" at bounding box center [79, 82] width 95 height 18
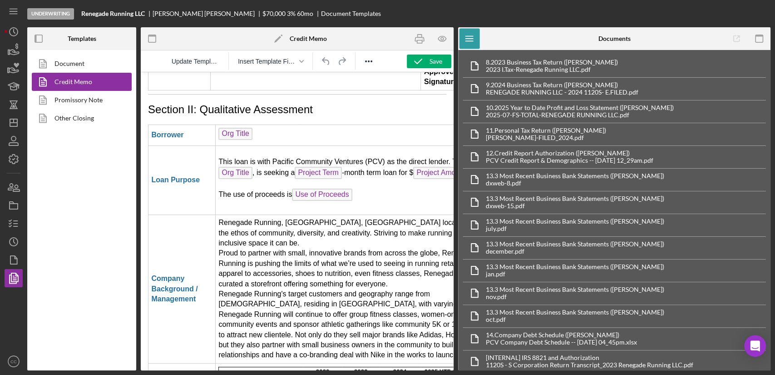
scroll to position [1565, 0]
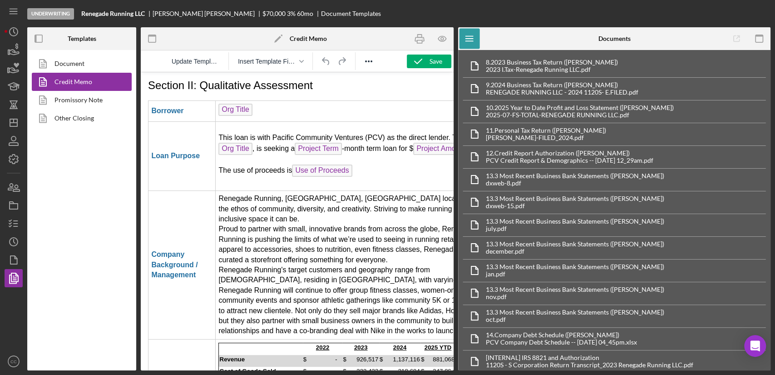
click at [318, 202] on td "Renegade Running, LA, CA location, is built on the ethos of community, diversit…" at bounding box center [361, 264] width 291 height 149
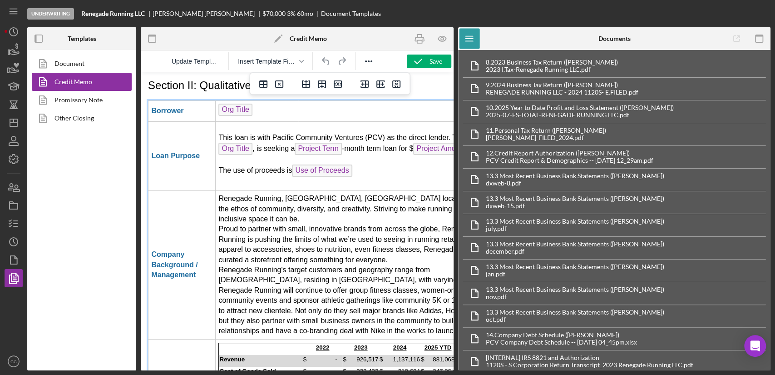
click at [359, 196] on td "Renegade Running, LA, CA location, is built on the ethos of community, diversit…" at bounding box center [361, 264] width 291 height 149
click at [372, 200] on td "Renegade Running, LA, CA location, is built on the ethos of community, diversit…" at bounding box center [361, 264] width 291 height 149
click at [763, 37] on rect "button" at bounding box center [759, 38] width 7 height 7
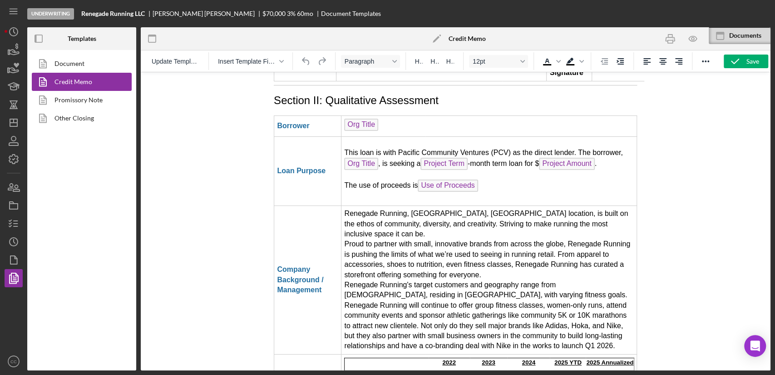
scroll to position [1550, 15]
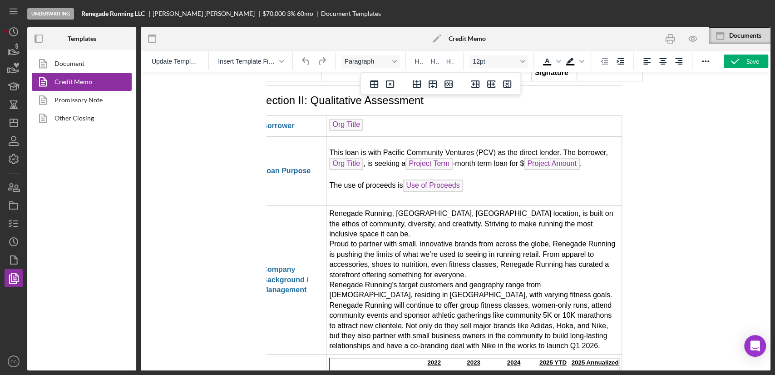
drag, startPoint x: 443, startPoint y: 147, endPoint x: 457, endPoint y: 143, distance: 13.8
click at [443, 205] on td "Renegade Running, LA, CA location, is built on the ethos of community, diversit…" at bounding box center [475, 279] width 296 height 149
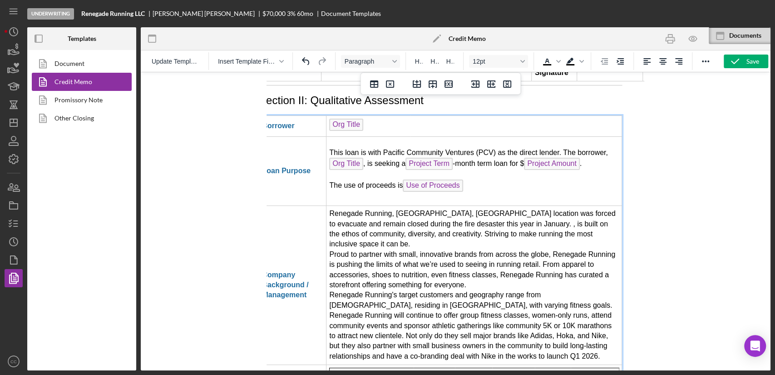
click at [430, 205] on td "Renegade Running, LA, CA location was forced to evacuate and remain closed duri…" at bounding box center [475, 284] width 296 height 159
click at [406, 205] on td "Renegade Running, LA, CA location was forced to evacuate and remain closed duri…" at bounding box center [475, 284] width 296 height 159
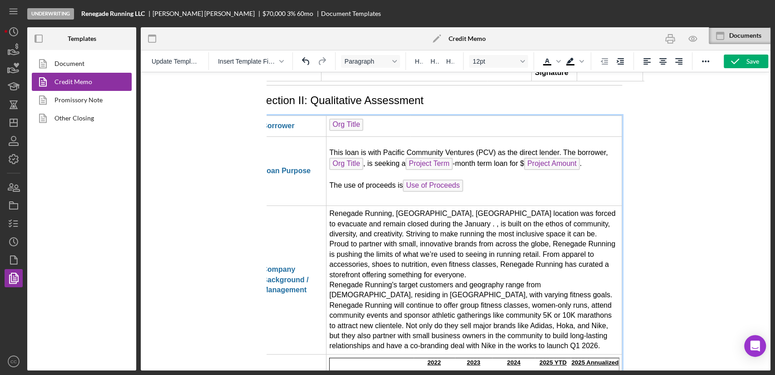
click at [328, 205] on td "Renegade Running, LA, CA location was forced to evacuate and remain closed duri…" at bounding box center [475, 279] width 296 height 149
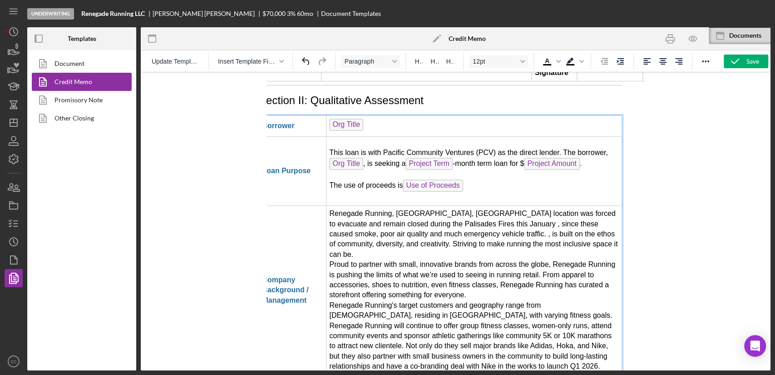
click at [413, 205] on td "Renegade Running, LA, CA location was forced to evacuate and remain closed duri…" at bounding box center [475, 289] width 296 height 169
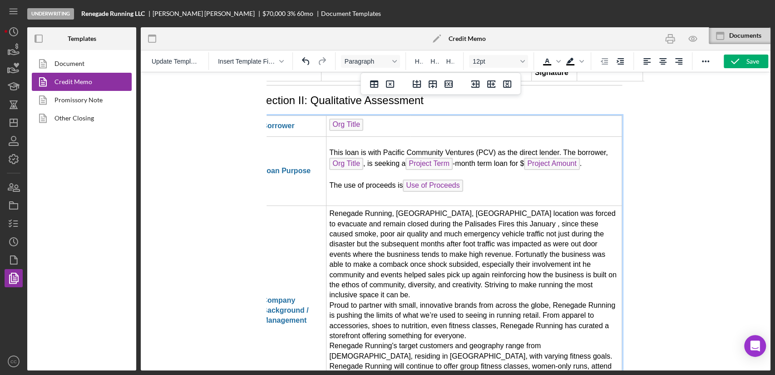
click at [522, 218] on td "Renegade Running, LA, CA location was forced to evacuate and remain closed duri…" at bounding box center [475, 310] width 296 height 210
click at [407, 205] on td "Renegade Running, LA, CA location was forced to evacuate and remain closed duri…" at bounding box center [475, 310] width 296 height 210
click at [591, 205] on td "Renegade Running, LA, CA location was forced to evacuate and remain closed duri…" at bounding box center [475, 310] width 296 height 210
click at [334, 205] on td "Renegade Running, LA, CA location was forced to evacuate and remain closed duri…" at bounding box center [475, 310] width 296 height 210
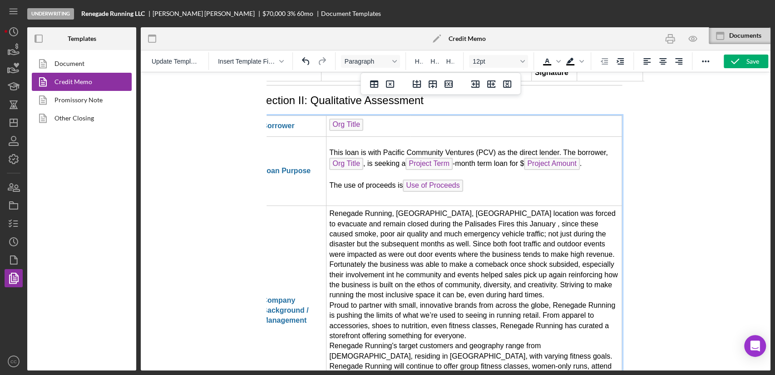
drag, startPoint x: 513, startPoint y: 180, endPoint x: 627, endPoint y: 149, distance: 118.6
click at [513, 205] on td "Renegade Running, LA, CA location was forced to evacuate and remain closed duri…" at bounding box center [475, 310] width 296 height 210
click at [389, 205] on td "Renegade Running, LA, CA location was forced to evacuate and remain closed duri…" at bounding box center [475, 310] width 296 height 210
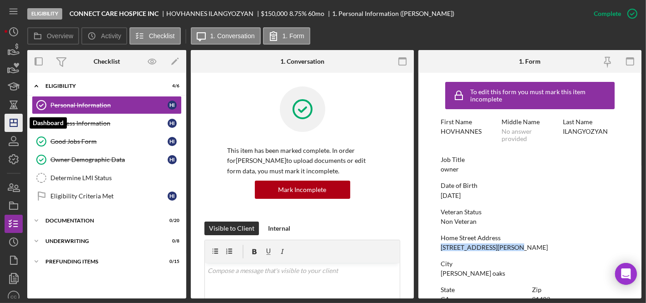
click at [17, 123] on polygon "button" at bounding box center [13, 122] width 7 height 7
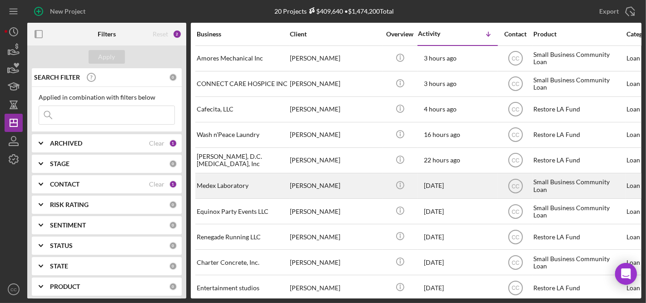
click at [246, 184] on div "Medex Laboratory" at bounding box center [242, 186] width 91 height 24
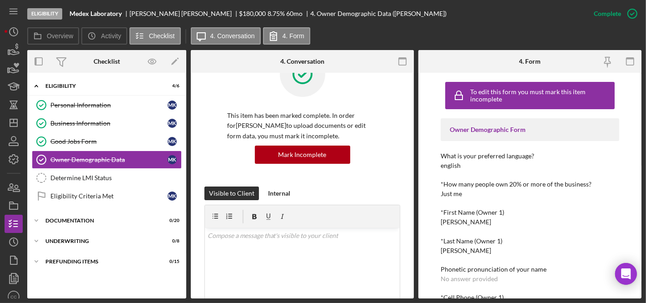
scroll to position [50, 0]
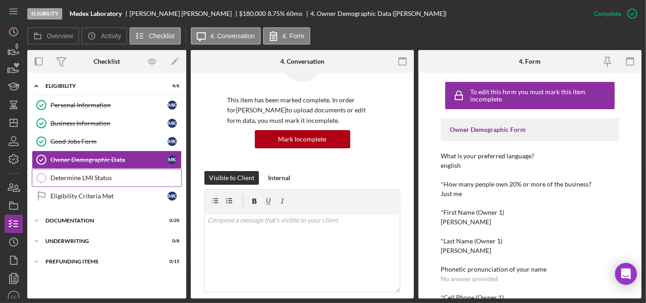
click at [88, 175] on div "Determine LMI Status" at bounding box center [115, 177] width 131 height 7
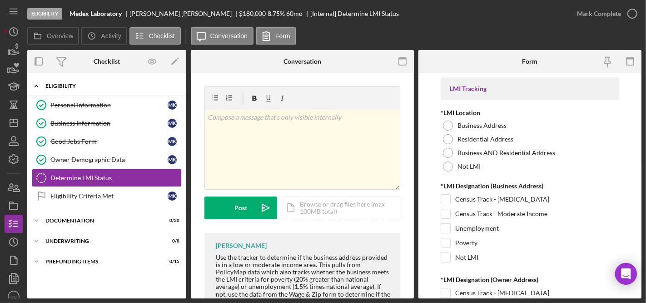
click at [110, 92] on div "Icon/Expander Eligibility 4 / 6" at bounding box center [106, 86] width 159 height 19
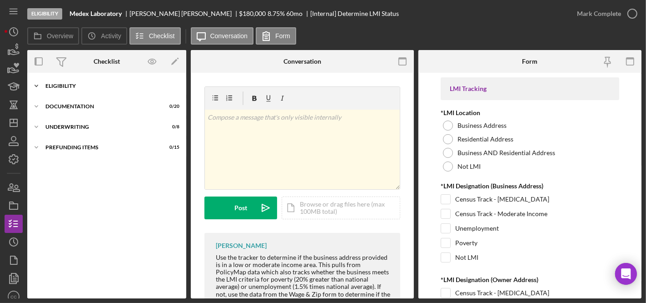
click at [73, 86] on div "Eligibility" at bounding box center [109, 85] width 129 height 5
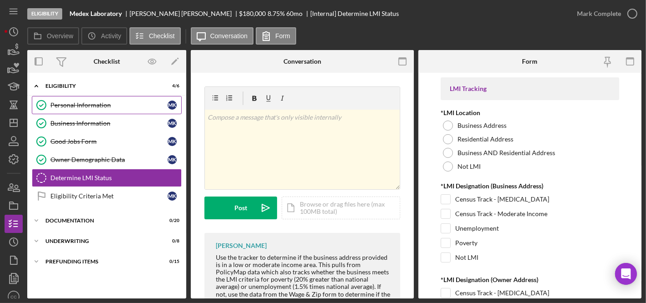
click at [84, 105] on div "Personal Information" at bounding box center [108, 104] width 117 height 7
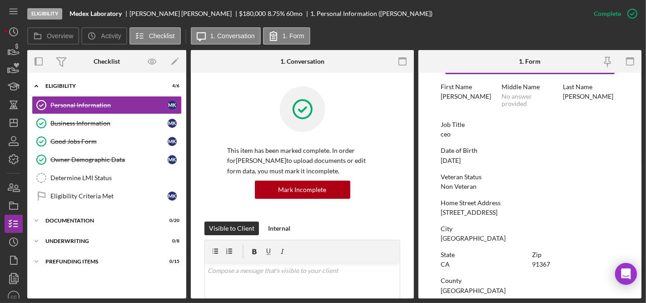
scroll to position [50, 0]
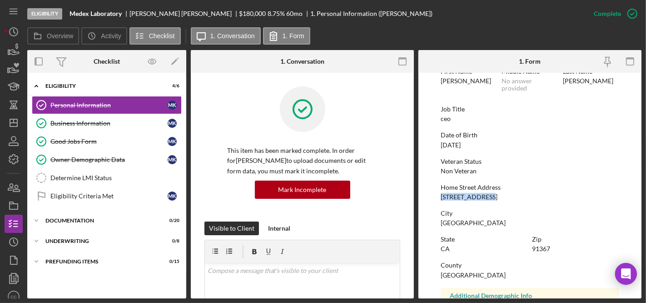
drag, startPoint x: 484, startPoint y: 197, endPoint x: 437, endPoint y: 199, distance: 46.8
click at [437, 199] on form "To edit this form you must mark this item incomplete First Name Mariam Middle N…" at bounding box center [529, 185] width 223 height 225
click at [504, 207] on div "To edit this form you must mark this item incomplete First Name Mariam Middle N…" at bounding box center [530, 238] width 179 height 422
drag, startPoint x: 486, startPoint y: 195, endPoint x: 437, endPoint y: 196, distance: 49.1
click at [437, 196] on form "To edit this form you must mark this item incomplete First Name Mariam Middle N…" at bounding box center [529, 185] width 223 height 225
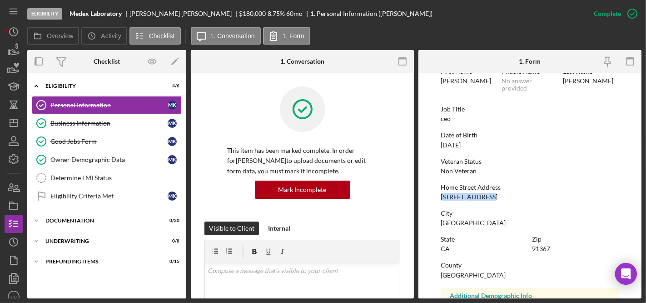
copy div "20557 Califa St"
drag, startPoint x: 491, startPoint y: 228, endPoint x: 489, endPoint y: 223, distance: 5.7
click at [489, 223] on div "To edit this form you must mark this item incomplete First Name Mariam Middle N…" at bounding box center [530, 238] width 179 height 422
click at [489, 221] on div "City Woodland Hills" at bounding box center [530, 217] width 179 height 17
drag, startPoint x: 487, startPoint y: 221, endPoint x: 434, endPoint y: 224, distance: 53.2
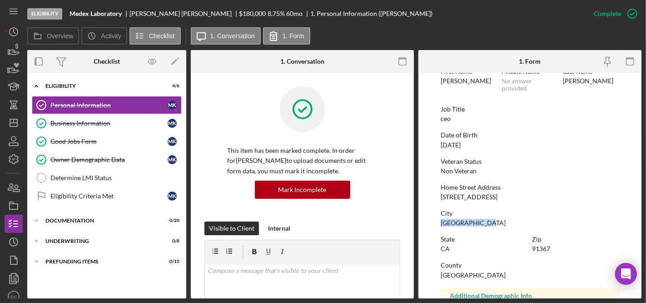
click at [434, 224] on form "To edit this form you must mark this item incomplete First Name Mariam Middle N…" at bounding box center [529, 185] width 223 height 225
copy div "Woodland Hills"
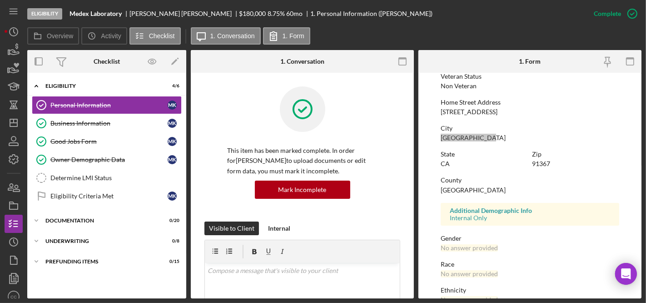
scroll to position [151, 0]
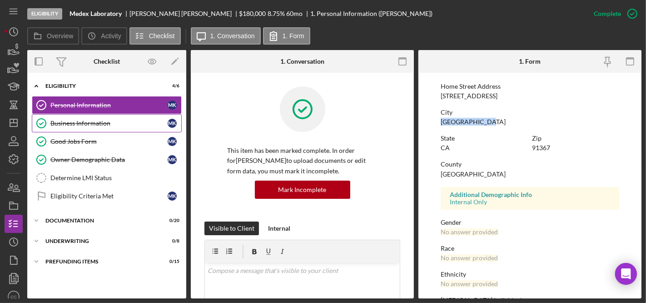
click at [78, 125] on div "Business Information" at bounding box center [108, 122] width 117 height 7
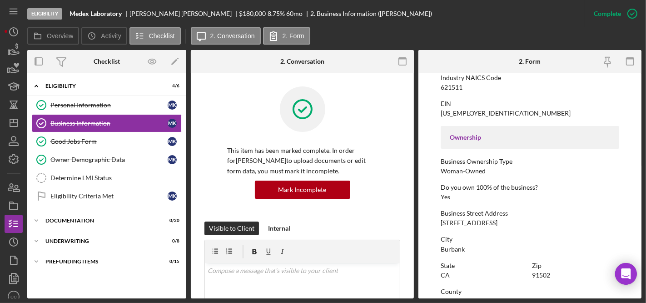
scroll to position [303, 0]
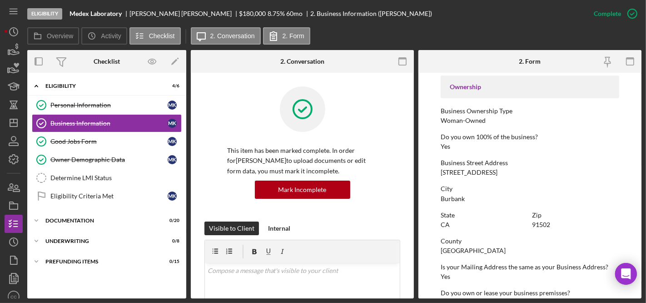
drag, startPoint x: 520, startPoint y: 171, endPoint x: 441, endPoint y: 171, distance: 79.5
click at [441, 171] on div "Business Street Address 704 S Victory Blvd Suit 102" at bounding box center [530, 167] width 179 height 17
copy div "704 S Victory Blvd Suit 102"
click at [461, 198] on div "Burbank" at bounding box center [453, 198] width 24 height 7
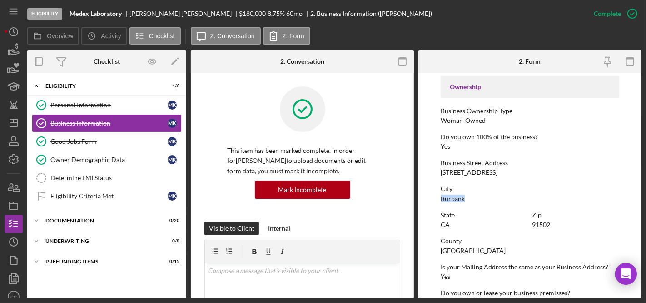
copy div "Burbank"
click at [8, 121] on icon "Icon/Dashboard" at bounding box center [13, 122] width 23 height 23
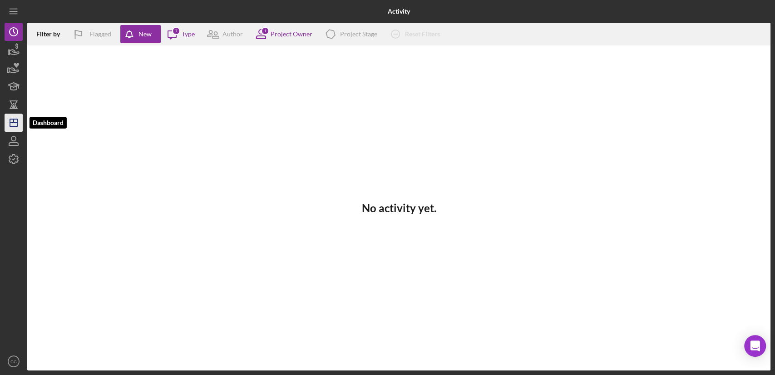
click at [12, 123] on icon "Icon/Dashboard" at bounding box center [13, 122] width 23 height 23
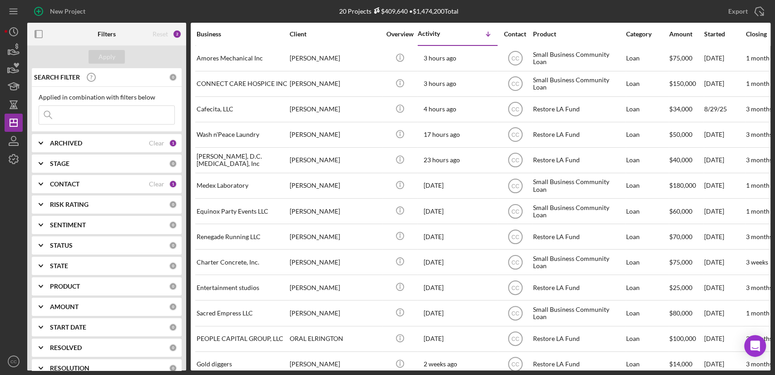
click at [40, 141] on icon "Icon/Expander" at bounding box center [41, 143] width 23 height 23
click at [40, 179] on input "Active" at bounding box center [43, 180] width 9 height 9
checkbox input "false"
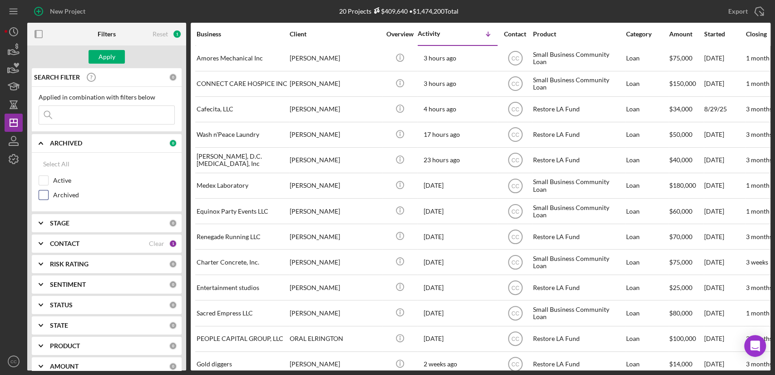
click at [45, 196] on input "Archived" at bounding box center [43, 194] width 9 height 9
checkbox input "true"
click at [112, 60] on div "Apply" at bounding box center [107, 57] width 17 height 14
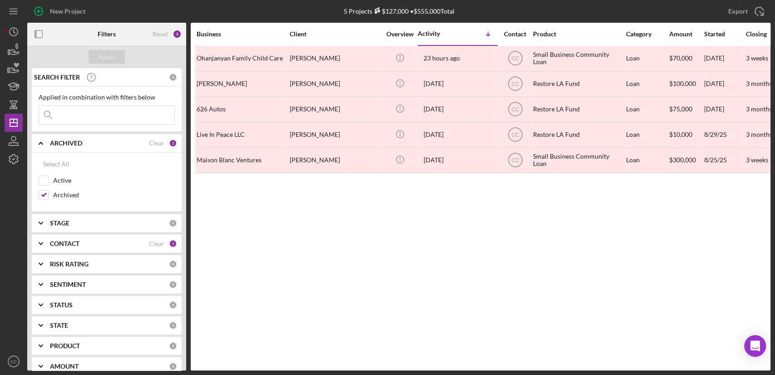
click at [480, 255] on div "Business Client Overview Activity Icon/Table Sort Arrow Contact Product Categor…" at bounding box center [481, 197] width 580 height 348
click at [46, 180] on input "Active" at bounding box center [43, 180] width 9 height 9
checkbox input "true"
click at [43, 195] on input "Archived" at bounding box center [43, 194] width 9 height 9
checkbox input "false"
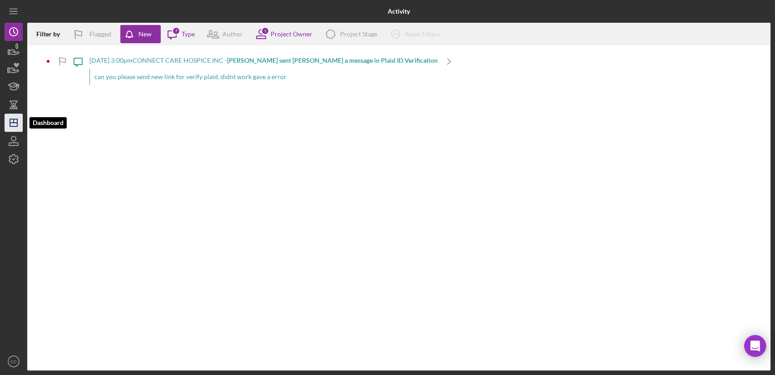
click at [18, 125] on icon "Icon/Dashboard" at bounding box center [13, 122] width 23 height 23
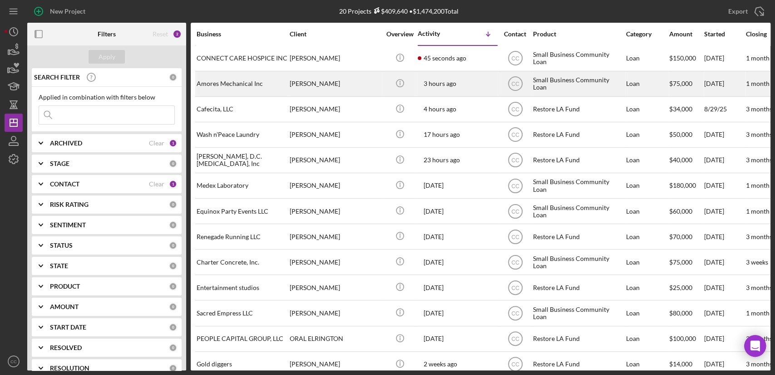
click at [229, 85] on div "Amores Mechanical Inc" at bounding box center [242, 84] width 91 height 24
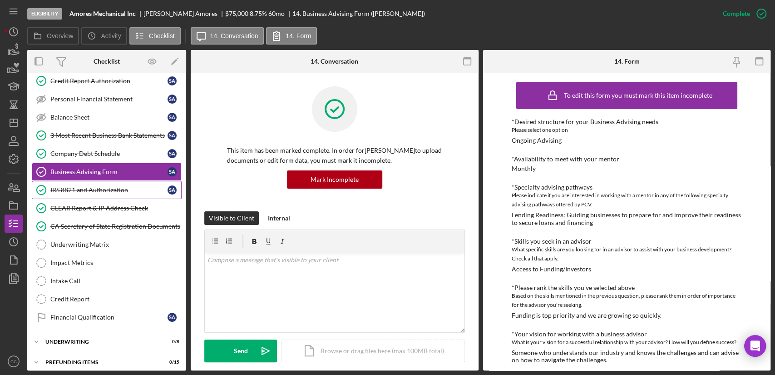
scroll to position [157, 0]
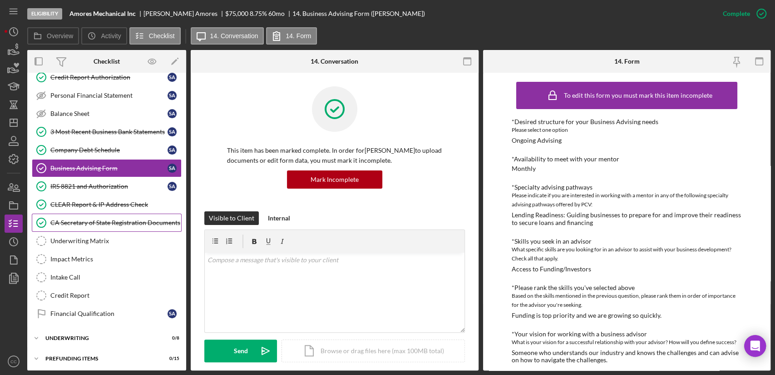
click at [104, 220] on div "CA Secretary of State Registration Documents" at bounding box center [115, 222] width 131 height 7
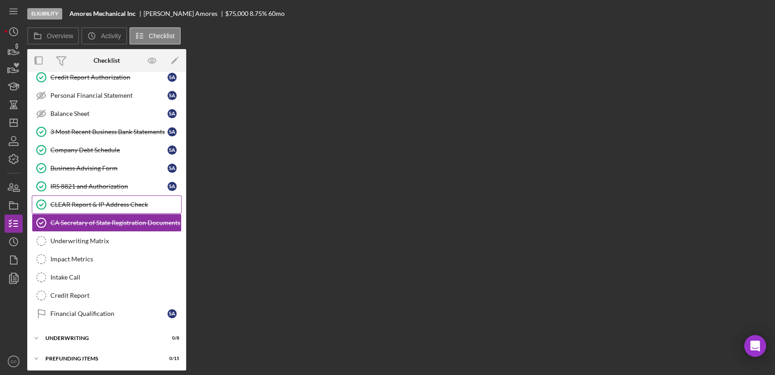
scroll to position [157, 0]
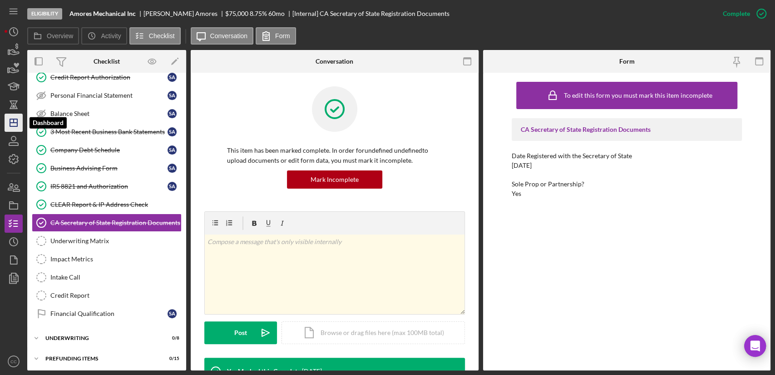
click at [18, 123] on icon "Icon/Dashboard" at bounding box center [13, 122] width 23 height 23
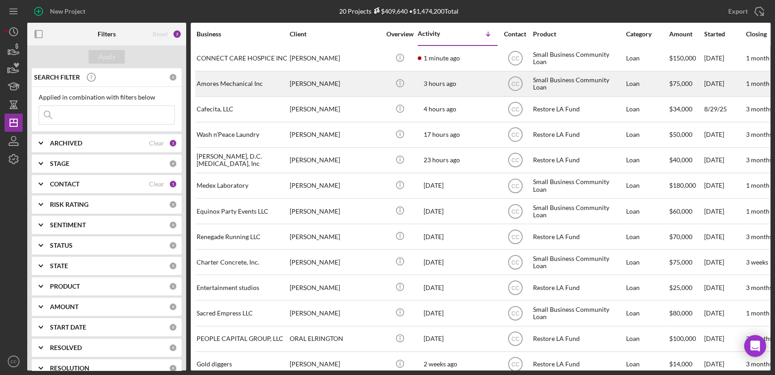
click at [245, 80] on div "Amores Mechanical Inc" at bounding box center [242, 84] width 91 height 24
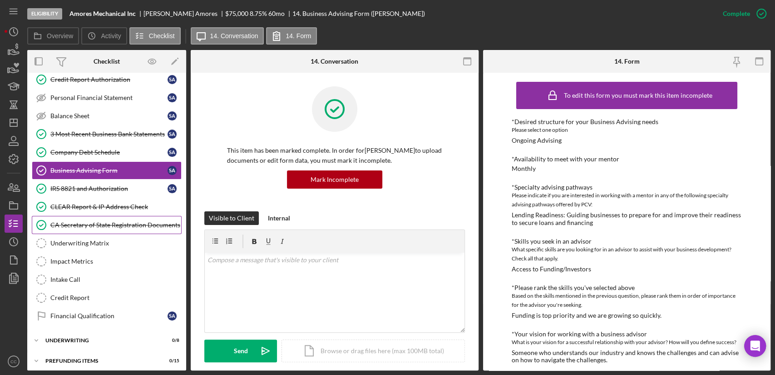
scroll to position [157, 0]
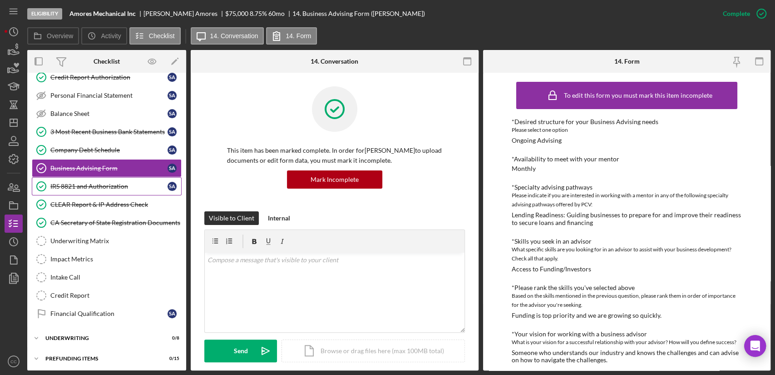
click at [107, 183] on div "IRS 8821 and Authorization" at bounding box center [108, 186] width 117 height 7
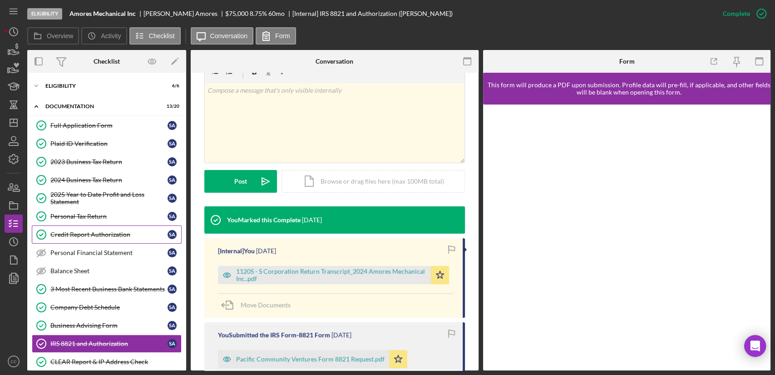
click at [84, 234] on div "Credit Report Authorization" at bounding box center [108, 234] width 117 height 7
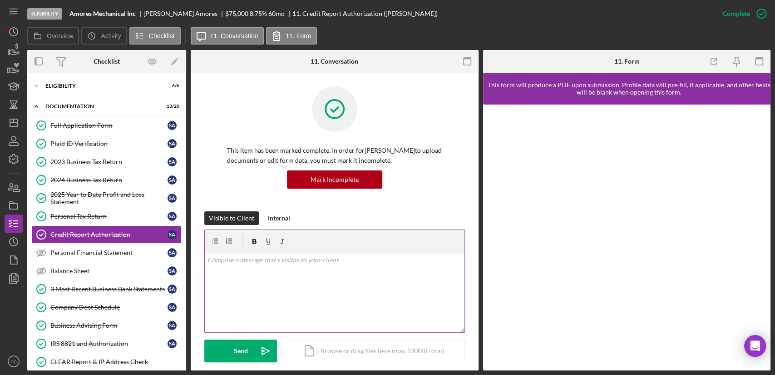
click at [302, 269] on div "v Color teal Color pink Remove color Add row above Add row below Add column bef…" at bounding box center [335, 293] width 260 height 80
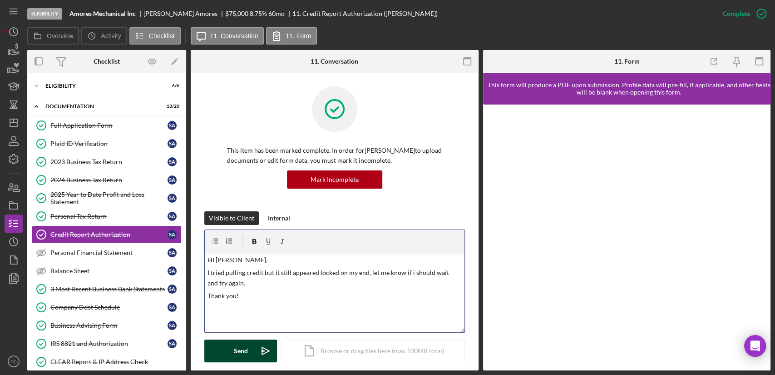
click at [257, 346] on icon "Icon/icon-invite-send" at bounding box center [265, 350] width 23 height 23
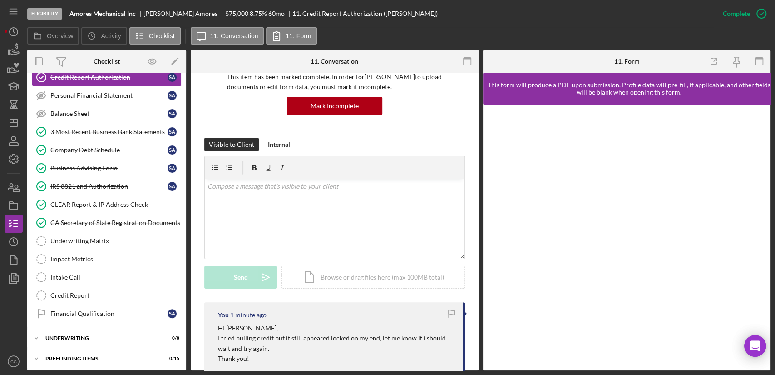
scroll to position [252, 0]
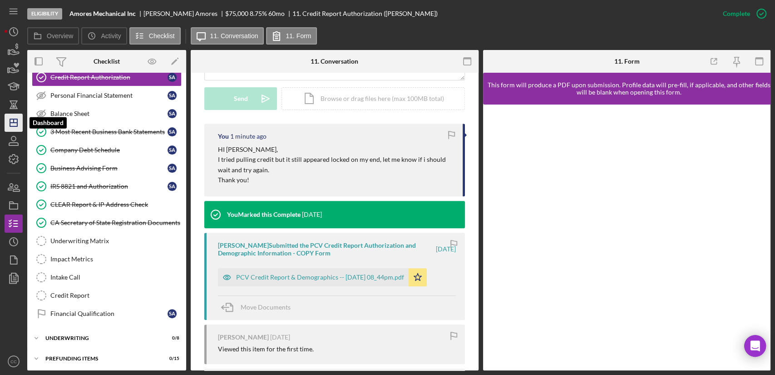
click at [10, 123] on line "button" at bounding box center [13, 123] width 7 height 0
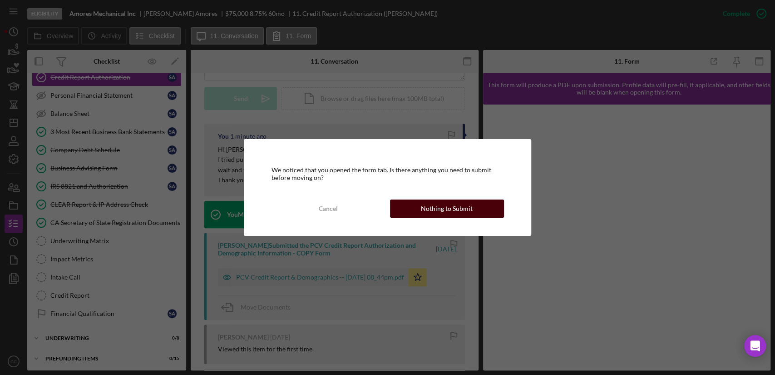
click at [459, 209] on div "Nothing to Submit" at bounding box center [447, 208] width 52 height 18
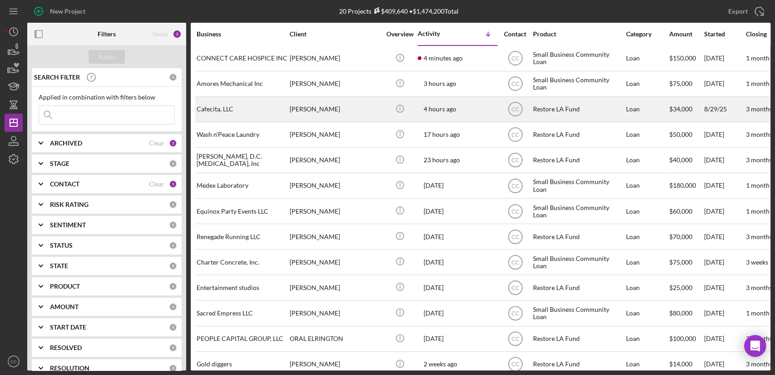
click at [302, 111] on div "[PERSON_NAME]" at bounding box center [335, 109] width 91 height 24
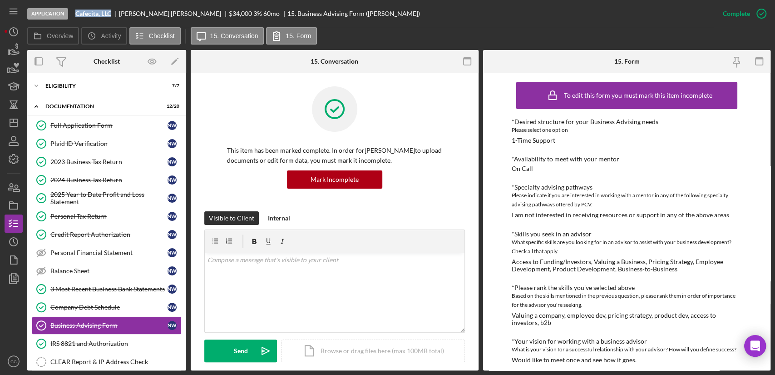
drag, startPoint x: 114, startPoint y: 11, endPoint x: 77, endPoint y: 13, distance: 37.7
click at [77, 13] on div "Cafecita, LLC" at bounding box center [97, 13] width 44 height 7
copy b "Cafecita, LLC"
click at [74, 85] on div "Eligibility" at bounding box center [109, 85] width 129 height 5
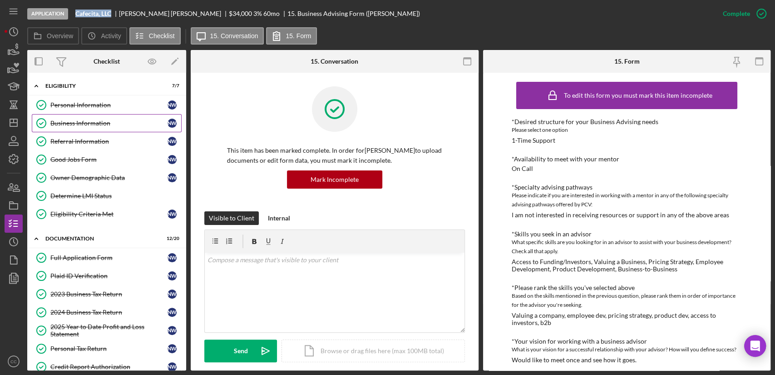
click at [70, 124] on div "Business Information" at bounding box center [108, 122] width 117 height 7
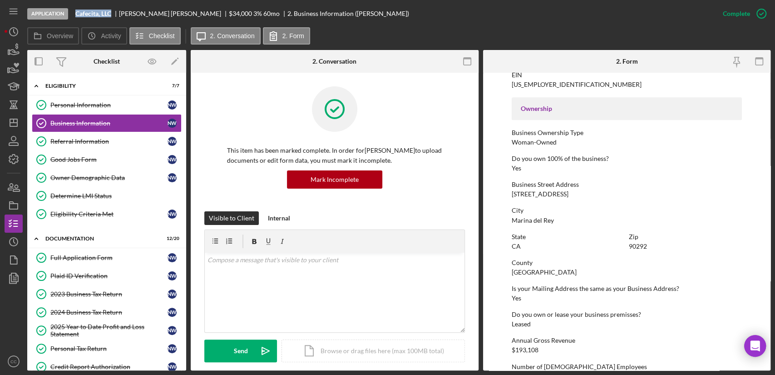
scroll to position [303, 0]
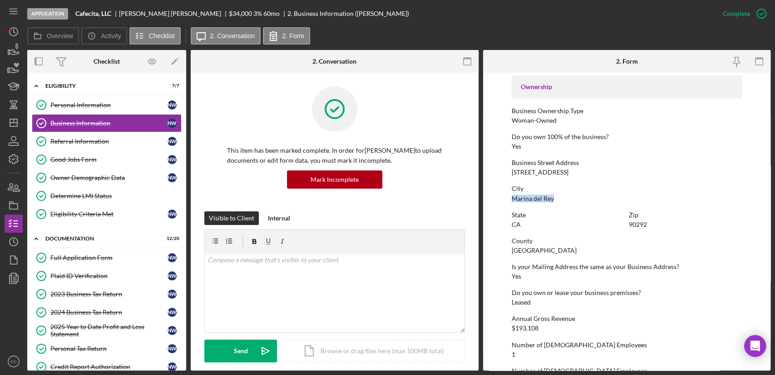
drag, startPoint x: 556, startPoint y: 199, endPoint x: 508, endPoint y: 201, distance: 47.8
click at [508, 201] on form "To edit this form you must mark this item incomplete Business Name Cafecita, LL…" at bounding box center [627, 222] width 288 height 298
copy div "Marina del Rey"
click at [80, 105] on div "Personal Information" at bounding box center [108, 104] width 117 height 7
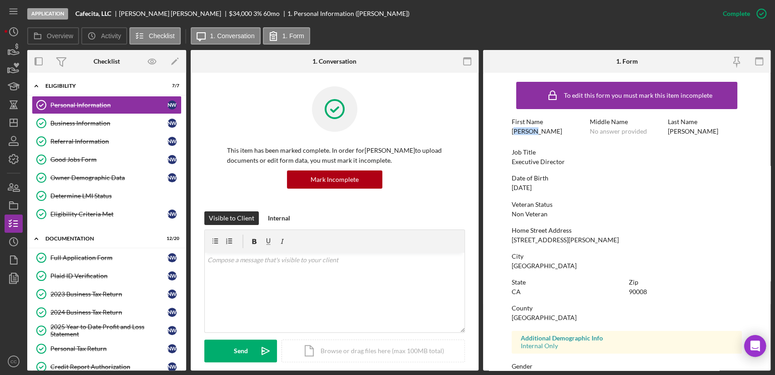
drag, startPoint x: 538, startPoint y: 130, endPoint x: 514, endPoint y: 130, distance: 23.6
click at [514, 130] on div "First Name Natalie" at bounding box center [549, 126] width 74 height 17
click at [518, 131] on div "Natalie" at bounding box center [537, 131] width 50 height 7
click at [672, 134] on div "Webb" at bounding box center [693, 131] width 50 height 7
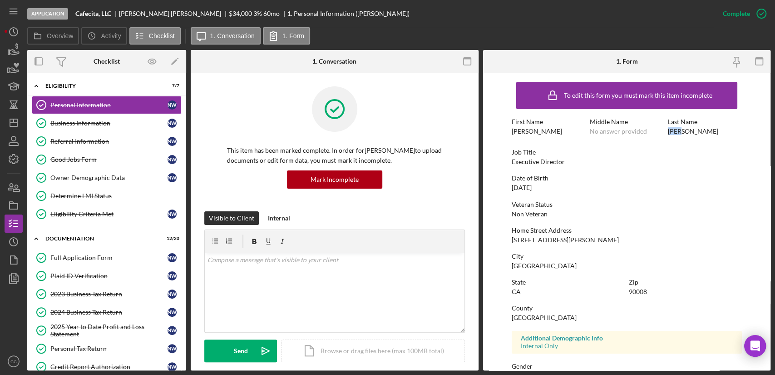
click at [672, 134] on div "Webb" at bounding box center [693, 131] width 50 height 7
copy div "Webb"
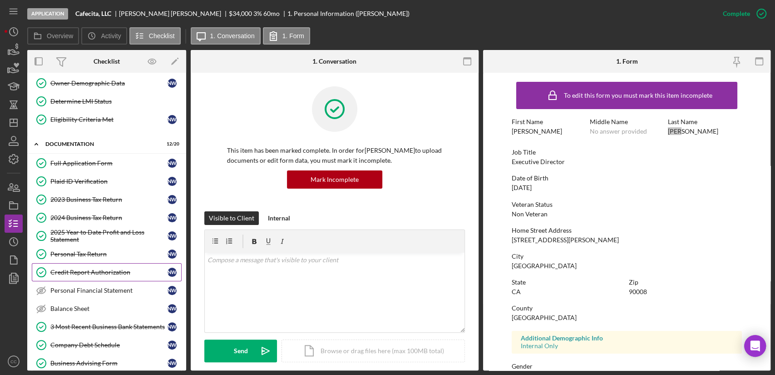
scroll to position [101, 0]
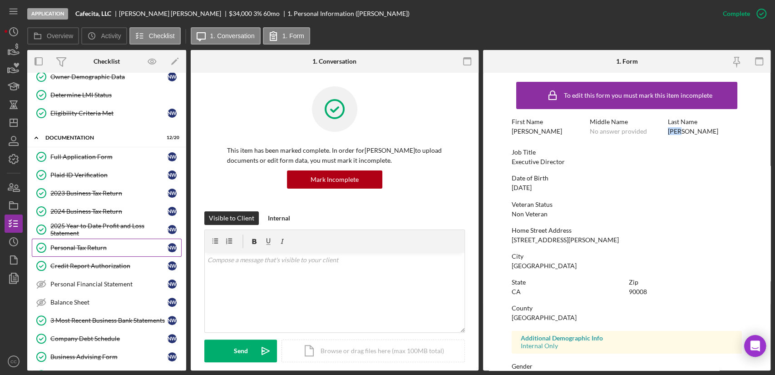
click at [81, 251] on link "Personal Tax Return Personal Tax Return N W" at bounding box center [107, 248] width 150 height 18
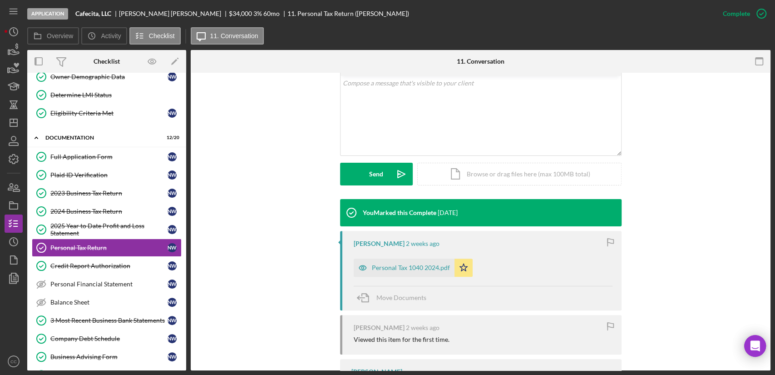
scroll to position [202, 0]
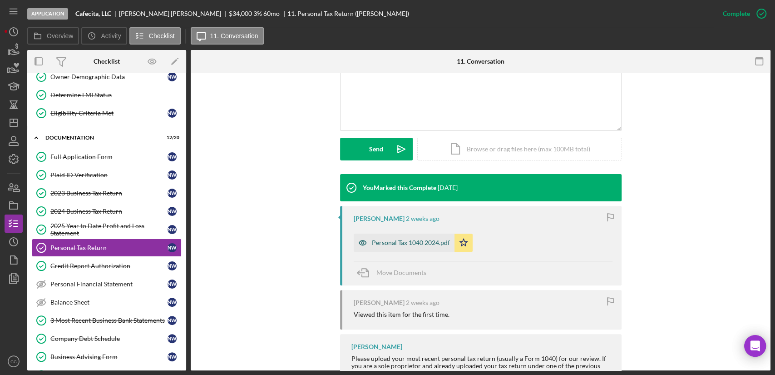
click at [397, 236] on div "Personal Tax 1040 2024.pdf" at bounding box center [404, 243] width 101 height 18
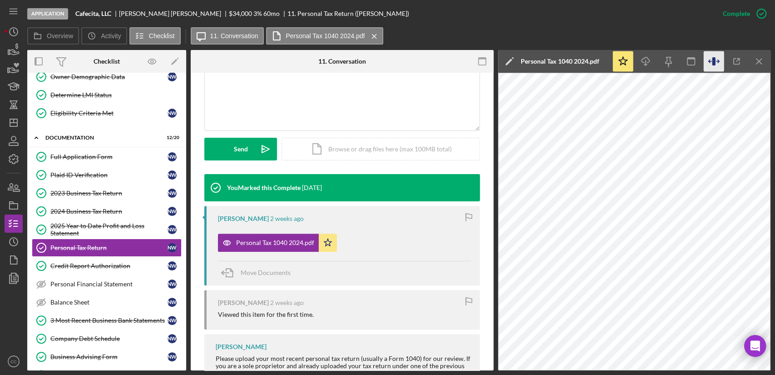
click at [712, 64] on icon "button" at bounding box center [713, 61] width 3 height 8
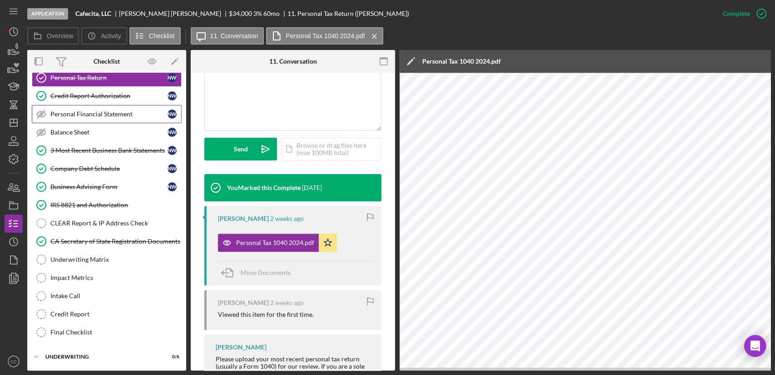
scroll to position [291, 0]
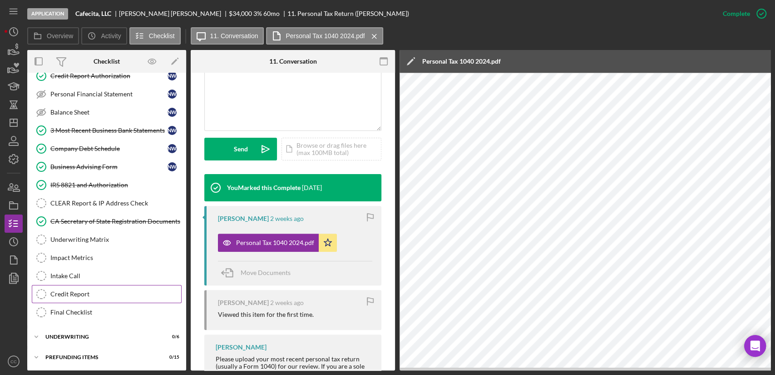
click at [72, 291] on link "Credit Report Credit Report" at bounding box center [107, 294] width 150 height 18
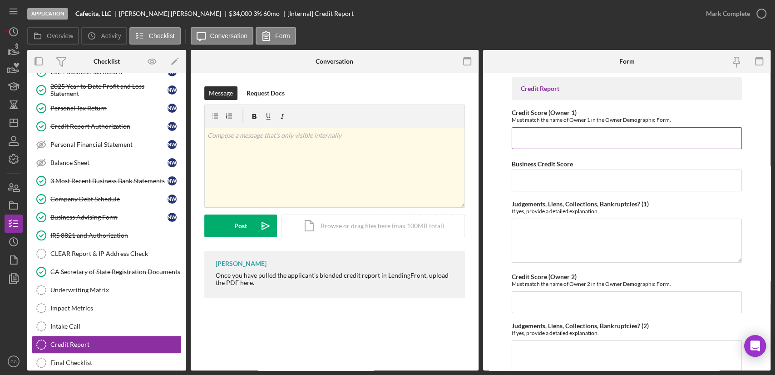
click at [584, 134] on input "Credit Score (Owner 1)" at bounding box center [627, 138] width 230 height 22
click at [542, 184] on input "Business Credit Score" at bounding box center [627, 180] width 230 height 22
type input "79"
click at [570, 136] on input "Credit Score (Owner 1)" at bounding box center [627, 138] width 230 height 22
type input "809"
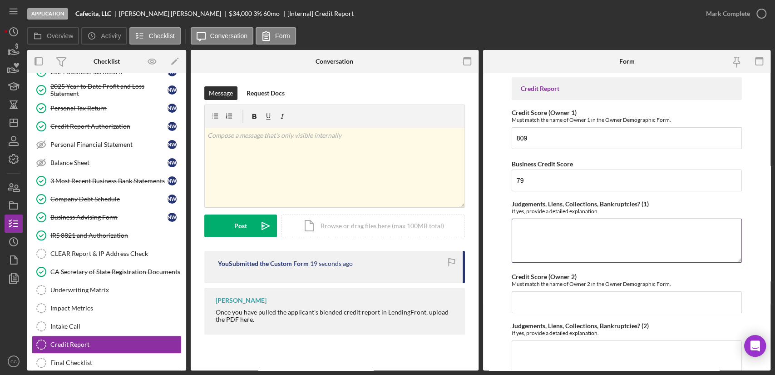
click at [617, 235] on textarea "Judgements, Liens, Collections, Bankruptcies? (1)" at bounding box center [627, 241] width 230 height 44
click at [316, 150] on div "v Color teal Color pink Remove color Add row above Add row below Add column bef…" at bounding box center [335, 168] width 260 height 80
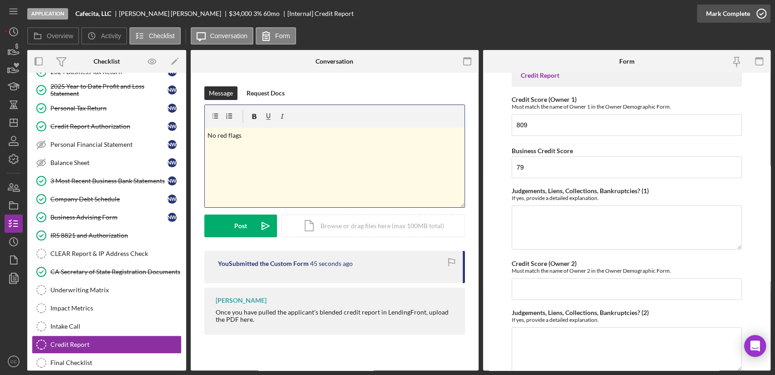
scroll to position [7, 0]
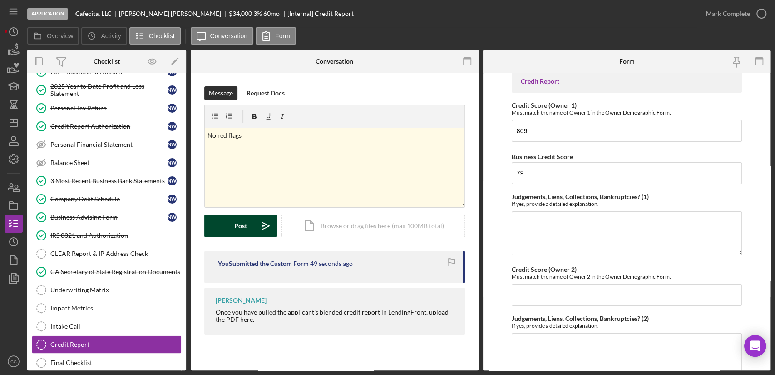
click at [250, 228] on button "Post Icon/icon-invite-send" at bounding box center [240, 225] width 73 height 23
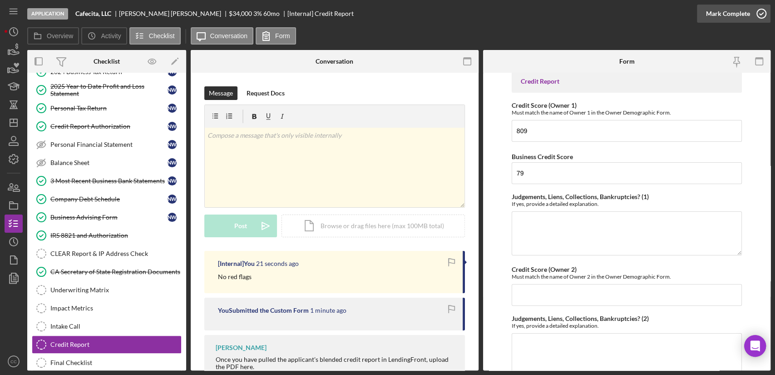
click at [755, 10] on icon "button" at bounding box center [761, 13] width 23 height 23
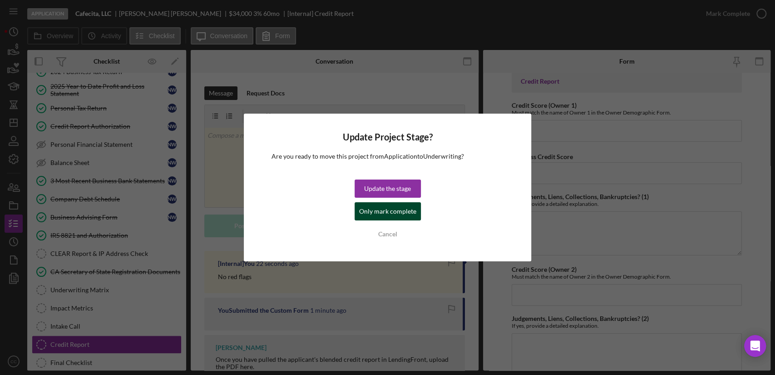
click at [399, 215] on div "Only mark complete" at bounding box center [387, 211] width 57 height 18
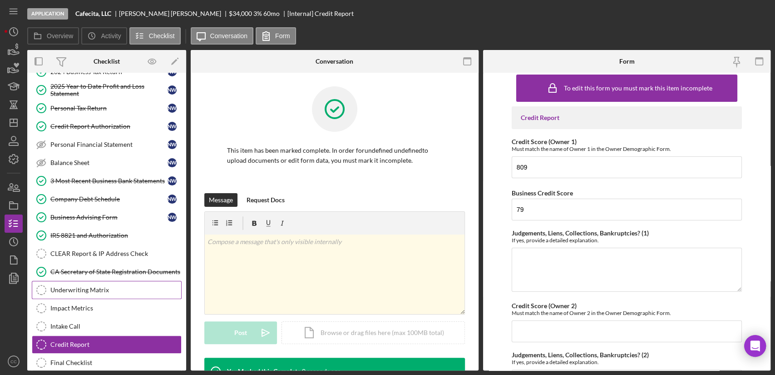
scroll to position [44, 0]
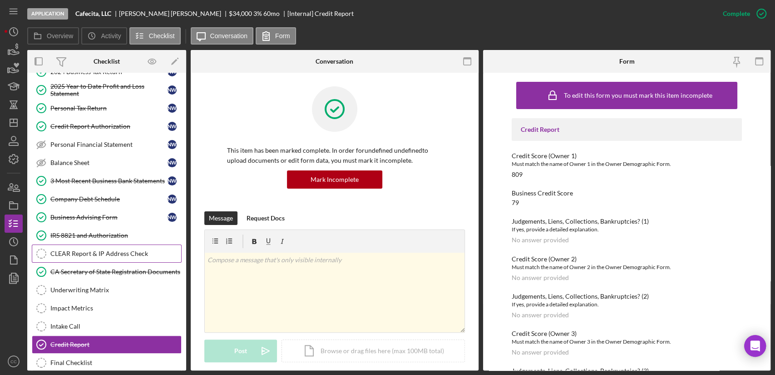
click at [80, 250] on div "CLEAR Report & IP Address Check" at bounding box center [115, 253] width 131 height 7
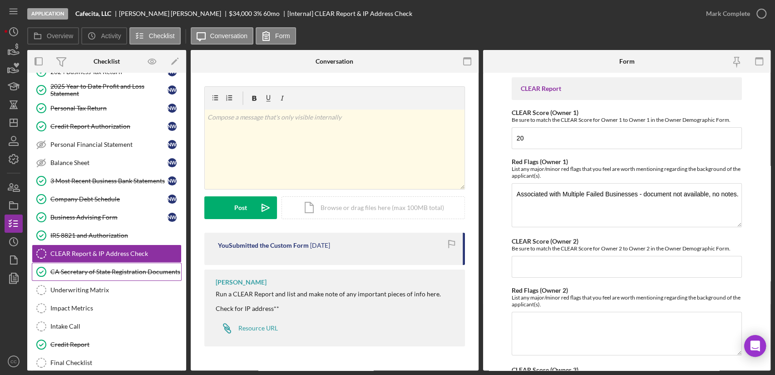
click at [91, 264] on link "CA Secretary of State Registration Documents CA Secretary of State Registration…" at bounding box center [107, 272] width 150 height 18
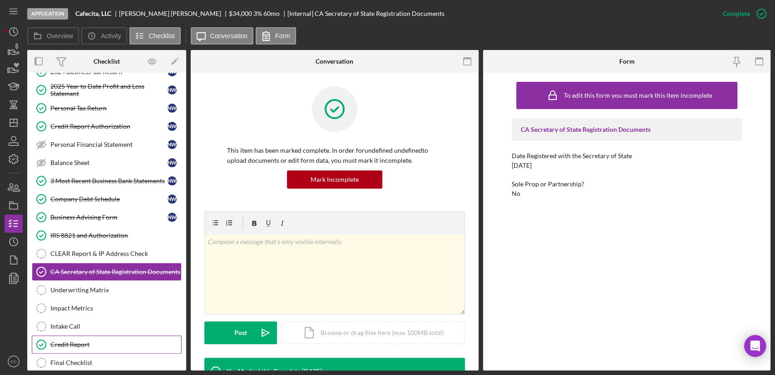
click at [65, 341] on div "Credit Report" at bounding box center [115, 344] width 131 height 7
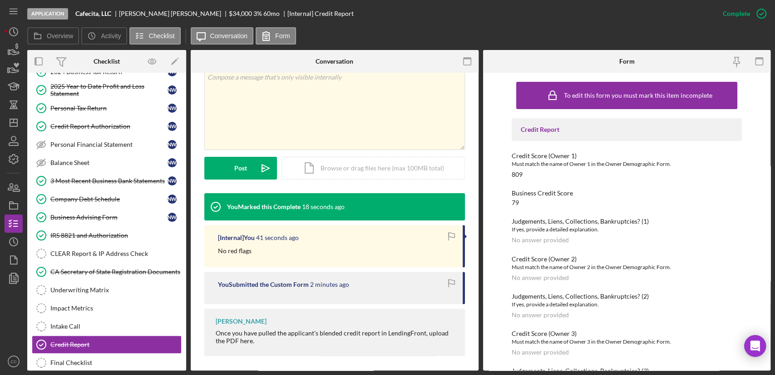
scroll to position [185, 0]
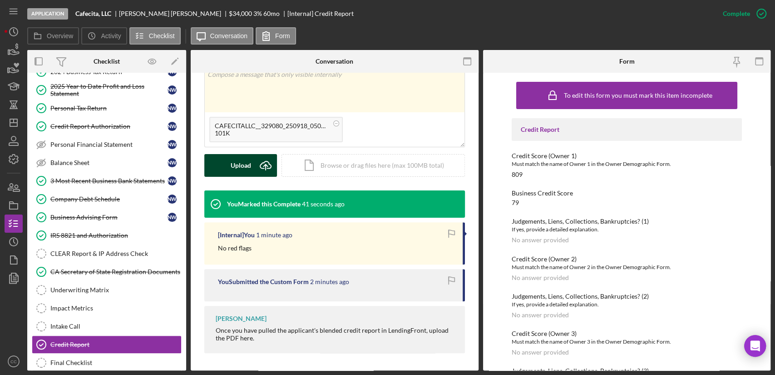
click at [243, 166] on div "Upload" at bounding box center [241, 165] width 20 height 23
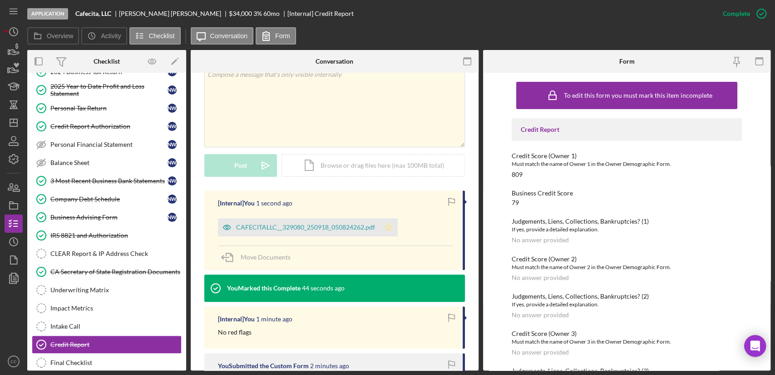
click at [389, 226] on icon "Icon/Star" at bounding box center [389, 227] width 18 height 18
drag, startPoint x: 79, startPoint y: 251, endPoint x: 88, endPoint y: 248, distance: 9.5
click at [79, 251] on div "CLEAR Report & IP Address Check" at bounding box center [115, 253] width 131 height 7
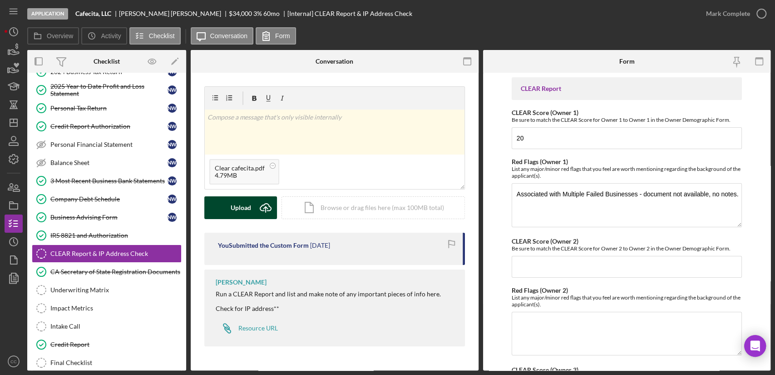
click at [252, 207] on button "Upload Icon/Upload" at bounding box center [240, 207] width 73 height 23
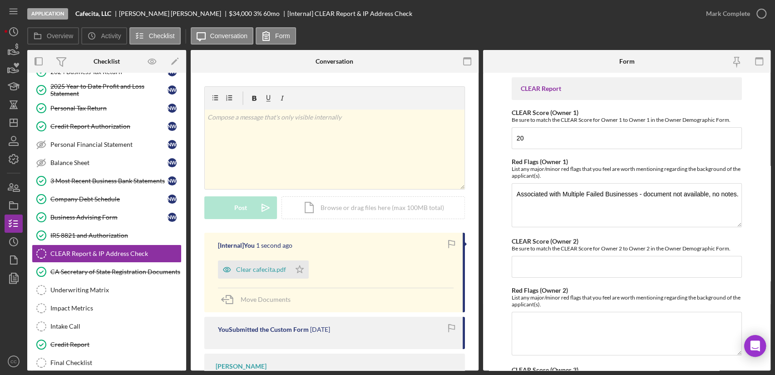
drag, startPoint x: 298, startPoint y: 268, endPoint x: 395, endPoint y: 194, distance: 122.2
click at [298, 268] on icon "Icon/Star" at bounding box center [300, 269] width 18 height 18
click at [742, 12] on div "Mark Complete" at bounding box center [728, 14] width 44 height 18
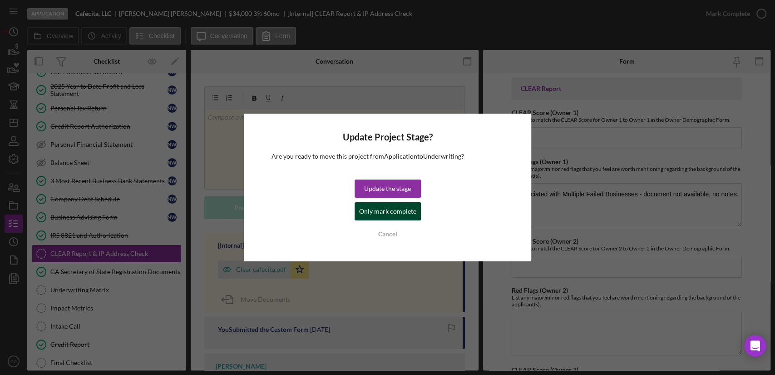
click at [378, 213] on div "Only mark complete" at bounding box center [387, 211] width 57 height 18
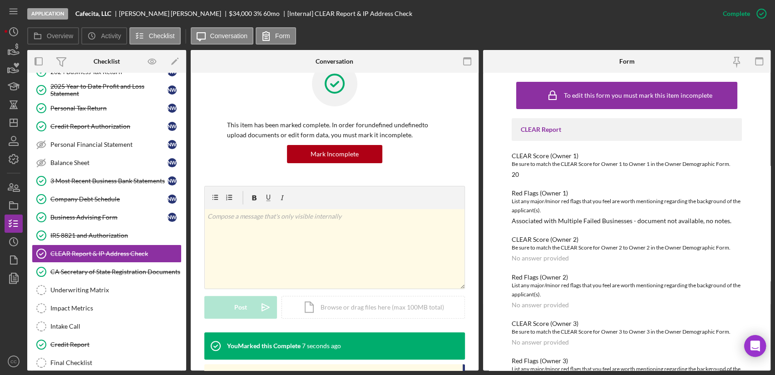
scroll to position [50, 0]
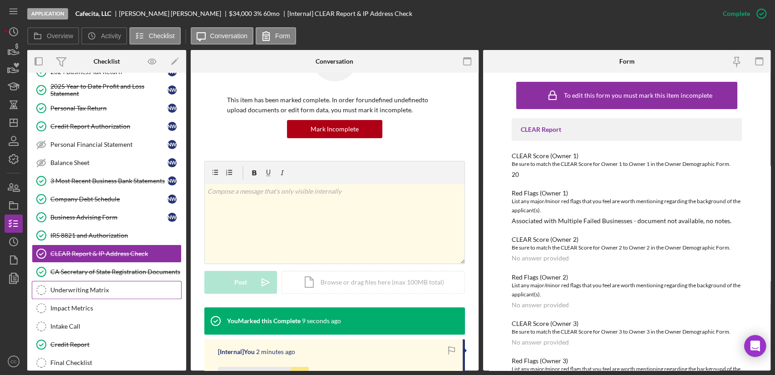
click at [91, 289] on div "Underwriting Matrix" at bounding box center [115, 289] width 131 height 7
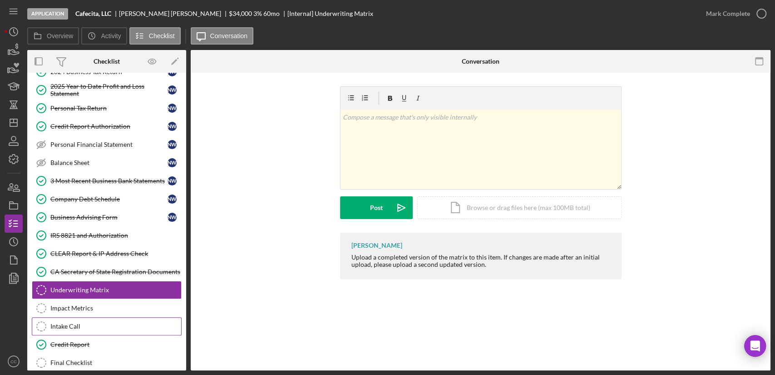
click at [81, 323] on div "Intake Call" at bounding box center [115, 326] width 131 height 7
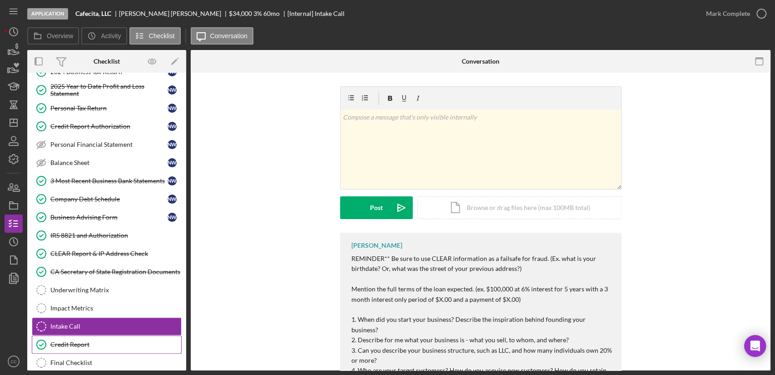
click at [74, 341] on div "Credit Report" at bounding box center [115, 344] width 131 height 7
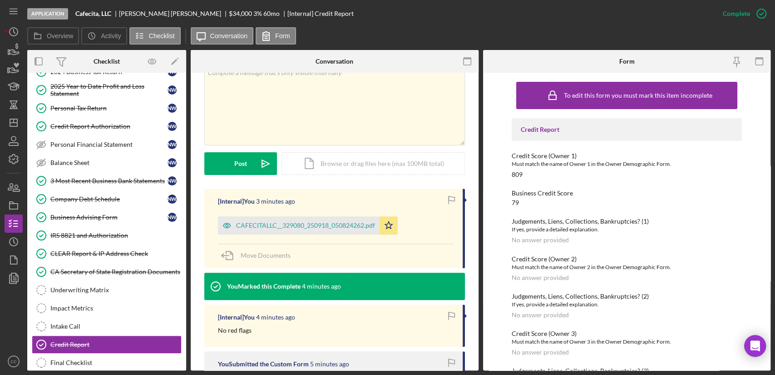
scroll to position [202, 0]
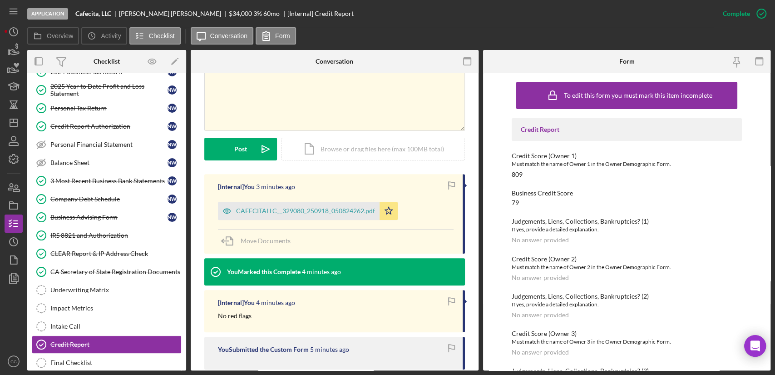
click at [302, 195] on div "[Internal] You 3 minutes ago CAFECITALLC__329080_250918_050824262.pdf Icon/Star…" at bounding box center [334, 214] width 261 height 80
click at [294, 214] on div "CAFECITALLC__329080_250918_050824262.pdf" at bounding box center [305, 210] width 139 height 7
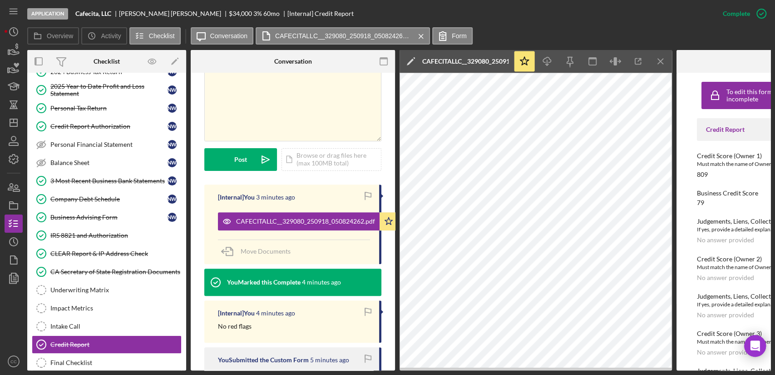
scroll to position [0, 110]
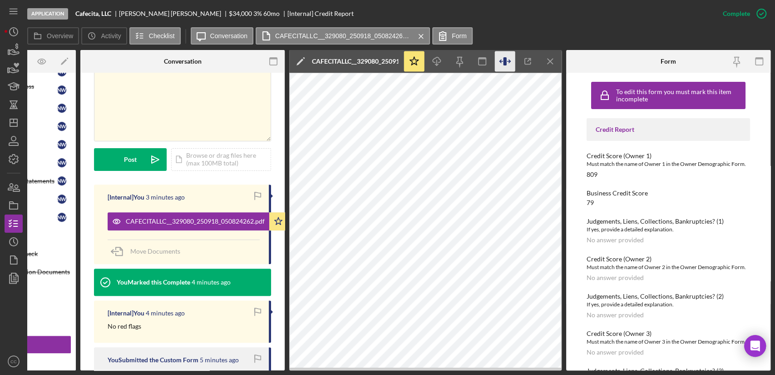
click at [508, 63] on icon "button" at bounding box center [505, 61] width 20 height 20
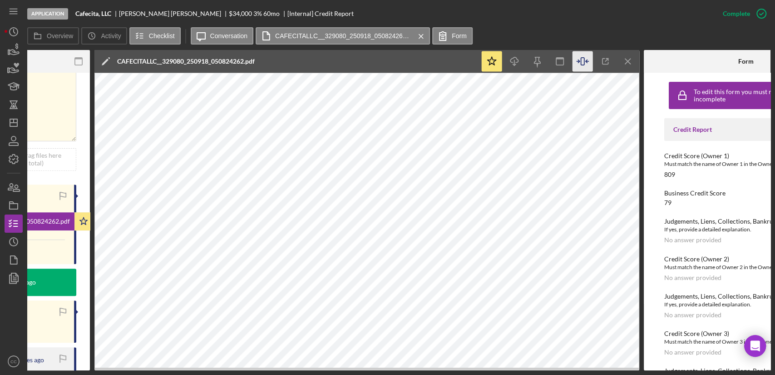
scroll to position [0, 363]
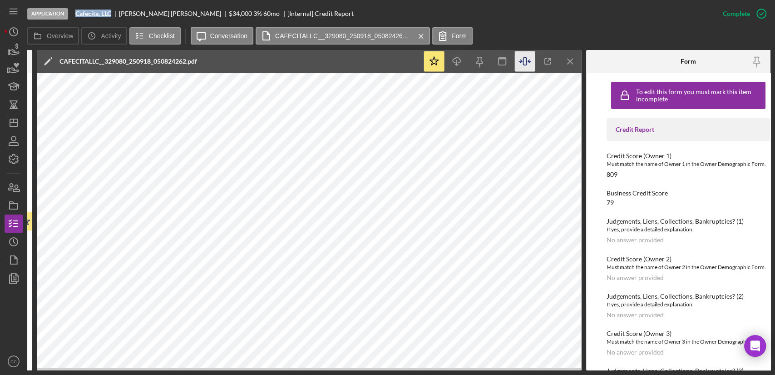
drag, startPoint x: 115, startPoint y: 13, endPoint x: 77, endPoint y: 14, distance: 37.7
click at [77, 14] on div "Cafecita, LLC" at bounding box center [97, 13] width 44 height 7
copy b "Cafecita, LLC"
click at [94, 14] on b "Cafecita, LLC" at bounding box center [93, 13] width 36 height 7
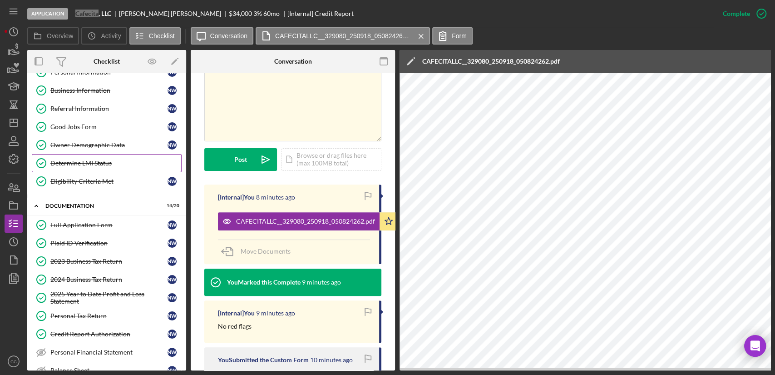
scroll to position [0, 0]
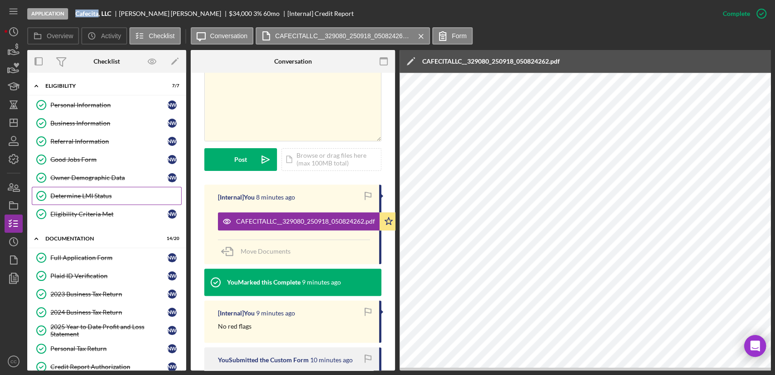
click at [83, 194] on div "Determine LMI Status" at bounding box center [115, 195] width 131 height 7
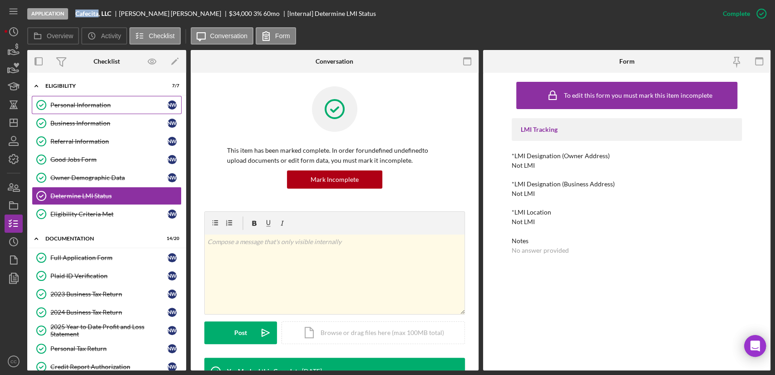
click at [74, 103] on div "Personal Information" at bounding box center [108, 104] width 117 height 7
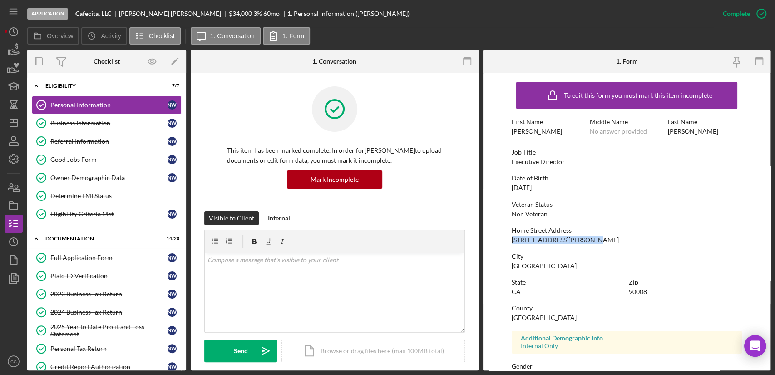
drag, startPoint x: 596, startPoint y: 241, endPoint x: 507, endPoint y: 242, distance: 90.0
click at [507, 242] on form "To edit this form you must mark this item incomplete First Name Natalie Middle …" at bounding box center [627, 222] width 288 height 298
copy div "4515 Don Ricardo Drive #2"
click at [80, 124] on div "Business Information" at bounding box center [108, 122] width 117 height 7
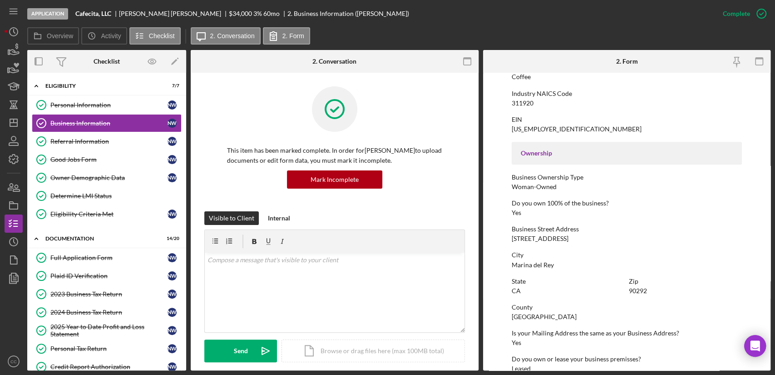
scroll to position [252, 0]
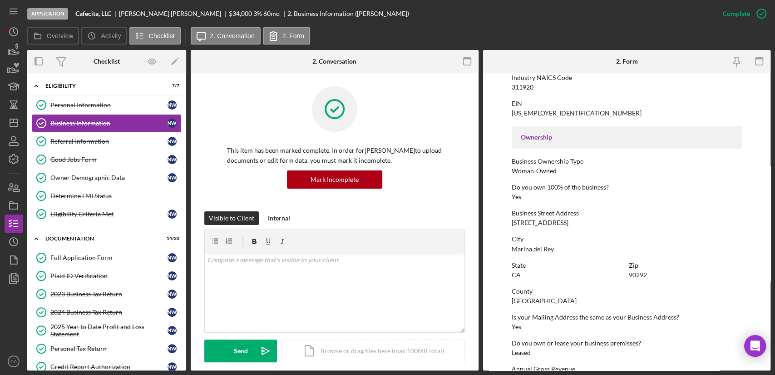
drag, startPoint x: 575, startPoint y: 224, endPoint x: 511, endPoint y: 226, distance: 64.5
click at [511, 226] on form "To edit this form you must mark this item incomplete Business Name Cafecita, LL…" at bounding box center [627, 222] width 288 height 298
copy div "13198 Mindanao Way"
click at [89, 177] on div "Owner Demographic Data" at bounding box center [108, 177] width 117 height 7
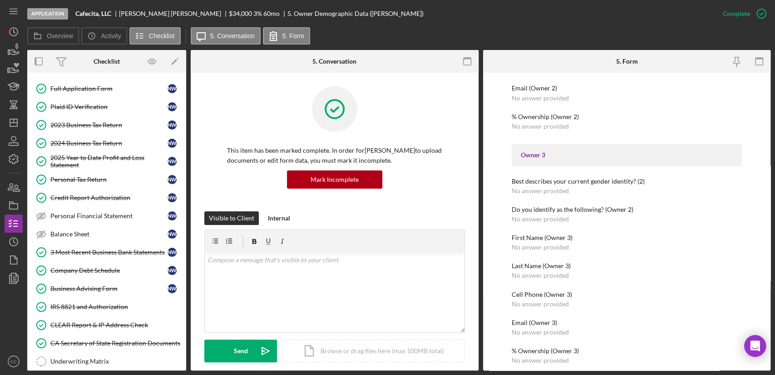
scroll to position [288, 0]
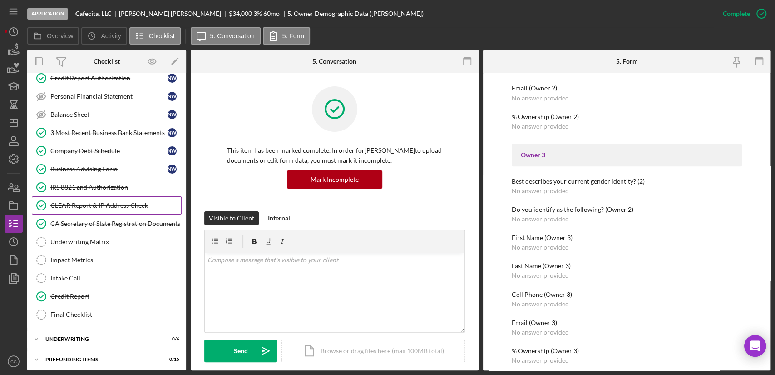
click at [89, 202] on div "CLEAR Report & IP Address Check" at bounding box center [115, 205] width 131 height 7
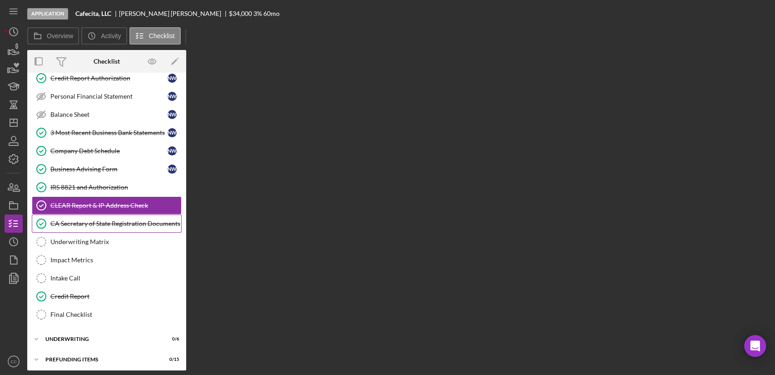
scroll to position [288, 0]
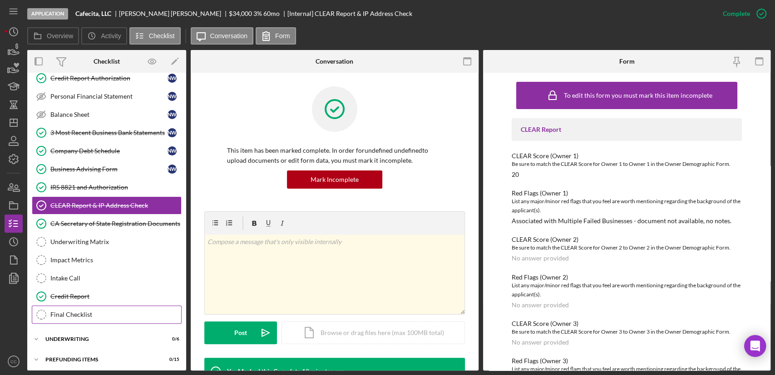
click at [78, 312] on div "Final Checklist" at bounding box center [115, 314] width 131 height 7
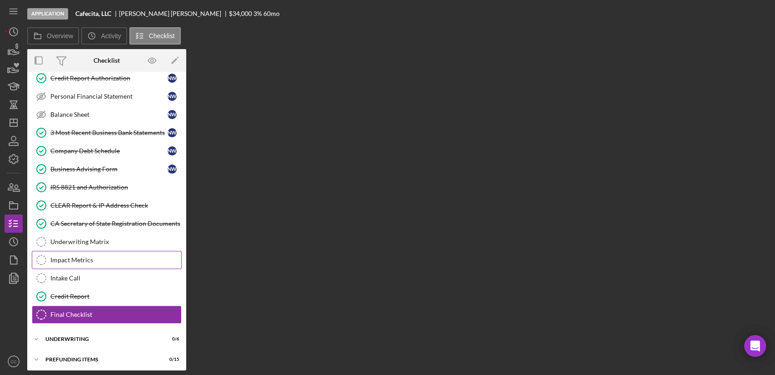
scroll to position [288, 0]
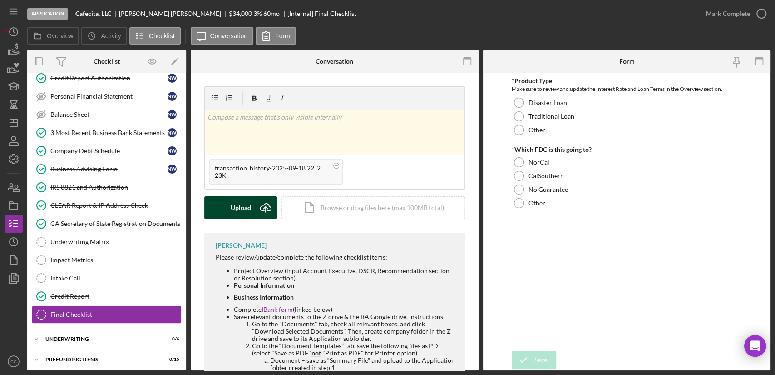
click at [263, 210] on icon "submit" at bounding box center [265, 207] width 11 height 7
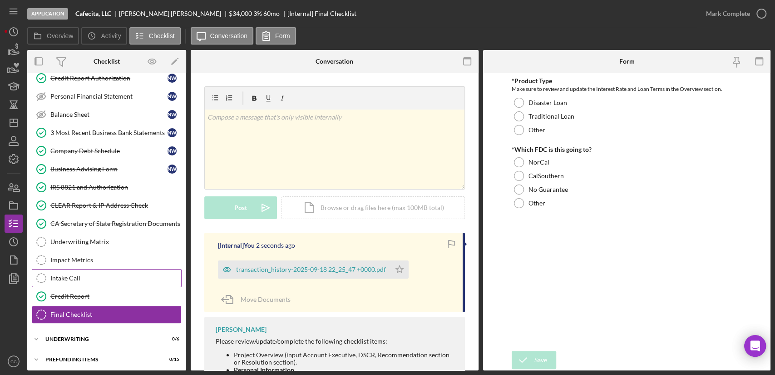
click at [88, 274] on div "Intake Call" at bounding box center [115, 277] width 131 height 7
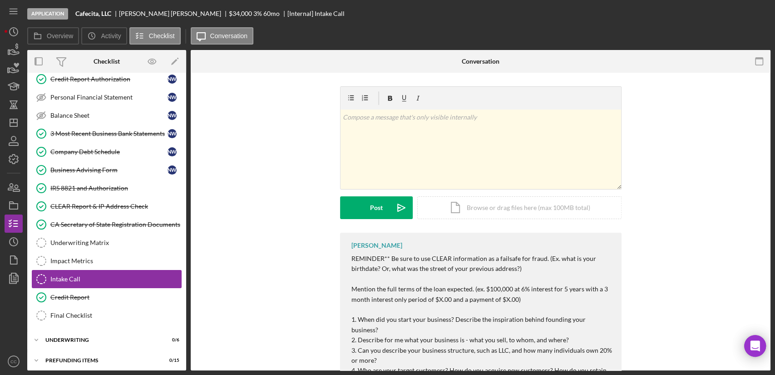
scroll to position [288, 0]
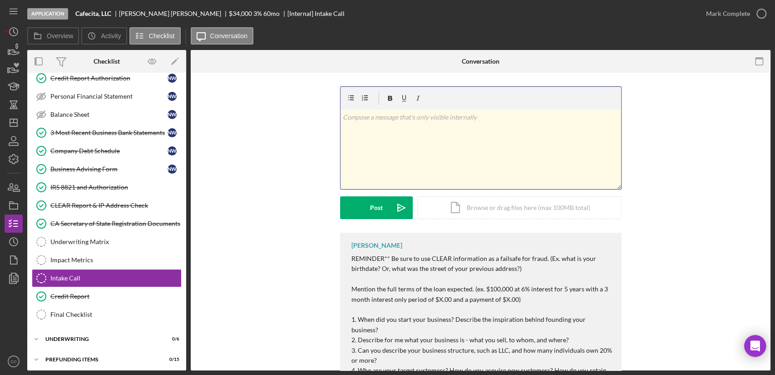
click at [419, 129] on div "v Color teal Color pink Remove color Add row above Add row below Add column bef…" at bounding box center [481, 149] width 281 height 80
click at [417, 129] on div "v Color teal Color pink Remove color Add row above Add row below Add column bef…" at bounding box center [481, 149] width 281 height 80
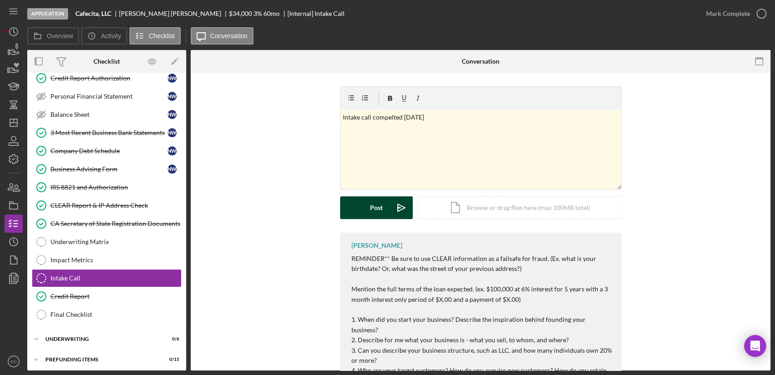
click at [382, 204] on button "Post Icon/icon-invite-send" at bounding box center [376, 207] width 73 height 23
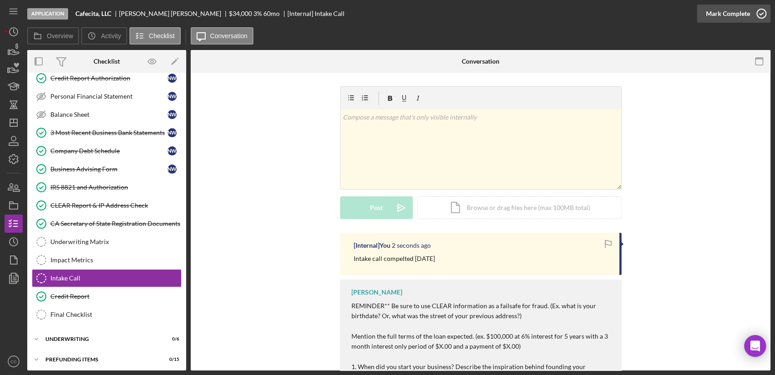
click at [755, 18] on icon "button" at bounding box center [761, 13] width 23 height 23
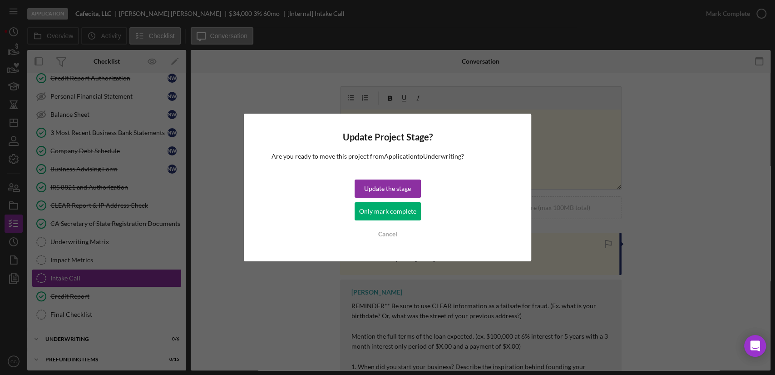
click at [399, 214] on div "Only mark complete" at bounding box center [387, 211] width 57 height 18
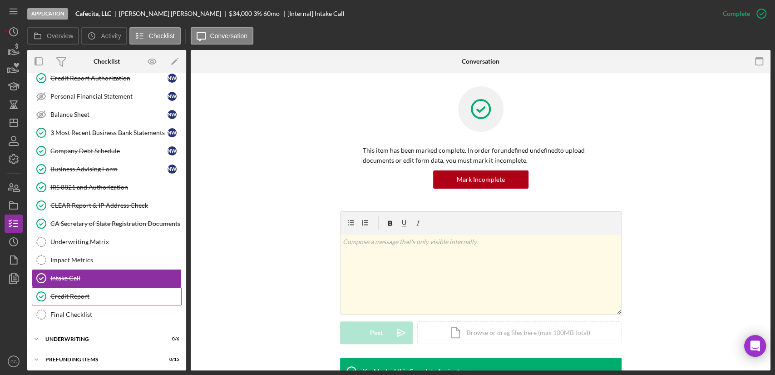
click at [94, 293] on div "Credit Report" at bounding box center [115, 296] width 131 height 7
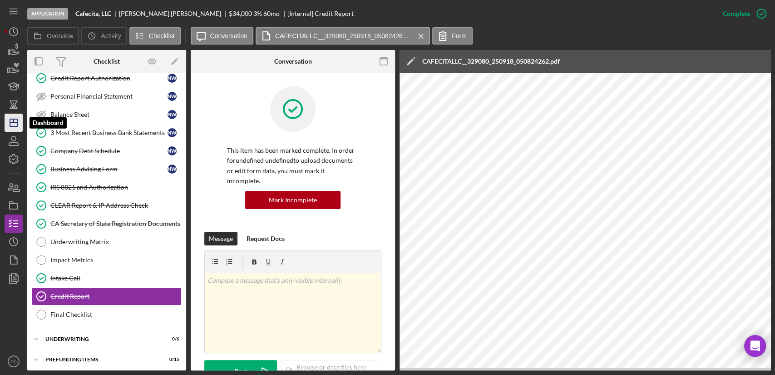
click at [17, 125] on polygon "button" at bounding box center [13, 122] width 7 height 7
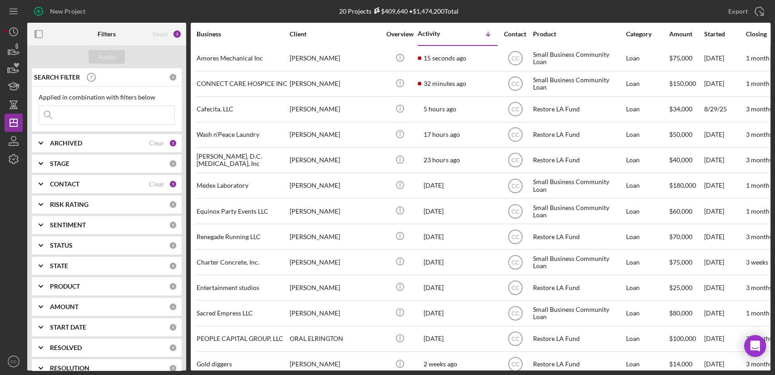
click at [82, 184] on div "CONTACT" at bounding box center [99, 183] width 99 height 7
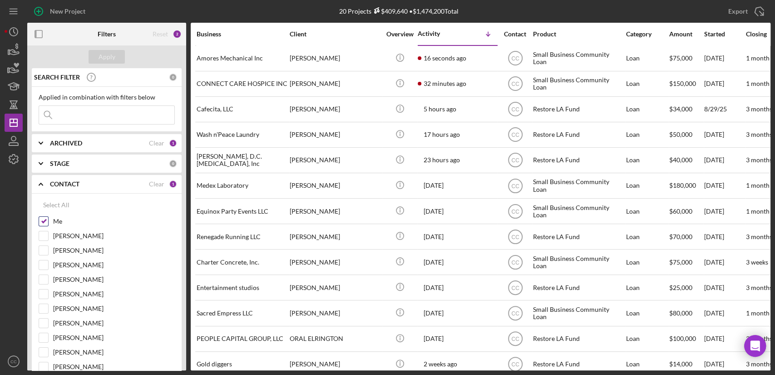
click at [46, 222] on input "Me" at bounding box center [43, 221] width 9 height 9
checkbox input "false"
click at [42, 279] on input "Stephanie Simotas" at bounding box center [43, 279] width 9 height 9
checkbox input "true"
drag, startPoint x: 104, startPoint y: 60, endPoint x: 157, endPoint y: 62, distance: 52.8
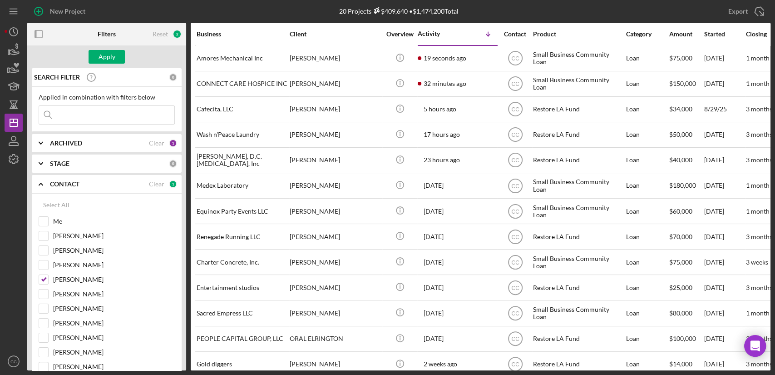
click at [104, 60] on div "Apply" at bounding box center [107, 57] width 17 height 14
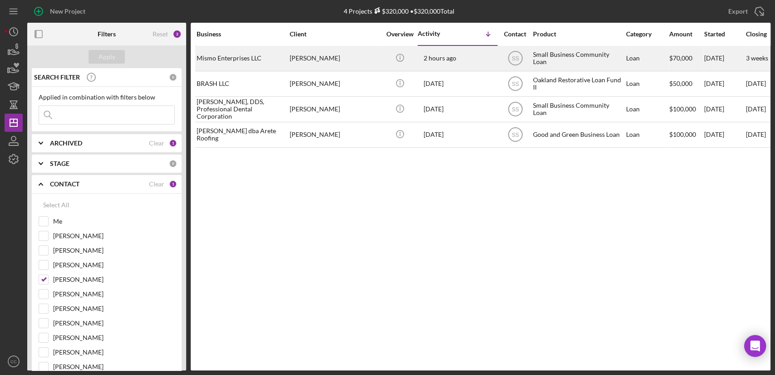
click at [225, 56] on div "Mismo Enterprises LLC" at bounding box center [242, 58] width 91 height 24
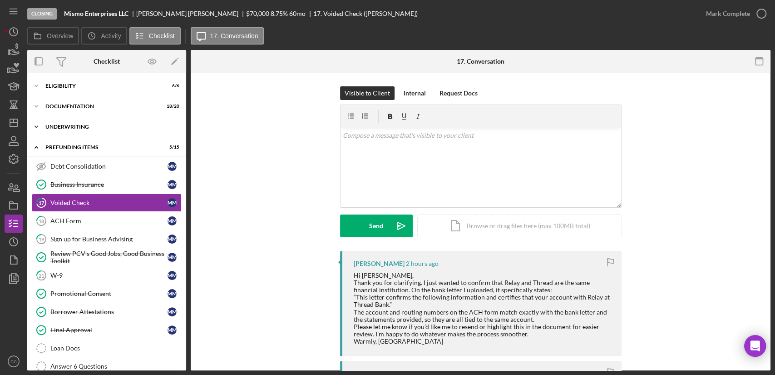
click at [79, 129] on div "Icon/Expander Underwriting 5 / 8" at bounding box center [106, 127] width 159 height 18
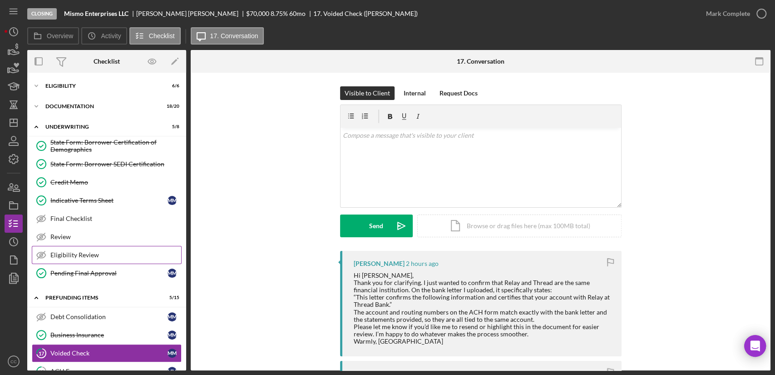
scroll to position [50, 0]
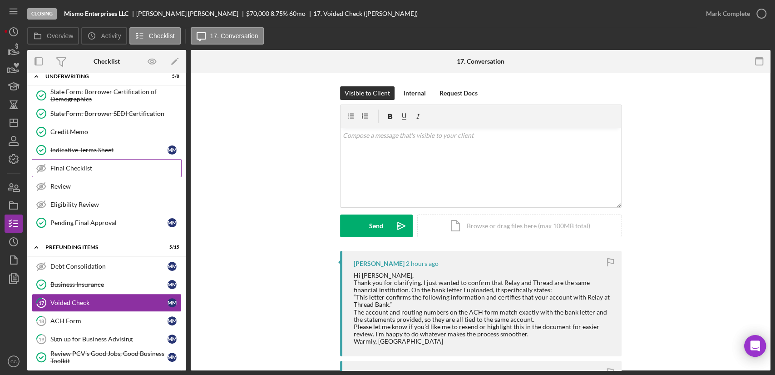
click at [68, 170] on div "Final Checklist" at bounding box center [115, 167] width 131 height 7
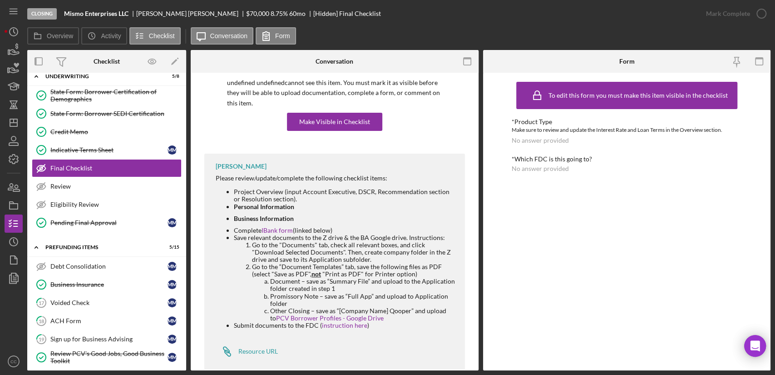
scroll to position [84, 0]
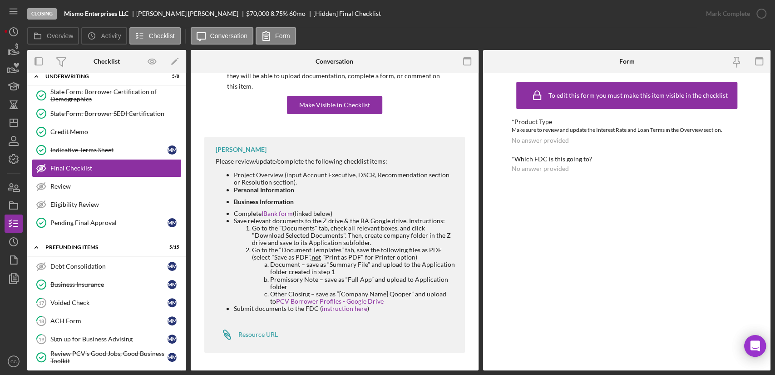
drag, startPoint x: 270, startPoint y: 293, endPoint x: 348, endPoint y: 286, distance: 78.0
click at [348, 286] on ol "Document – save as “Summary File” and upload to the Application folder created …" at bounding box center [354, 283] width 204 height 44
drag, startPoint x: 365, startPoint y: 292, endPoint x: 422, endPoint y: 291, distance: 56.8
click at [422, 291] on li "Other Closing – save as “[Company Name] Qooper” and upload to PCV Borrower Prof…" at bounding box center [363, 297] width 186 height 15
click at [313, 300] on link "PCV Borrower Profiles - Google Drive" at bounding box center [330, 301] width 108 height 8
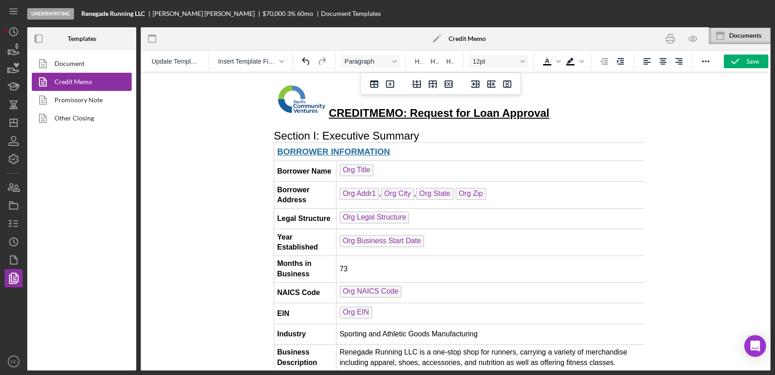
scroll to position [1550, 15]
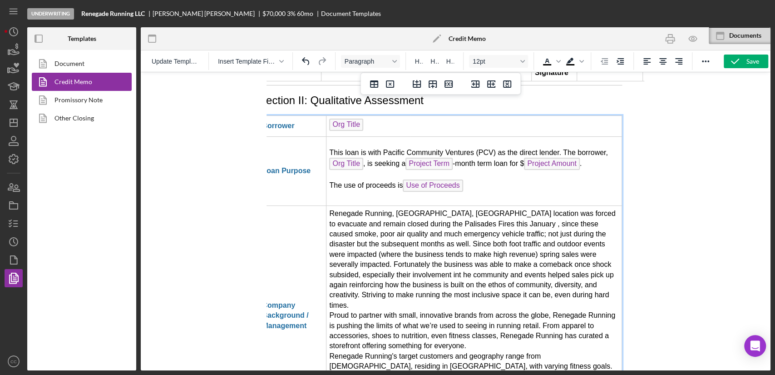
click at [500, 205] on td "Renegade Running, [GEOGRAPHIC_DATA], [GEOGRAPHIC_DATA] location was forced to e…" at bounding box center [475, 315] width 296 height 220
drag, startPoint x: 511, startPoint y: 179, endPoint x: 393, endPoint y: 190, distance: 118.2
click at [393, 205] on td "Renegade Running, [GEOGRAPHIC_DATA], [GEOGRAPHIC_DATA] location was forced to e…" at bounding box center [475, 315] width 296 height 220
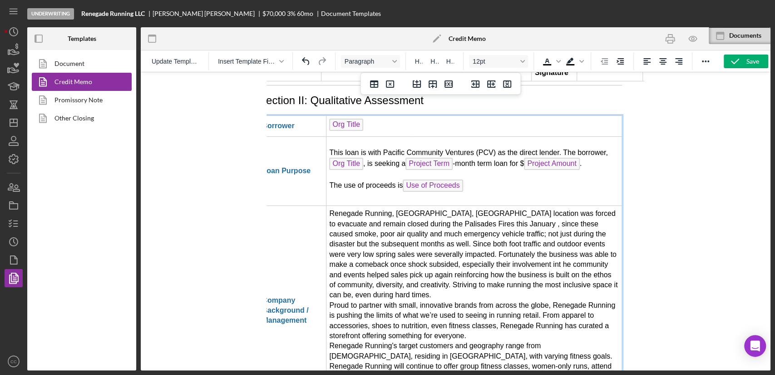
click at [465, 205] on td "Renegade Running, [GEOGRAPHIC_DATA], [GEOGRAPHIC_DATA] location was forced to e…" at bounding box center [475, 310] width 296 height 210
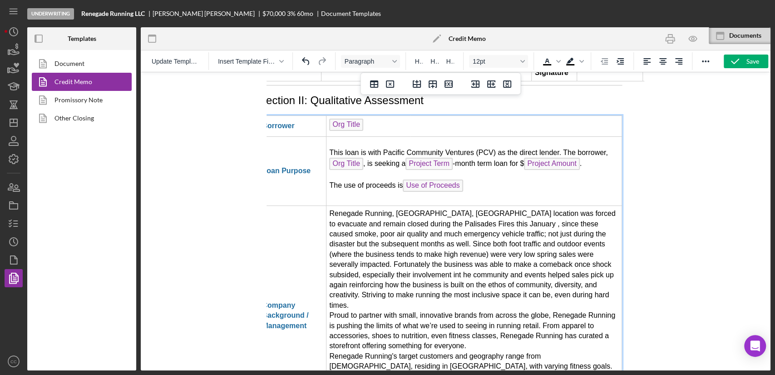
click at [400, 205] on td "Renegade Running, [GEOGRAPHIC_DATA], [GEOGRAPHIC_DATA] location was forced to e…" at bounding box center [475, 315] width 296 height 220
drag, startPoint x: 378, startPoint y: 199, endPoint x: 455, endPoint y: 199, distance: 76.8
click at [455, 205] on td "Renegade Running, [GEOGRAPHIC_DATA], [GEOGRAPHIC_DATA] location was forced to e…" at bounding box center [475, 315] width 296 height 220
drag, startPoint x: 487, startPoint y: 199, endPoint x: 571, endPoint y: 199, distance: 84.0
click at [571, 205] on td "Renegade Running, [GEOGRAPHIC_DATA], [GEOGRAPHIC_DATA] location was forced to e…" at bounding box center [475, 315] width 296 height 220
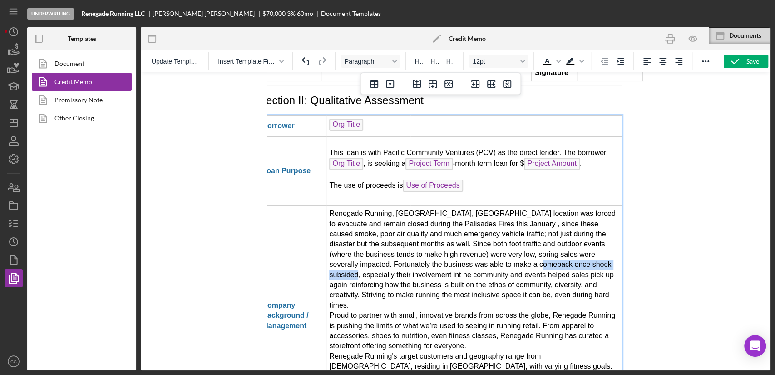
click at [491, 205] on td "Renegade Running, [GEOGRAPHIC_DATA], [GEOGRAPHIC_DATA] location was forced to e…" at bounding box center [475, 315] width 296 height 220
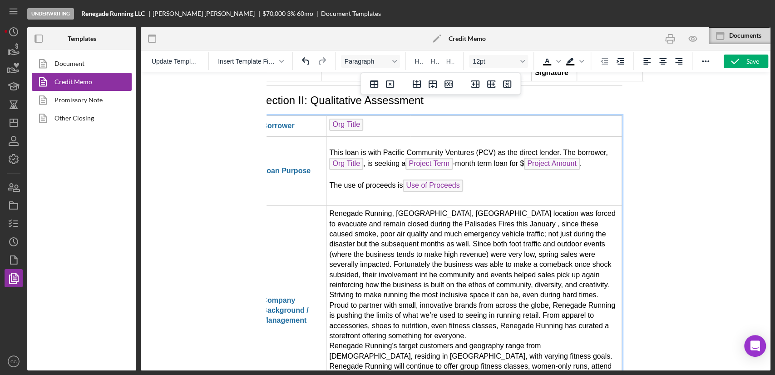
click at [545, 205] on td "Renegade Running, [GEOGRAPHIC_DATA], [GEOGRAPHIC_DATA] location was forced to e…" at bounding box center [475, 310] width 296 height 210
click at [351, 208] on td "Renegade Running, [GEOGRAPHIC_DATA], [GEOGRAPHIC_DATA] location was forced to e…" at bounding box center [475, 310] width 296 height 210
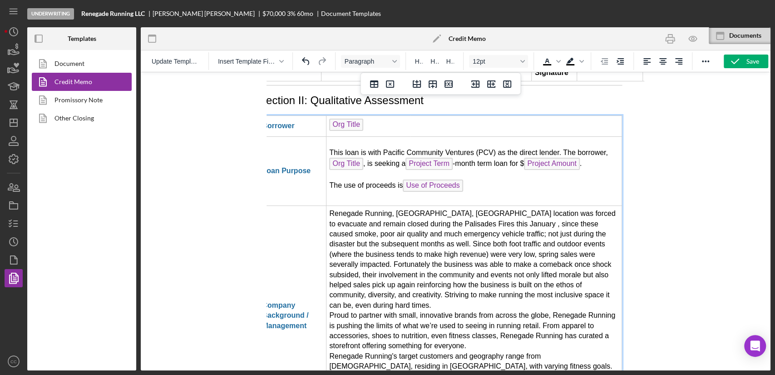
click at [507, 209] on td "Renegade Running, [GEOGRAPHIC_DATA], [GEOGRAPHIC_DATA] location was forced to e…" at bounding box center [475, 315] width 296 height 220
click at [522, 228] on td "Renegade Running, [GEOGRAPHIC_DATA], [GEOGRAPHIC_DATA] location was forced to e…" at bounding box center [475, 315] width 296 height 220
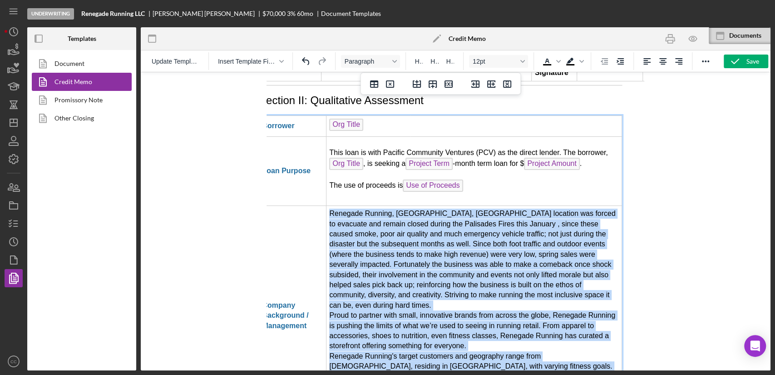
drag, startPoint x: 602, startPoint y: 342, endPoint x: 330, endPoint y: 150, distance: 332.6
click at [330, 205] on td "Renegade Running, [GEOGRAPHIC_DATA], [GEOGRAPHIC_DATA] location was forced to e…" at bounding box center [475, 315] width 296 height 220
copy td "Loremips Dolorsi, AM, CO adipisci eli seddoe te incididu utl etdolo magnaa enim…"
click at [530, 205] on td "Renegade Running, [GEOGRAPHIC_DATA], [GEOGRAPHIC_DATA] location was forced to e…" at bounding box center [475, 315] width 296 height 220
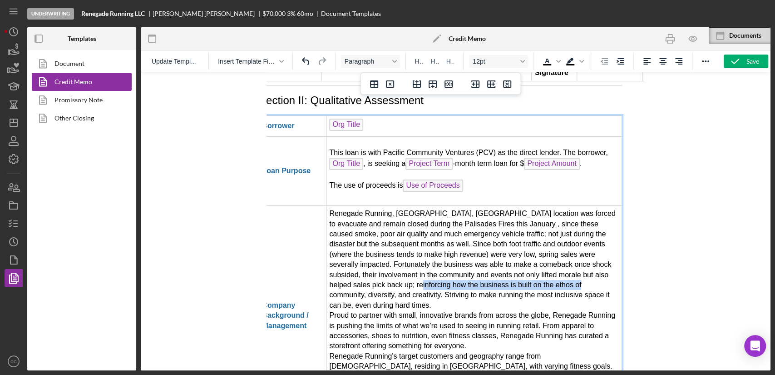
drag, startPoint x: 363, startPoint y: 219, endPoint x: 524, endPoint y: 223, distance: 160.9
click at [524, 223] on td "Renegade Running, [GEOGRAPHIC_DATA], [GEOGRAPHIC_DATA] location was forced to e…" at bounding box center [475, 315] width 296 height 220
click at [386, 238] on td "Renegade Running, [GEOGRAPHIC_DATA], [GEOGRAPHIC_DATA] location was forced to e…" at bounding box center [475, 315] width 296 height 220
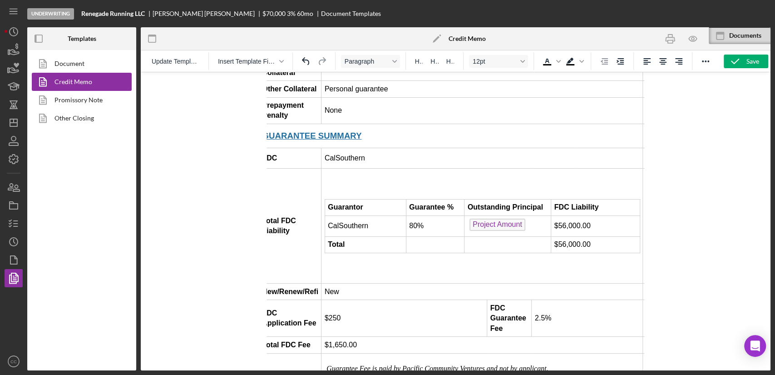
scroll to position [1161, 15]
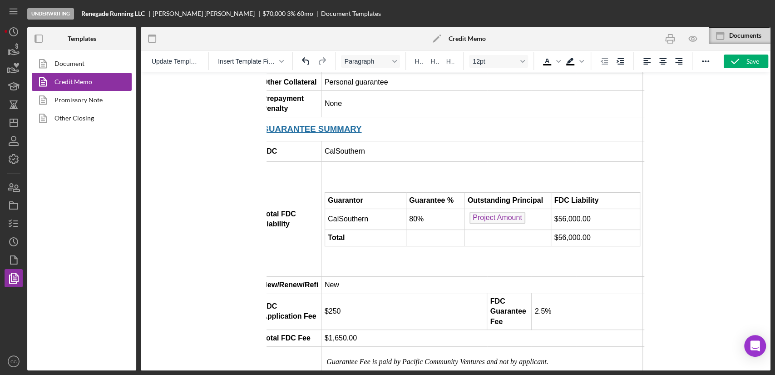
click at [412, 209] on td "80%" at bounding box center [435, 219] width 59 height 21
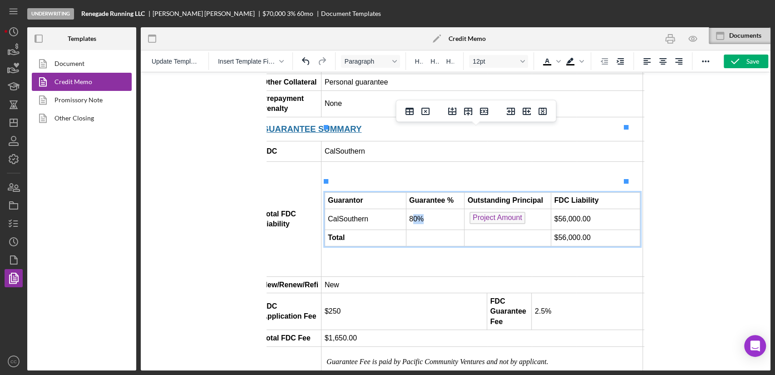
click at [412, 209] on td "80%" at bounding box center [435, 219] width 59 height 21
click at [283, 189] on td "Total FDC Liability" at bounding box center [290, 219] width 62 height 115
click at [555, 209] on td "$56,000.00" at bounding box center [596, 219] width 89 height 21
copy td "$66,500.00"
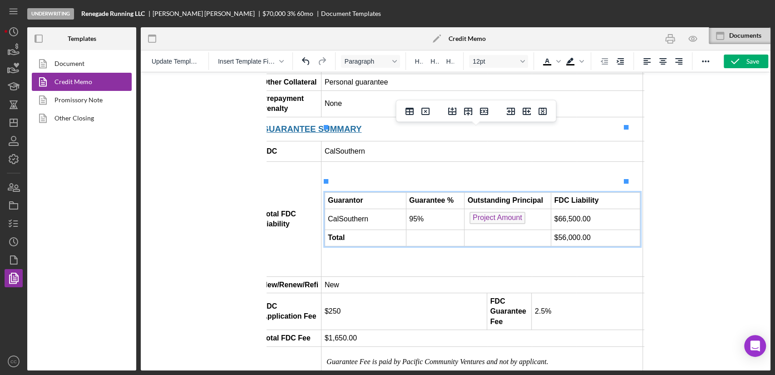
click at [603, 229] on td "$56,000.00" at bounding box center [596, 237] width 89 height 16
drag, startPoint x: 596, startPoint y: 170, endPoint x: 544, endPoint y: 171, distance: 52.7
click at [552, 229] on td "$56,000.00" at bounding box center [596, 237] width 89 height 16
click at [552, 229] on td "$66,500.00" at bounding box center [596, 237] width 89 height 16
click at [274, 190] on td "Total FDC Liability" at bounding box center [290, 219] width 62 height 115
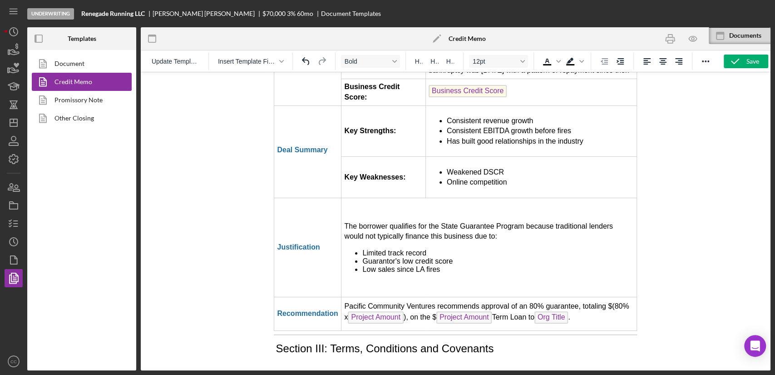
scroll to position [2226, 0]
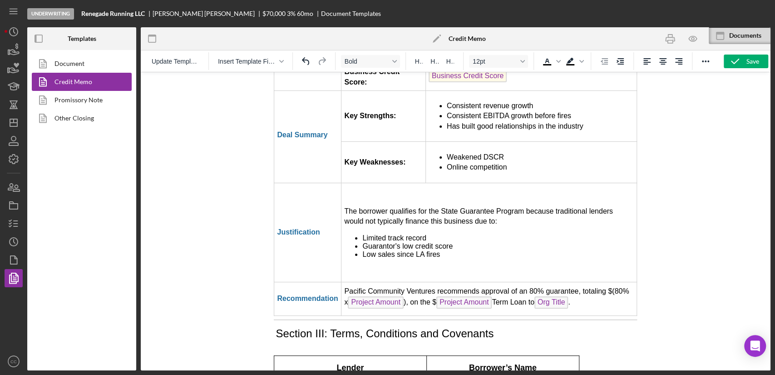
click at [532, 282] on td "Pacific Community Ventures recommends approval of an 80% guarantee, totaling $(…" at bounding box center [490, 299] width 296 height 34
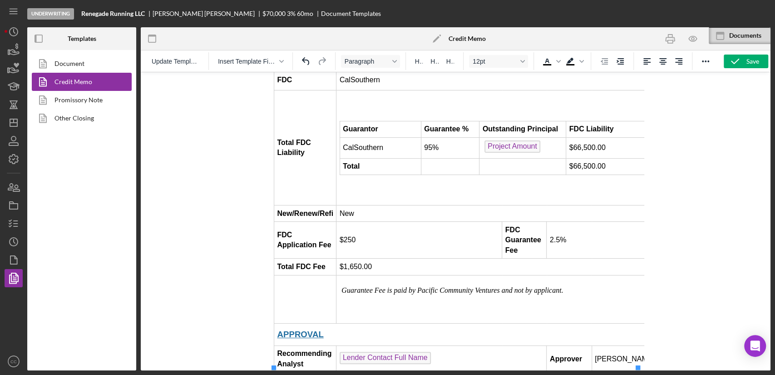
scroll to position [1217, 0]
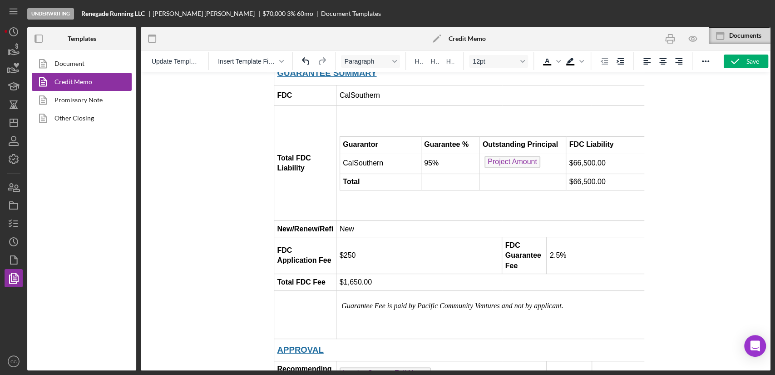
click at [356, 274] on td "$1,650.00" at bounding box center [498, 282] width 322 height 16
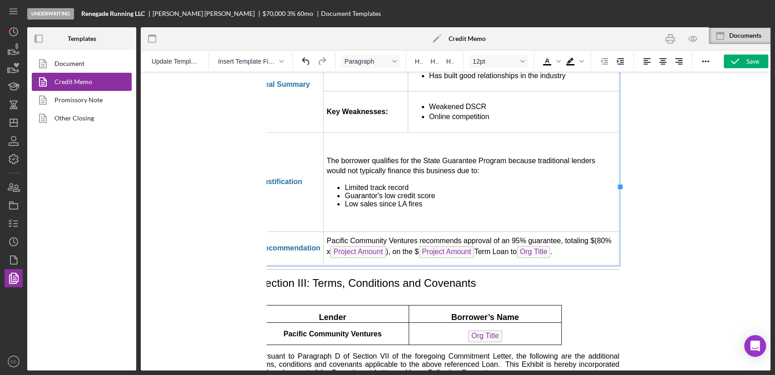
scroll to position [2276, 15]
click at [591, 231] on td "Pacific Community Ventures recommends approval of an 95% guarantee, totaling $(…" at bounding box center [475, 248] width 296 height 34
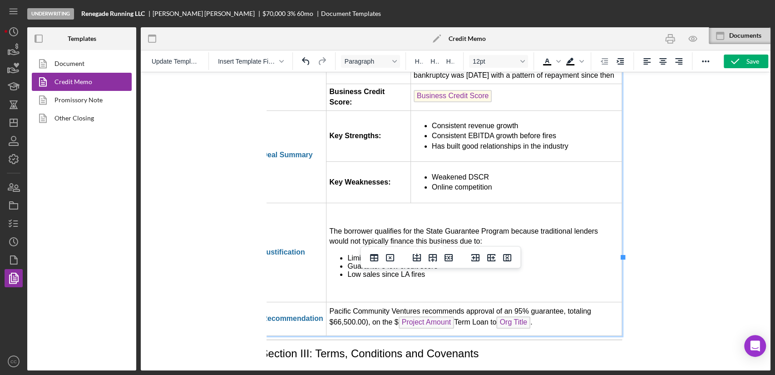
scroll to position [2243, 15]
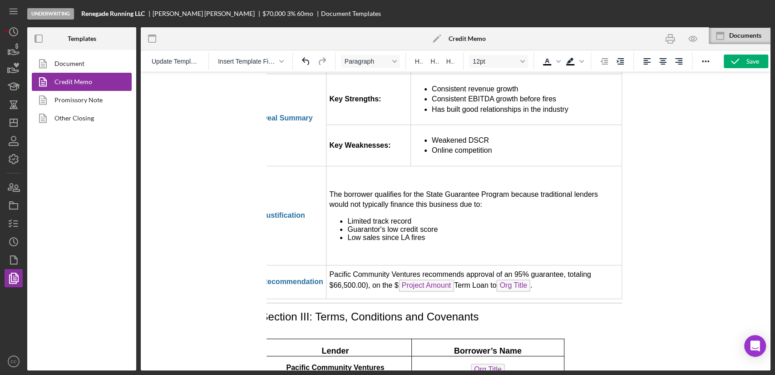
click at [240, 179] on div at bounding box center [456, 221] width 630 height 298
click at [694, 39] on icon "button" at bounding box center [693, 38] width 3 height 3
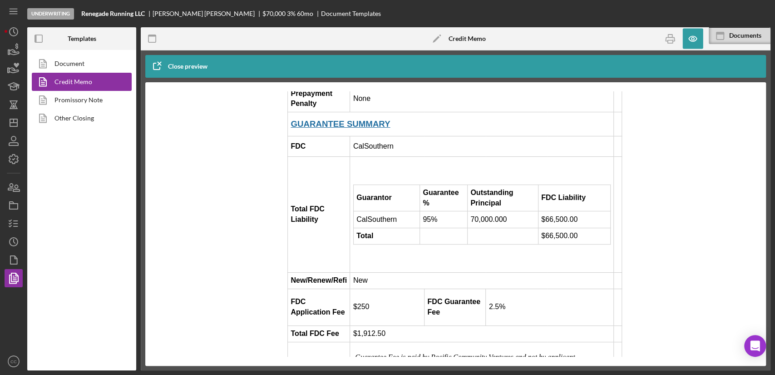
scroll to position [1211, 0]
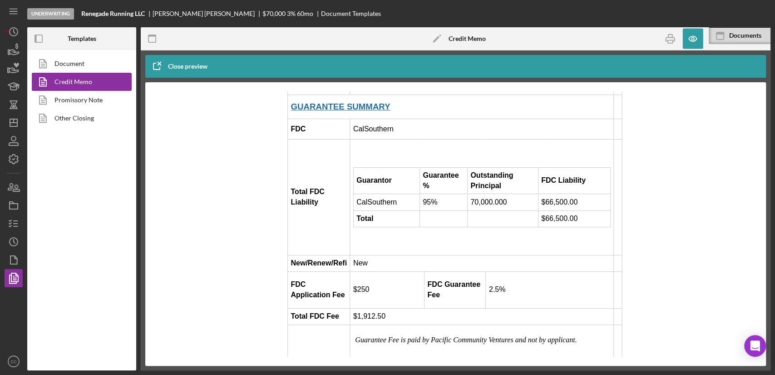
click at [661, 212] on div at bounding box center [456, 223] width 585 height 265
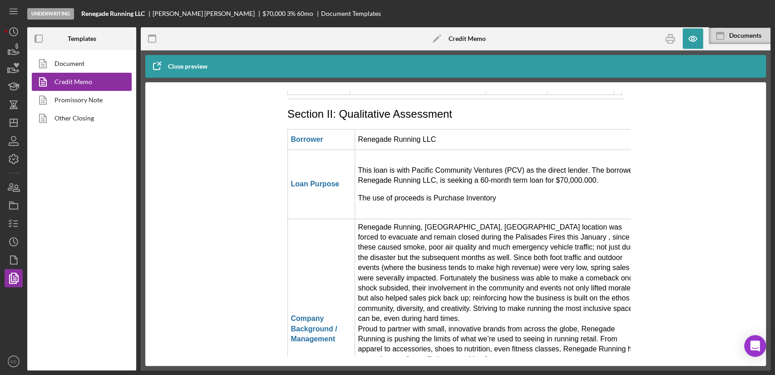
scroll to position [1514, 0]
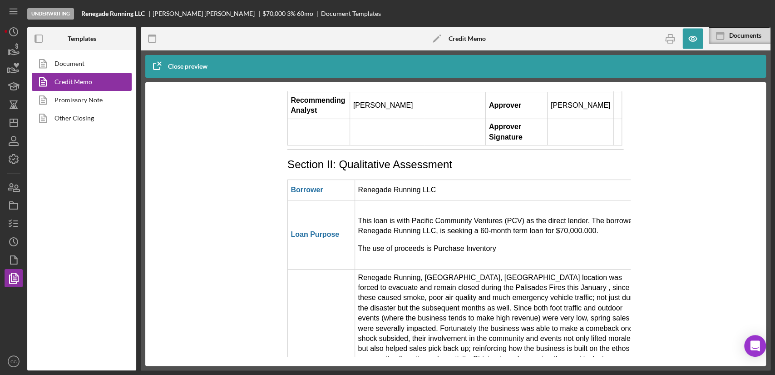
click at [500, 243] on p "The use of proceeds is Purchase Inventory" at bounding box center [500, 248] width 284 height 10
click at [496, 243] on p "The use of proceeds is Purchase Inventory" at bounding box center [500, 248] width 284 height 10
click at [490, 243] on p "The use of proceeds is Purchase Inventory" at bounding box center [500, 248] width 284 height 10
click at [696, 38] on icon "button" at bounding box center [693, 38] width 8 height 5
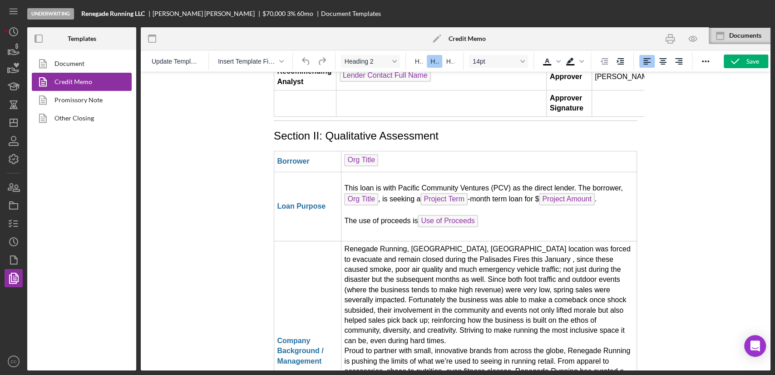
click at [484, 215] on p "The use of proceeds is Use of Proceeds" at bounding box center [488, 222] width 289 height 15
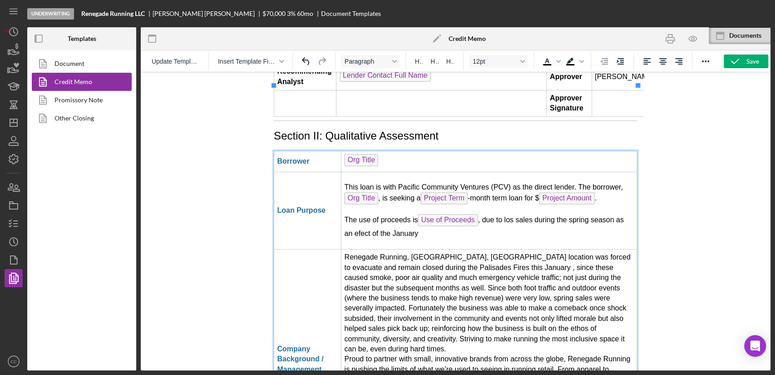
click at [431, 214] on p "The use of proceeds is Use of Proceeds ﻿, due to los sales during the spring se…" at bounding box center [488, 226] width 289 height 25
click at [394, 214] on p "The use of proceeds is Use of Proceeds , due to los sales during the spring sea…" at bounding box center [488, 226] width 289 height 25
drag, startPoint x: 479, startPoint y: 170, endPoint x: 504, endPoint y: 165, distance: 25.5
click at [481, 214] on p "The use of proceeds is Use of Proceeds , due to los sales during the spring sea…" at bounding box center [488, 226] width 289 height 25
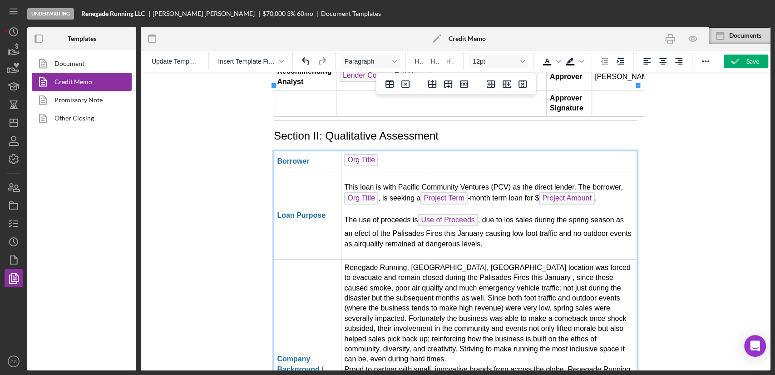
click at [351, 214] on p "The use of proceeds is Use of Proceeds , due to los sales during the spring sea…" at bounding box center [488, 231] width 289 height 35
click at [693, 37] on icon "button" at bounding box center [693, 38] width 3 height 3
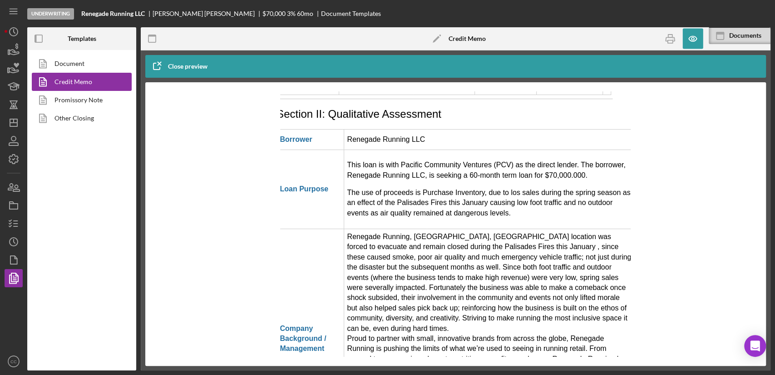
scroll to position [1565, 28]
click at [468, 188] on p "The use of proceeds is Purchase Inventory, due to los sales during the spring s…" at bounding box center [485, 203] width 284 height 30
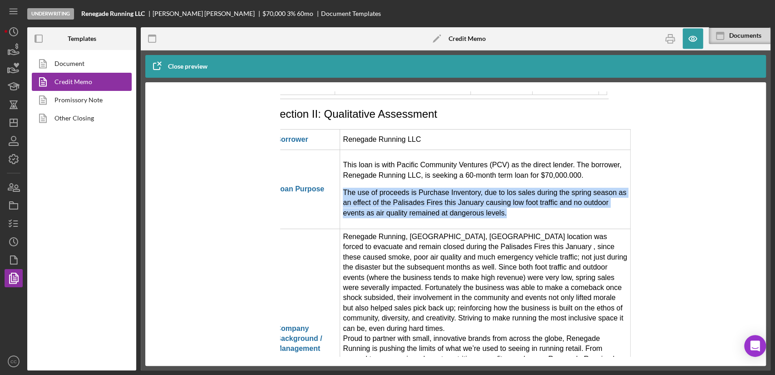
drag, startPoint x: 457, startPoint y: 166, endPoint x: 328, endPoint y: 144, distance: 130.8
click at [340, 149] on td "This loan is with Pacific Community Ventures (PCV) as the direct lender. The bo…" at bounding box center [485, 188] width 291 height 79
copy p "The use of proceeds is Purchase Inventory, due to los sales during the spring s…"
drag, startPoint x: 445, startPoint y: 159, endPoint x: 461, endPoint y: 159, distance: 15.9
click at [445, 188] on p "The use of proceeds is Purchase Inventory, due to los sales during the spring s…" at bounding box center [485, 203] width 284 height 30
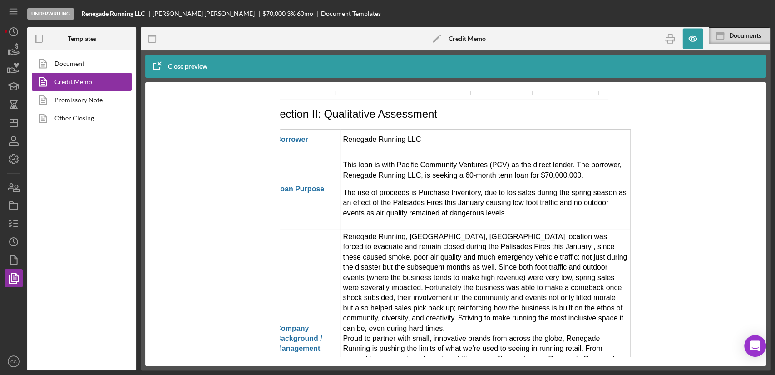
click at [517, 188] on p "The use of proceeds is Purchase Inventory, due to los sales during the spring s…" at bounding box center [485, 203] width 284 height 30
click at [471, 188] on p "The use of proceeds is Purchase Inventory, due to los sales during the spring s…" at bounding box center [485, 203] width 284 height 30
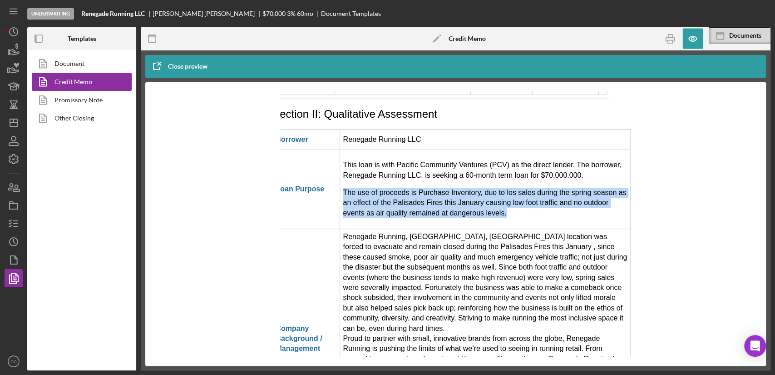
drag, startPoint x: 449, startPoint y: 165, endPoint x: 328, endPoint y: 147, distance: 122.1
click at [340, 149] on td "This loan is with Pacific Community Ventures (PCV) as the direct lender. The bo…" at bounding box center [485, 188] width 291 height 79
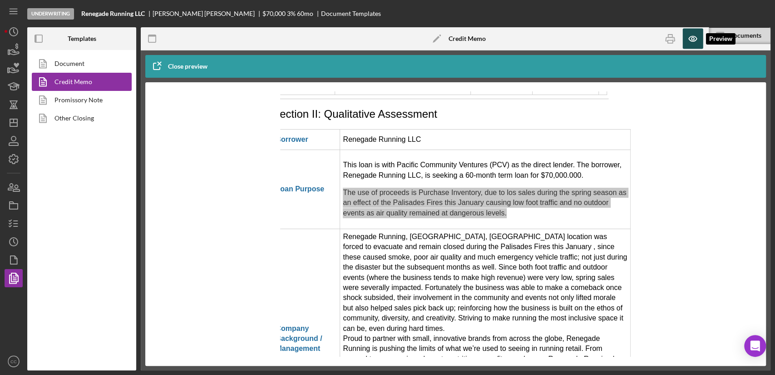
click at [690, 39] on icon "button" at bounding box center [693, 39] width 20 height 20
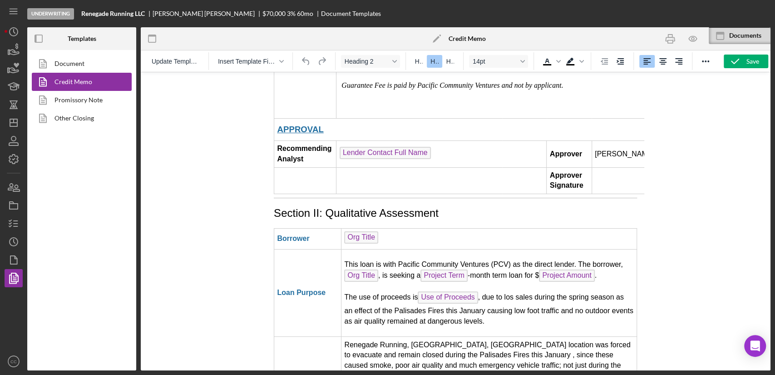
scroll to position [1464, 0]
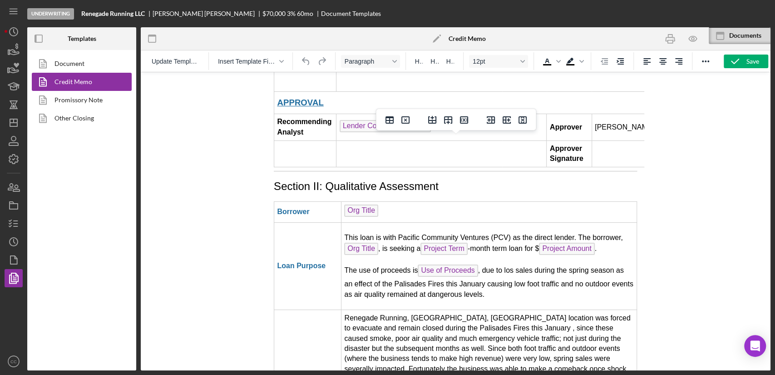
click at [492, 264] on p "The use of proceeds is Use of Proceeds , due to los sales during the spring sea…" at bounding box center [488, 281] width 289 height 35
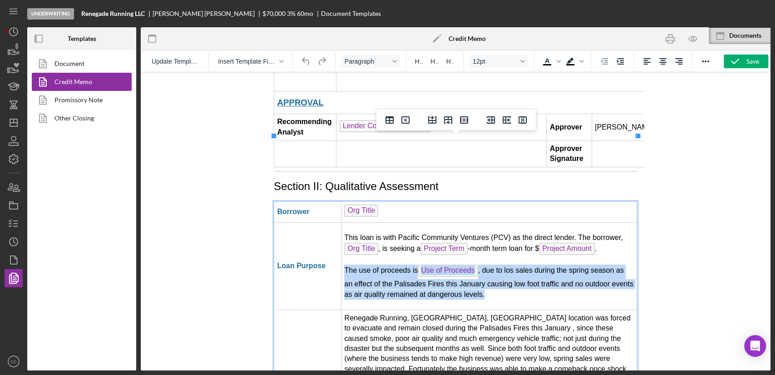
drag, startPoint x: 475, startPoint y: 229, endPoint x: 345, endPoint y: 207, distance: 131.7
click at [345, 264] on p "The use of proceeds is Use of Proceeds , due to los sales during the spring sea…" at bounding box center [488, 281] width 289 height 35
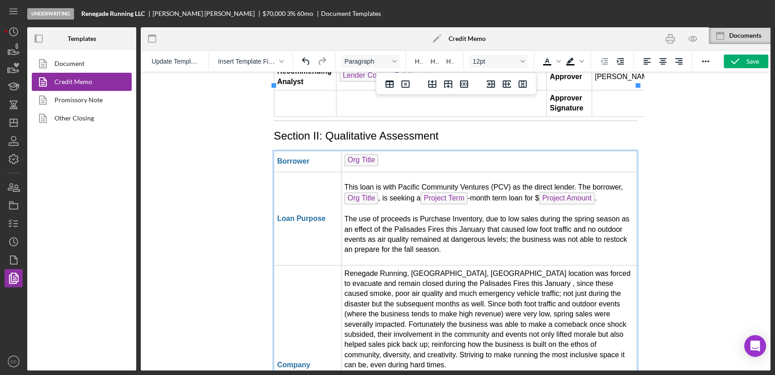
scroll to position [1565, 0]
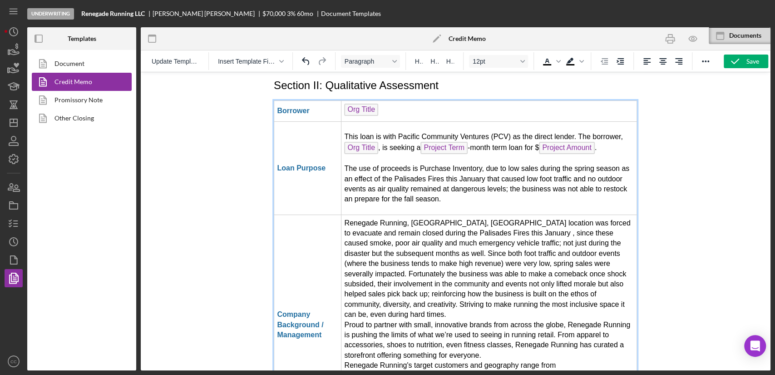
click at [373, 289] on td "Renegade Running, [GEOGRAPHIC_DATA], [GEOGRAPHIC_DATA] location was forced to e…" at bounding box center [490, 325] width 296 height 220
click at [558, 239] on td "Renegade Running, [GEOGRAPHIC_DATA], [GEOGRAPHIC_DATA] location was forced to e…" at bounding box center [490, 325] width 296 height 220
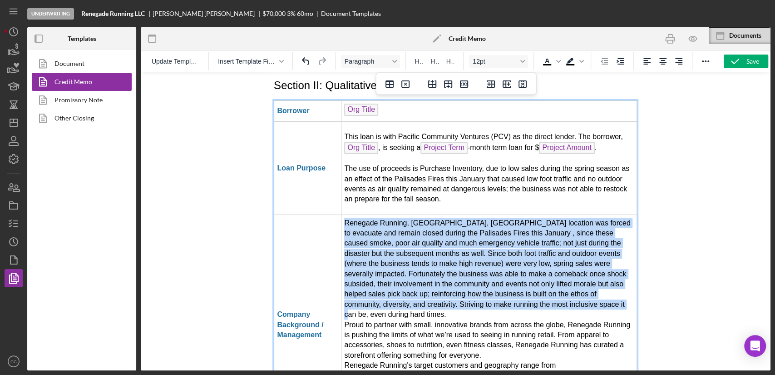
drag, startPoint x: 566, startPoint y: 238, endPoint x: 344, endPoint y: 154, distance: 237.5
click at [344, 215] on td "Renegade Running, [GEOGRAPHIC_DATA], [GEOGRAPHIC_DATA] location was forced to e…" at bounding box center [490, 325] width 296 height 220
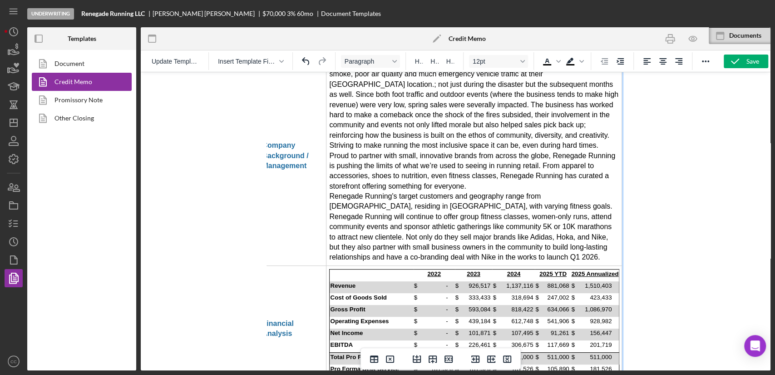
scroll to position [1543, 15]
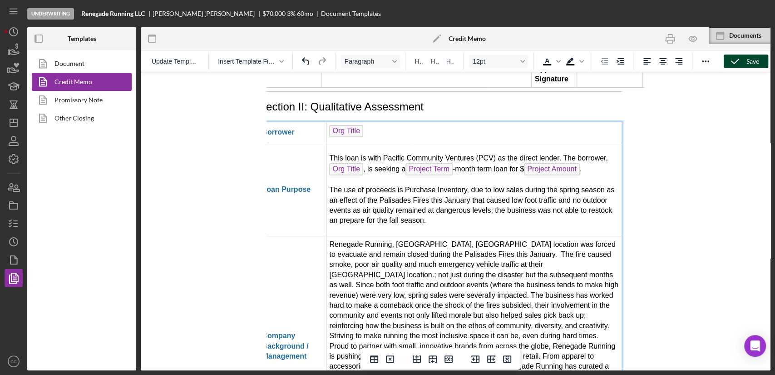
click at [731, 63] on icon "button" at bounding box center [735, 61] width 23 height 23
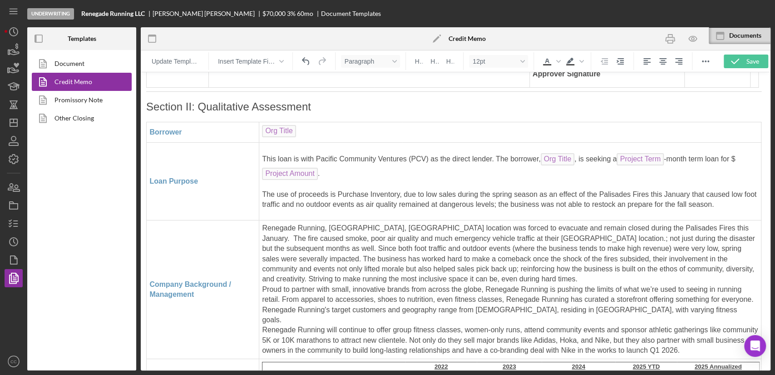
scroll to position [1543, 2]
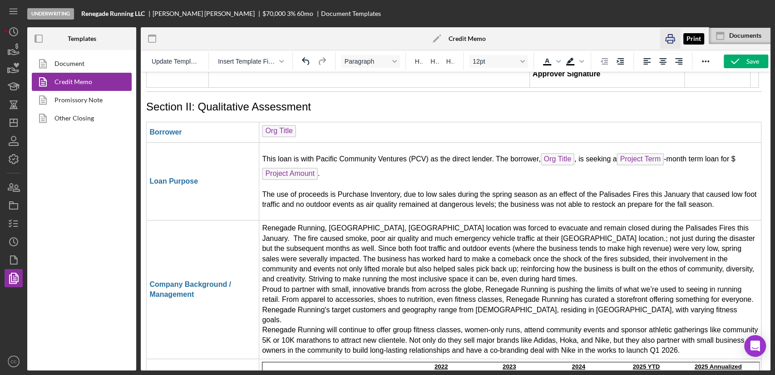
drag, startPoint x: 666, startPoint y: 40, endPoint x: 435, endPoint y: 237, distance: 304.2
click at [666, 40] on icon "button" at bounding box center [670, 39] width 20 height 20
click at [748, 65] on div "Save" at bounding box center [753, 62] width 13 height 14
click at [19, 130] on icon "Icon/Dashboard" at bounding box center [13, 122] width 23 height 23
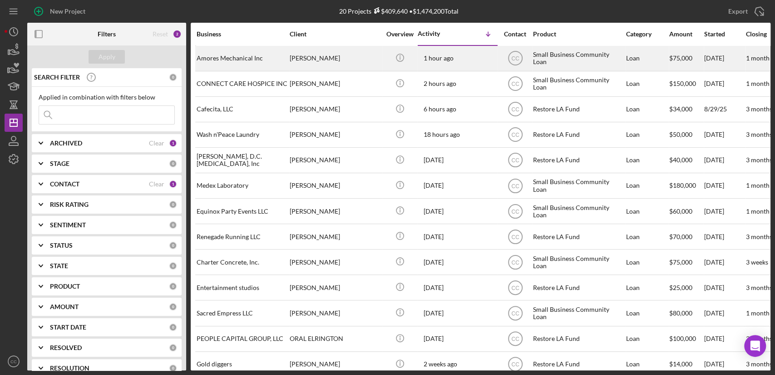
click at [258, 58] on div "Amores Mechanical Inc" at bounding box center [242, 58] width 91 height 24
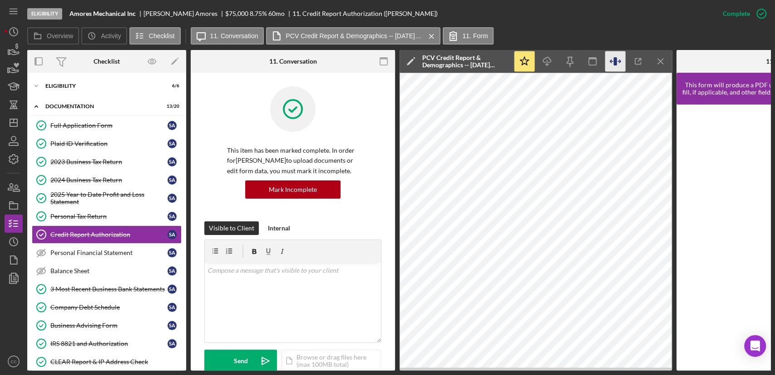
click at [614, 61] on icon "button" at bounding box center [615, 61] width 3 height 8
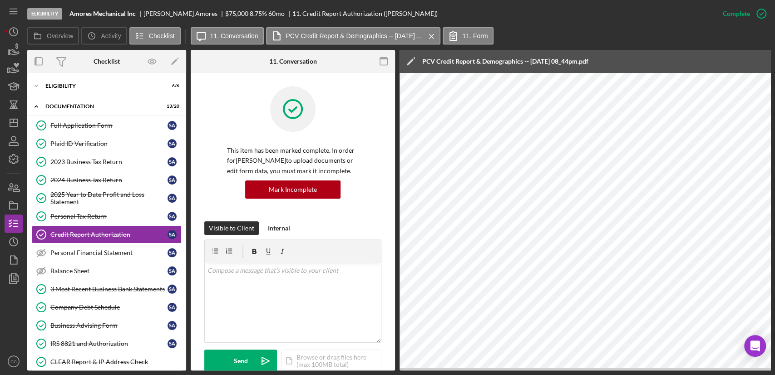
drag, startPoint x: 137, startPoint y: 16, endPoint x: 72, endPoint y: 16, distance: 65.4
click at [70, 15] on div "Amores Mechanical Inc" at bounding box center [107, 13] width 74 height 7
